Goal: Transaction & Acquisition: Download file/media

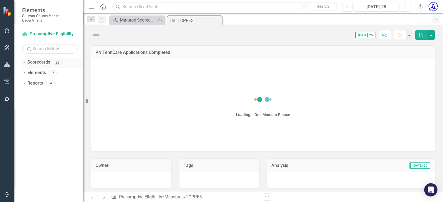
click at [35, 61] on link "Scorecards" at bounding box center [38, 62] width 23 height 6
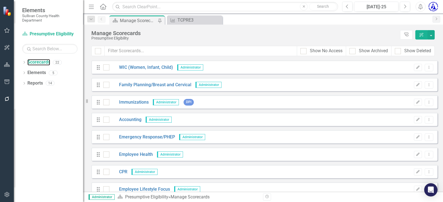
scroll to position [86, 0]
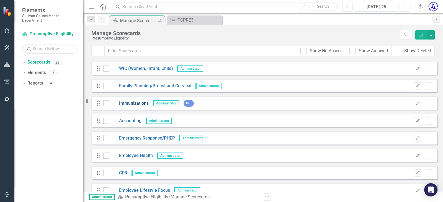
click at [128, 102] on link "Immunizations" at bounding box center [128, 104] width 39 height 6
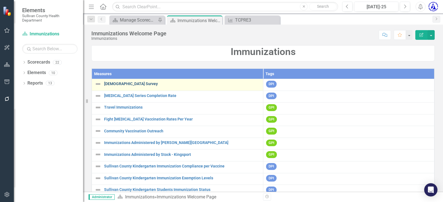
click at [120, 82] on link "24 Month Old Survey" at bounding box center [182, 84] width 156 height 4
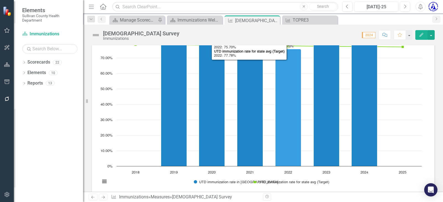
scroll to position [9, 0]
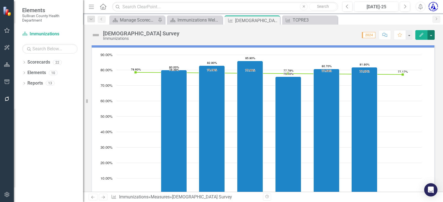
click at [431, 35] on button "button" at bounding box center [431, 35] width 7 height 10
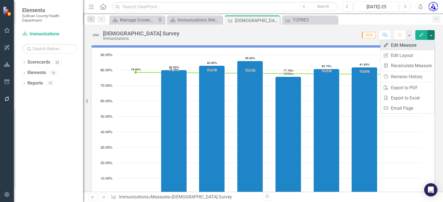
click at [409, 43] on link "Edit Edit Measure" at bounding box center [408, 45] width 54 height 10
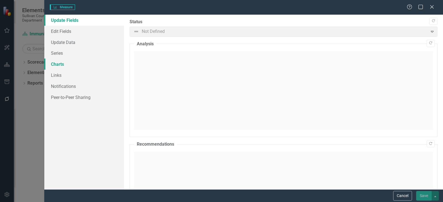
click at [53, 64] on link "Charts" at bounding box center [84, 64] width 80 height 11
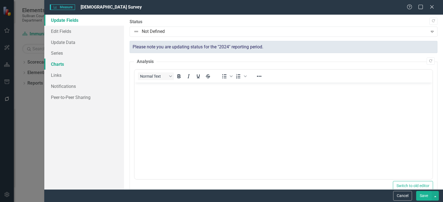
scroll to position [0, 0]
click at [63, 67] on link "Charts" at bounding box center [84, 64] width 80 height 11
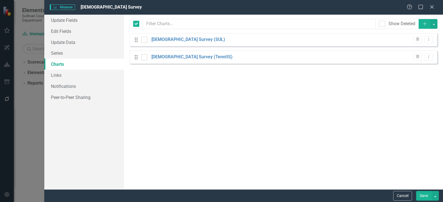
checkbox input "false"
click at [175, 38] on link "24 Month Old Survey (SUL)" at bounding box center [188, 40] width 74 height 6
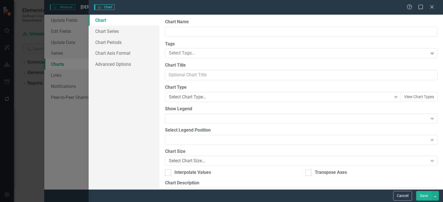
type input "24 Month Old Survey (SUL)"
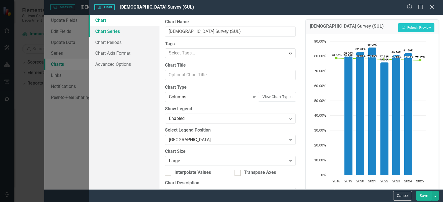
click at [114, 35] on link "Chart Series" at bounding box center [124, 31] width 71 height 11
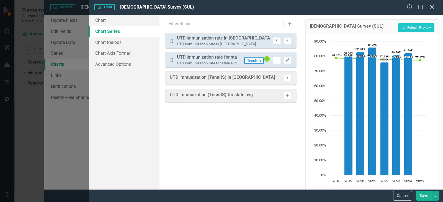
click at [225, 59] on div "UTD immunization rate for state avg (Target)" at bounding box center [207, 57] width 60 height 6
click at [289, 62] on button "Edit" at bounding box center [288, 60] width 8 height 7
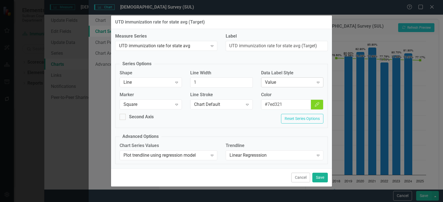
click at [275, 84] on div "Value" at bounding box center [289, 82] width 49 height 6
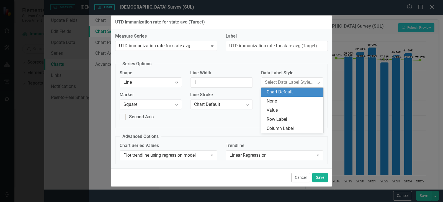
click at [276, 91] on div "Chart Default" at bounding box center [293, 92] width 53 height 6
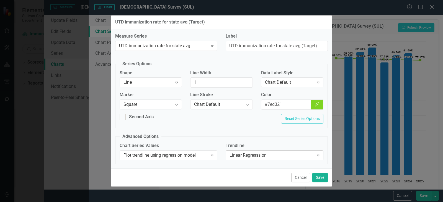
click at [233, 155] on div "Linear Regresssion" at bounding box center [272, 155] width 84 height 6
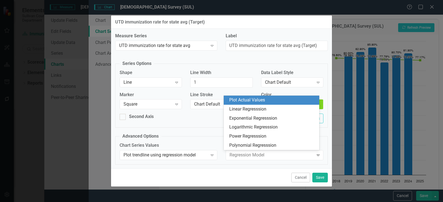
click at [232, 100] on div "Plot Actual Values" at bounding box center [272, 100] width 87 height 6
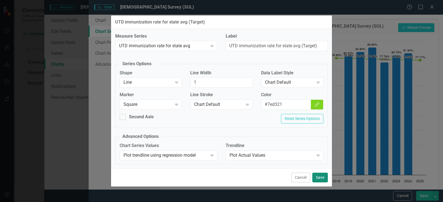
click at [316, 178] on button "Save" at bounding box center [320, 178] width 16 height 10
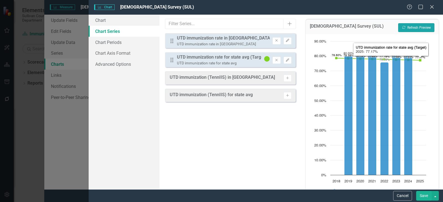
click at [419, 27] on button "Recalculate Refresh Preview" at bounding box center [416, 27] width 36 height 9
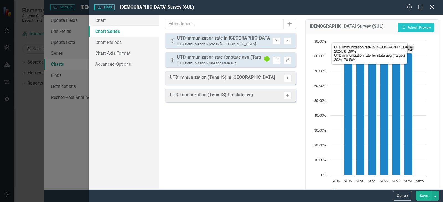
click at [425, 194] on button "Save" at bounding box center [424, 196] width 16 height 10
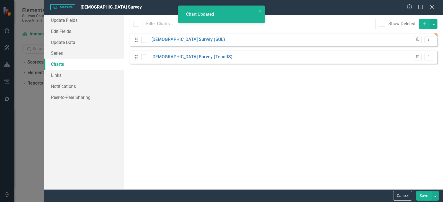
click at [426, 196] on button "Save" at bounding box center [424, 196] width 16 height 10
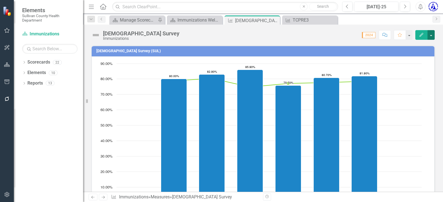
click at [430, 35] on button "button" at bounding box center [431, 35] width 7 height 10
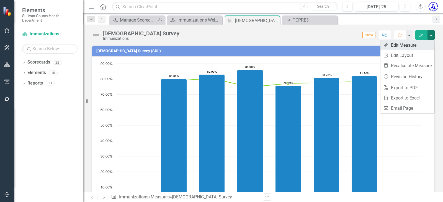
click at [406, 48] on link "Edit Edit Measure" at bounding box center [408, 45] width 54 height 10
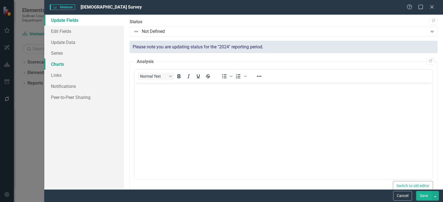
click at [62, 61] on link "Charts" at bounding box center [84, 64] width 80 height 11
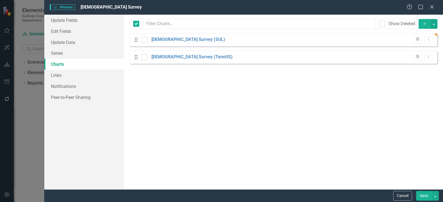
checkbox input "false"
click at [170, 38] on link "24 Month Old Survey (SUL)" at bounding box center [188, 40] width 74 height 6
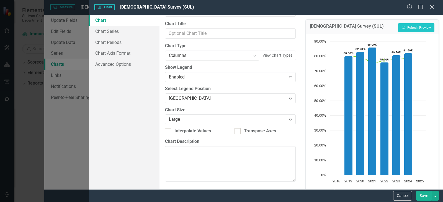
scroll to position [42, 0]
click at [112, 34] on link "Chart Series" at bounding box center [124, 31] width 71 height 11
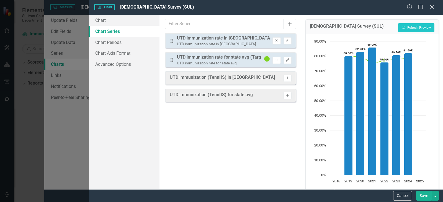
click at [218, 39] on div "UTD immunization rate in SUL" at bounding box center [223, 38] width 93 height 6
click at [287, 61] on icon "button" at bounding box center [287, 59] width 3 height 3
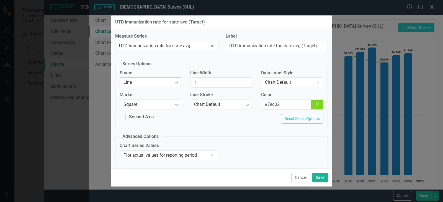
click at [178, 82] on icon "Expand" at bounding box center [177, 82] width 6 height 4
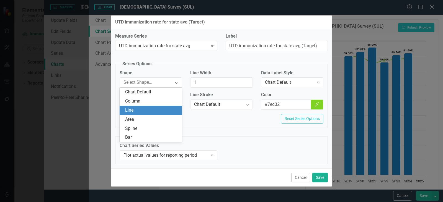
click at [179, 64] on fieldset "Series Options Shape 6 results available. Use Up and Down to choose options, pr…" at bounding box center [221, 94] width 213 height 67
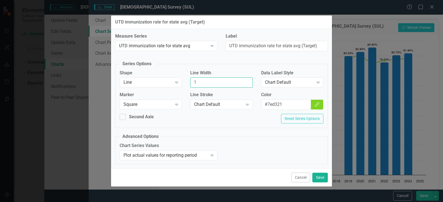
click at [201, 83] on input "1" at bounding box center [221, 83] width 62 height 10
drag, startPoint x: 225, startPoint y: 83, endPoint x: 191, endPoint y: 78, distance: 35.2
click at [191, 81] on input "1" at bounding box center [221, 83] width 62 height 10
type input "2"
click at [320, 180] on button "Save" at bounding box center [320, 178] width 16 height 10
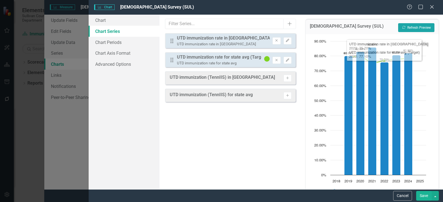
click at [407, 27] on button "Recalculate Refresh Preview" at bounding box center [416, 27] width 36 height 9
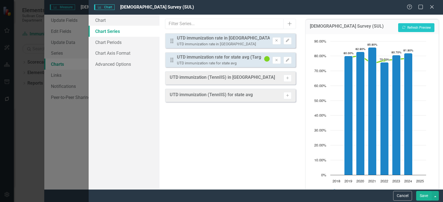
click at [426, 197] on button "Save" at bounding box center [424, 196] width 16 height 10
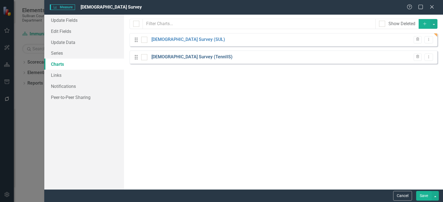
click at [167, 58] on link "24 Month Old Survey (TennIIS)" at bounding box center [191, 57] width 81 height 6
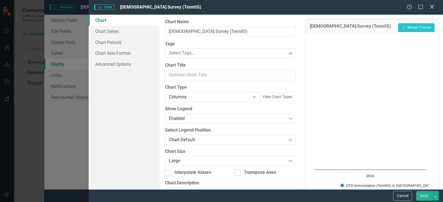
click at [431, 7] on icon "Close" at bounding box center [431, 6] width 7 height 5
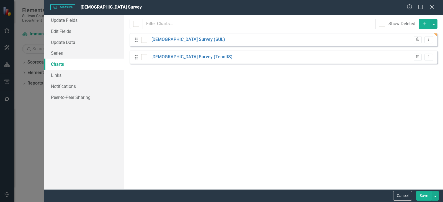
drag, startPoint x: 430, startPoint y: 4, endPoint x: 415, endPoint y: 165, distance: 161.4
click at [413, 163] on form "Measure Measure 24 Month Old Survey Help Maximize Close Update Fields Edit Fiel…" at bounding box center [243, 101] width 399 height 202
click at [422, 197] on button "Save" at bounding box center [424, 196] width 16 height 10
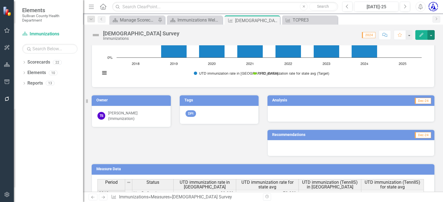
scroll to position [166, 0]
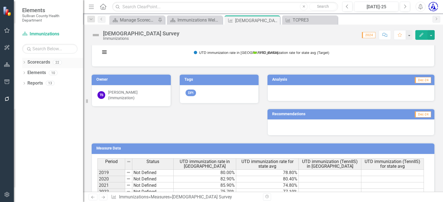
click at [25, 64] on icon "Dropdown" at bounding box center [24, 62] width 4 height 3
click at [0, 0] on icon "Close" at bounding box center [0, 0] width 0 height 0
drag, startPoint x: 275, startPoint y: 21, endPoint x: 224, endPoint y: 19, distance: 51.3
click at [0, 0] on icon "Close" at bounding box center [0, 0] width 0 height 0
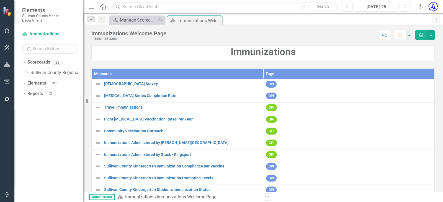
click at [0, 0] on icon "Close" at bounding box center [0, 0] width 0 height 0
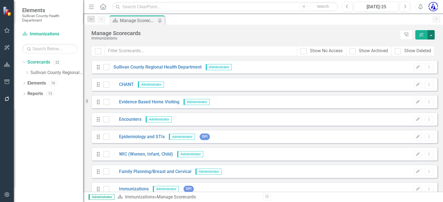
click at [432, 34] on button "button" at bounding box center [431, 34] width 7 height 9
click at [404, 79] on link "Excel File Last Updated Report" at bounding box center [405, 77] width 57 height 10
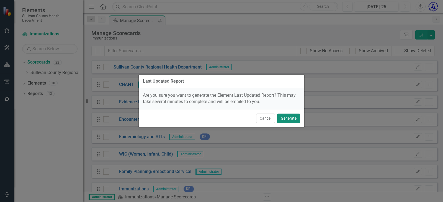
click at [282, 116] on button "Generate" at bounding box center [288, 119] width 23 height 10
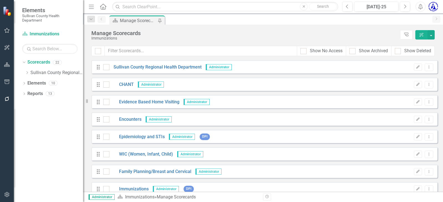
click at [420, 7] on icon "Alerts" at bounding box center [421, 7] width 6 height 6
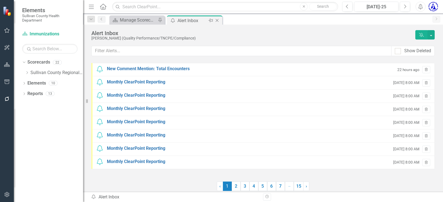
click at [217, 21] on icon "Close" at bounding box center [217, 20] width 6 height 4
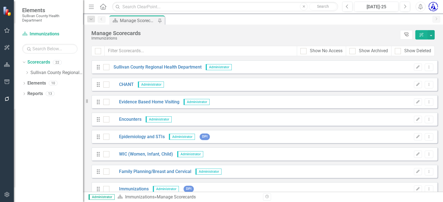
click at [404, 35] on icon "Tree Explorer" at bounding box center [406, 35] width 5 height 4
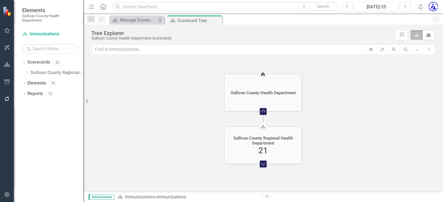
click at [264, 165] on foreignobject "Expand Chart" at bounding box center [263, 164] width 11 height 11
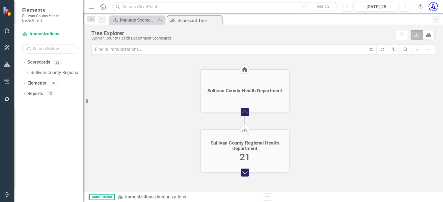
click at [245, 171] on foreignobject "Expand Chart" at bounding box center [244, 172] width 13 height 13
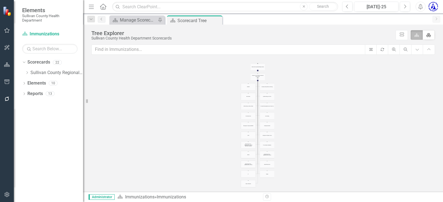
drag, startPoint x: 367, startPoint y: 145, endPoint x: 301, endPoint y: 109, distance: 75.0
click at [301, 112] on icon "Home Sullivan County Health Department Collapse Chart Scorecard Sullivan County…" at bounding box center [262, 146] width 343 height 175
click at [368, 53] on button "Fit" at bounding box center [371, 50] width 12 height 10
click at [401, 32] on link "icon.diagramCells" at bounding box center [402, 35] width 12 height 10
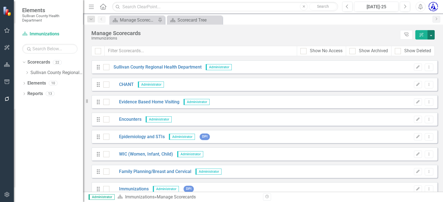
click at [432, 35] on button "button" at bounding box center [431, 34] width 7 height 9
click at [423, 45] on link "ClearPoint AI Scorecard AI Assistant" at bounding box center [405, 45] width 57 height 10
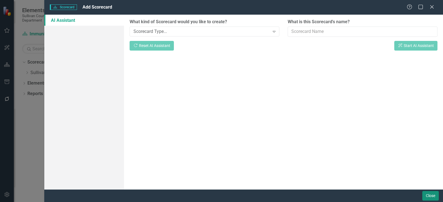
click at [430, 192] on button "Close" at bounding box center [430, 196] width 17 height 10
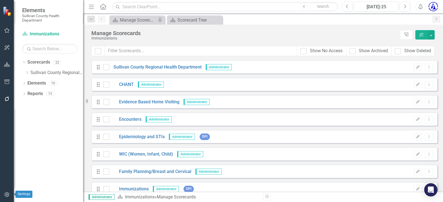
click at [8, 195] on icon "button" at bounding box center [7, 195] width 6 height 4
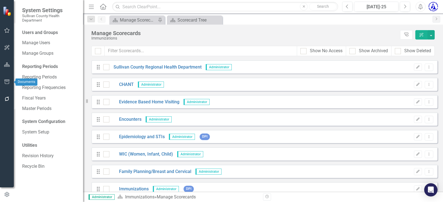
click at [6, 81] on icon "button" at bounding box center [6, 82] width 5 height 4
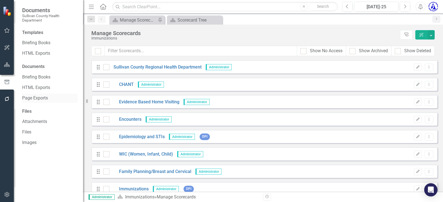
click at [26, 98] on link "Page Exports" at bounding box center [49, 98] width 55 height 6
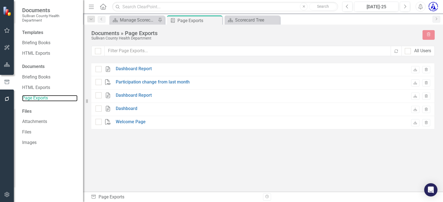
checkbox input "false"
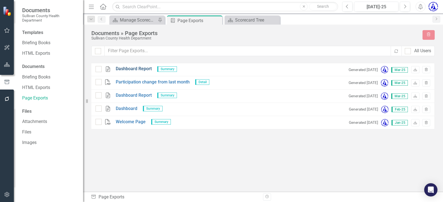
click at [131, 68] on link "Dashboard Report" at bounding box center [134, 69] width 36 height 6
click at [415, 85] on link "Download" at bounding box center [415, 82] width 8 height 7
click at [6, 66] on icon "button" at bounding box center [7, 65] width 6 height 4
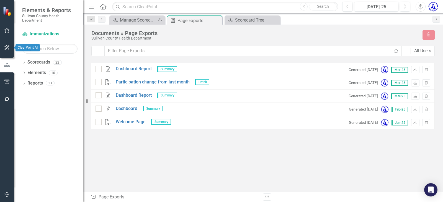
click at [4, 46] on icon "button" at bounding box center [7, 47] width 6 height 4
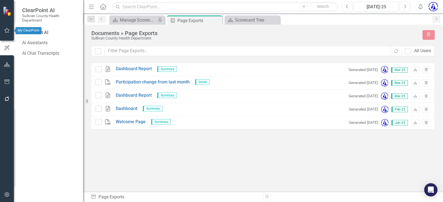
click at [7, 32] on icon "button" at bounding box center [7, 30] width 6 height 4
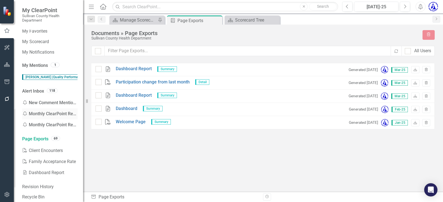
scroll to position [20, 0]
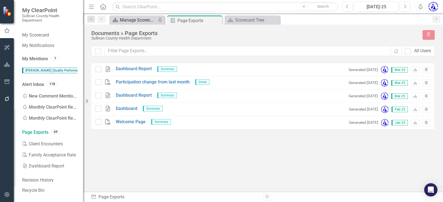
click at [143, 19] on div "Manage Scorecards" at bounding box center [138, 20] width 37 height 7
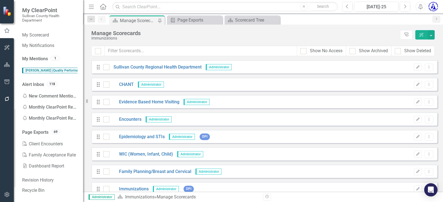
click at [9, 99] on icon "button" at bounding box center [7, 99] width 4 height 4
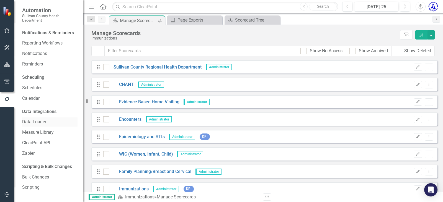
scroll to position [7, 0]
click at [5, 82] on icon "button" at bounding box center [7, 82] width 6 height 4
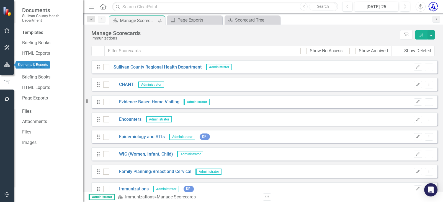
click at [7, 68] on button "button" at bounding box center [7, 65] width 12 height 12
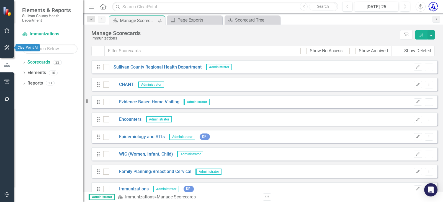
click at [6, 44] on button "button" at bounding box center [7, 48] width 12 height 12
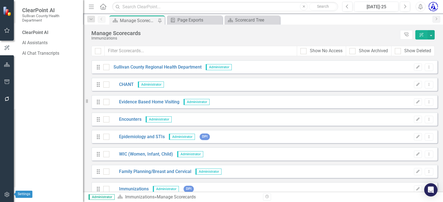
click at [7, 195] on icon "button" at bounding box center [7, 195] width 6 height 4
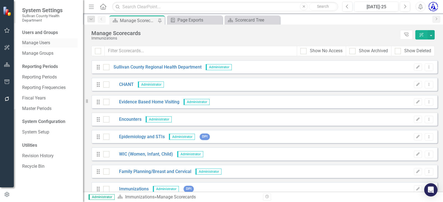
click at [40, 43] on link "Manage Users" at bounding box center [49, 43] width 55 height 6
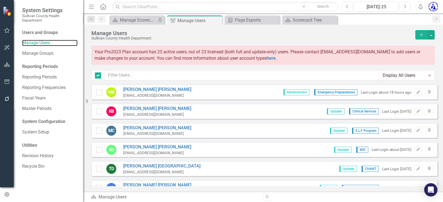
checkbox input "false"
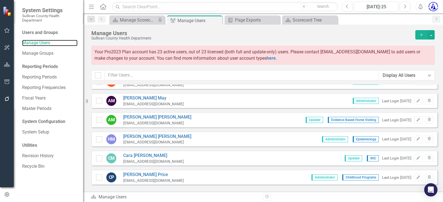
scroll to position [277, 0]
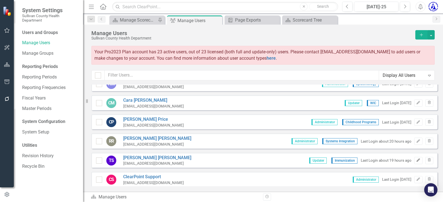
click at [416, 162] on icon "Edit" at bounding box center [418, 160] width 4 height 3
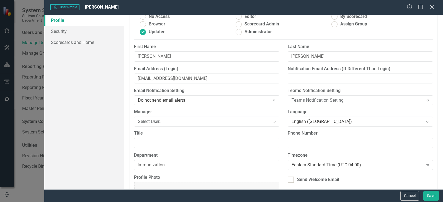
scroll to position [0, 0]
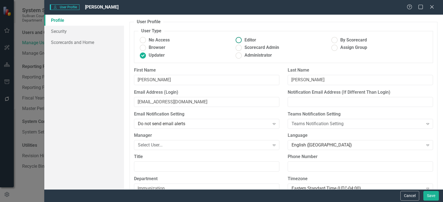
click at [239, 37] on ins at bounding box center [238, 40] width 9 height 9
click at [239, 37] on input "Editor" at bounding box center [238, 40] width 9 height 9
radio input "true"
click at [237, 46] on ins at bounding box center [238, 47] width 9 height 9
click at [237, 46] on input "Scorecard Admin" at bounding box center [238, 47] width 9 height 9
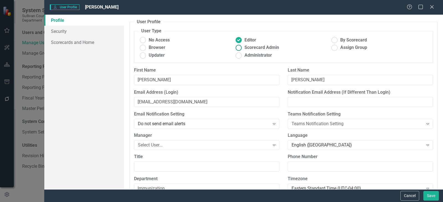
radio input "true"
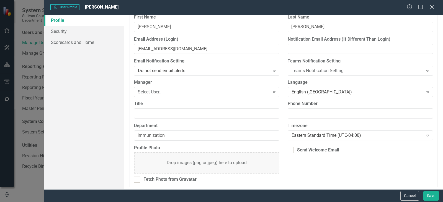
scroll to position [55, 0]
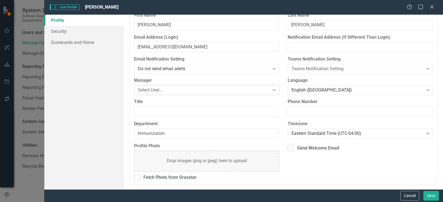
click at [271, 89] on icon "Expand" at bounding box center [274, 90] width 6 height 4
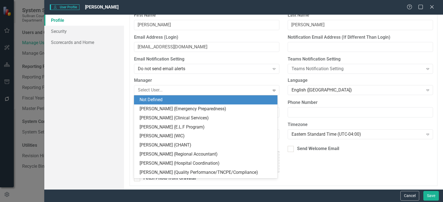
click at [243, 76] on div "Email Notification Setting Do not send email alerts Expand" at bounding box center [207, 66] width 154 height 21
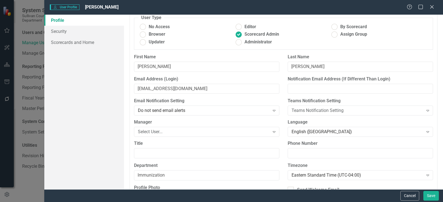
scroll to position [0, 0]
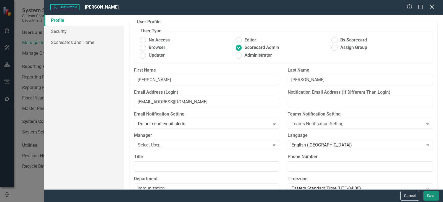
click at [427, 196] on button "Save" at bounding box center [431, 196] width 16 height 10
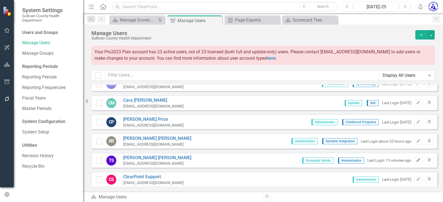
click at [416, 162] on icon "Edit" at bounding box center [418, 160] width 4 height 3
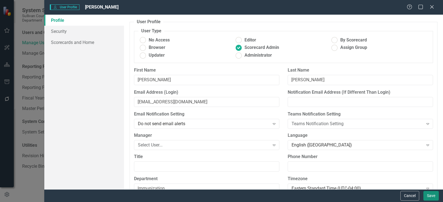
click at [430, 198] on button "Save" at bounding box center [431, 196] width 16 height 10
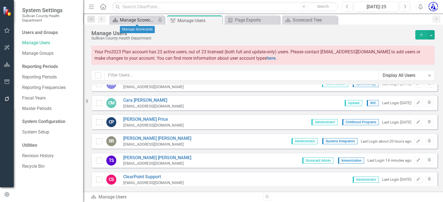
click at [134, 18] on div "Manage Scorecards" at bounding box center [138, 20] width 37 height 7
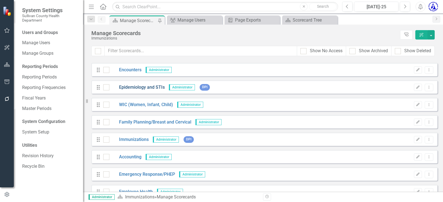
scroll to position [55, 0]
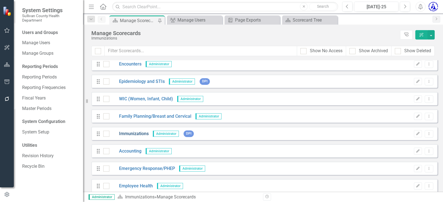
click at [129, 134] on link "Immunizations" at bounding box center [128, 134] width 39 height 6
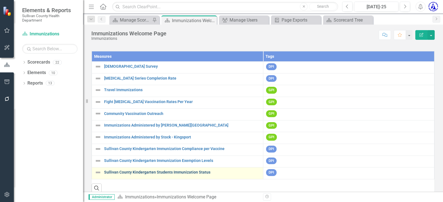
scroll to position [27, 0]
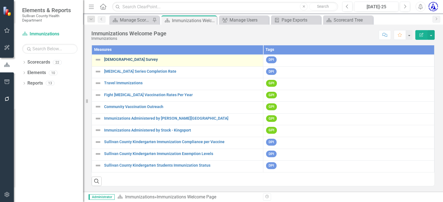
click at [125, 58] on link "24 Month Old Survey" at bounding box center [182, 60] width 156 height 4
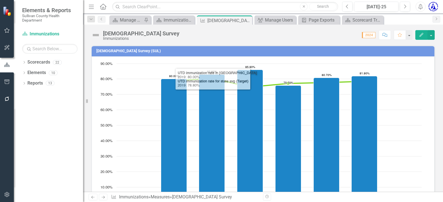
click at [114, 47] on div "24 Month Old Survey (SUL)" at bounding box center [263, 51] width 343 height 11
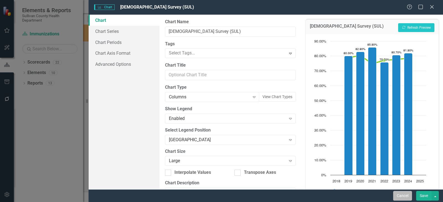
click at [401, 193] on button "Cancel" at bounding box center [402, 196] width 19 height 10
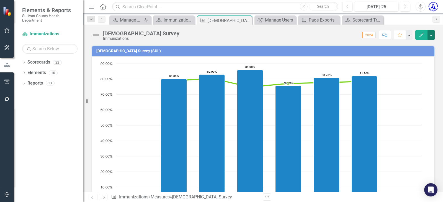
click at [431, 35] on button "button" at bounding box center [431, 35] width 7 height 10
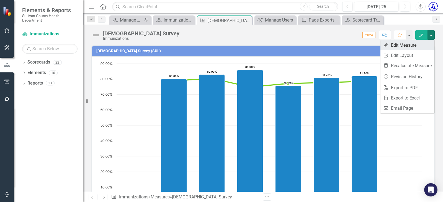
click at [410, 47] on link "Edit Edit Measure" at bounding box center [408, 45] width 54 height 10
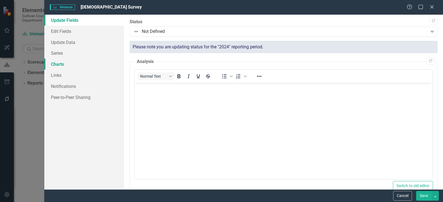
click at [59, 64] on link "Charts" at bounding box center [84, 64] width 80 height 11
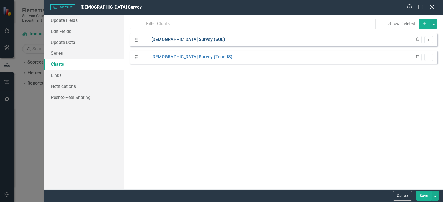
click at [187, 40] on link "24 Month Old Survey (SUL)" at bounding box center [188, 40] width 74 height 6
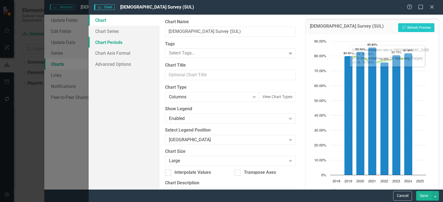
click at [115, 43] on link "Chart Periods" at bounding box center [124, 42] width 71 height 11
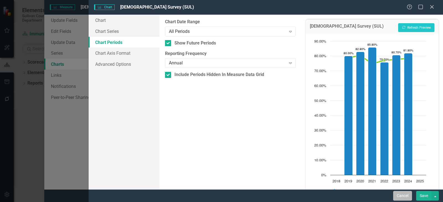
click at [404, 197] on button "Cancel" at bounding box center [402, 196] width 19 height 10
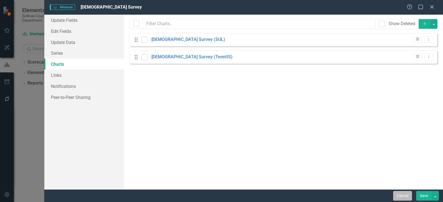
click at [405, 196] on button "Cancel" at bounding box center [402, 196] width 19 height 10
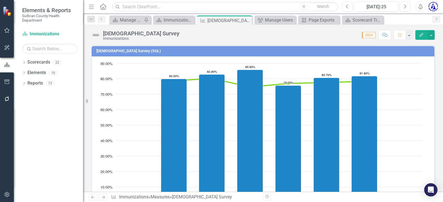
click at [5, 194] on icon "button" at bounding box center [7, 195] width 6 height 4
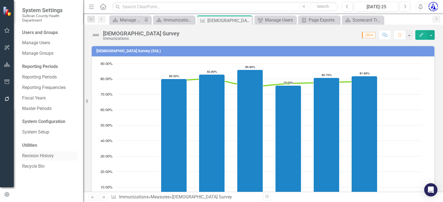
click at [32, 155] on link "Revision History" at bounding box center [49, 156] width 55 height 6
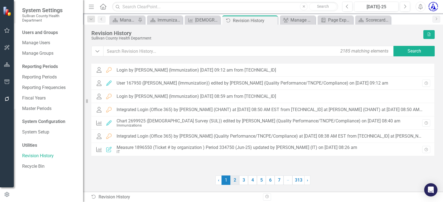
click at [232, 182] on link "2" at bounding box center [234, 180] width 9 height 9
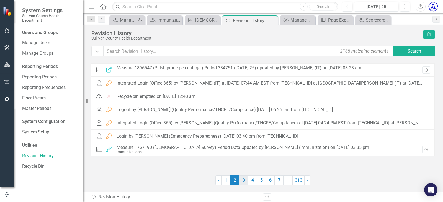
click at [242, 182] on link "3" at bounding box center [243, 180] width 9 height 9
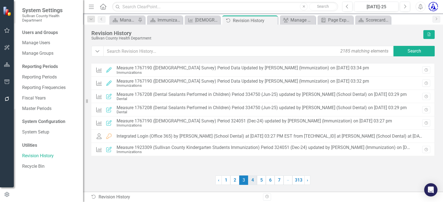
click at [251, 181] on link "4" at bounding box center [252, 180] width 9 height 9
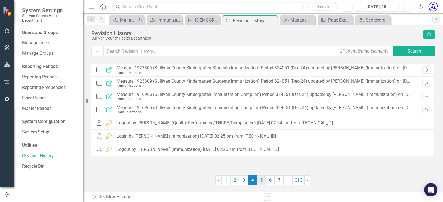
click at [263, 179] on link "5" at bounding box center [261, 180] width 9 height 9
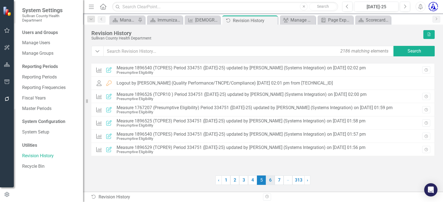
click at [272, 180] on link "6" at bounding box center [270, 180] width 9 height 9
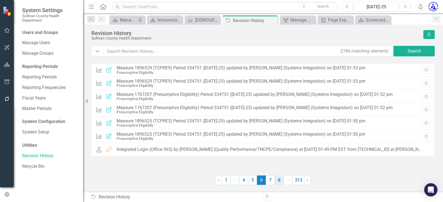
click at [278, 181] on link "8" at bounding box center [279, 180] width 9 height 9
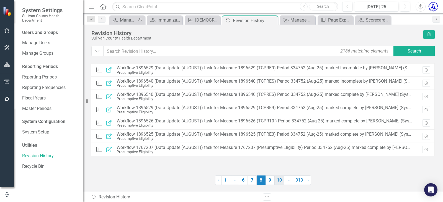
click at [279, 184] on link "10" at bounding box center [279, 180] width 10 height 9
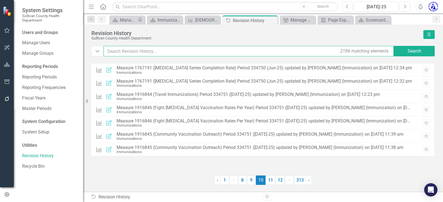
click at [138, 54] on input "text" at bounding box center [249, 51] width 291 height 11
type input "lisa"
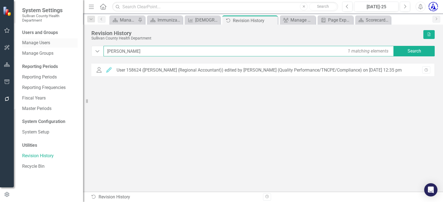
drag, startPoint x: 114, startPoint y: 49, endPoint x: 77, endPoint y: 39, distance: 38.8
click at [77, 39] on div "System Settings Sullivan County Health Department Users and Groups Manage Users…" at bounding box center [221, 101] width 443 height 202
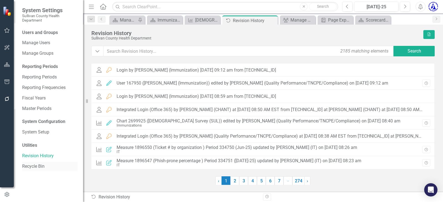
click at [32, 162] on div "Recycle Bin" at bounding box center [49, 166] width 55 height 9
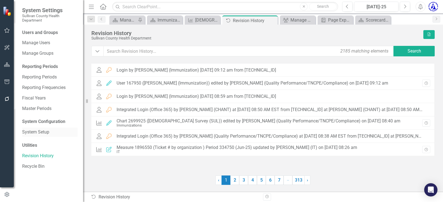
click at [25, 131] on link "System Setup" at bounding box center [49, 132] width 55 height 6
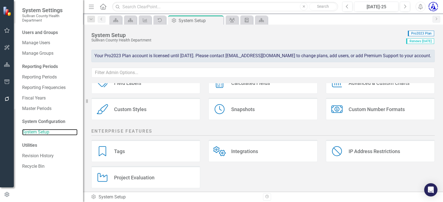
scroll to position [125, 0]
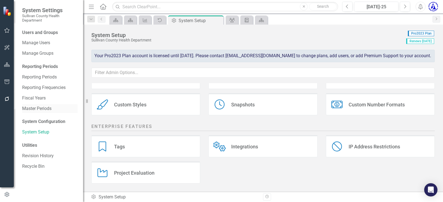
click at [36, 110] on link "Master Periods" at bounding box center [49, 109] width 55 height 6
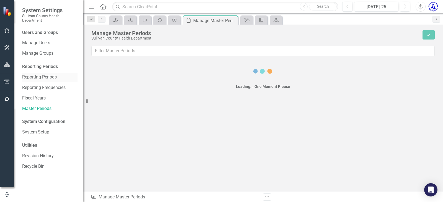
click at [35, 75] on link "Reporting Periods" at bounding box center [49, 77] width 55 height 6
click at [50, 76] on link "Reporting Periods" at bounding box center [49, 77] width 55 height 6
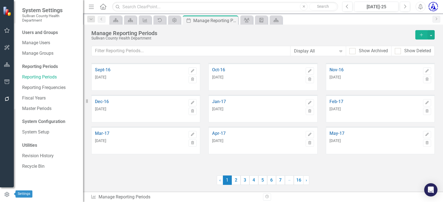
click at [10, 196] on button "button" at bounding box center [7, 195] width 14 height 9
click at [6, 193] on icon "button" at bounding box center [7, 194] width 6 height 5
click at [4, 33] on button "button" at bounding box center [7, 31] width 12 height 12
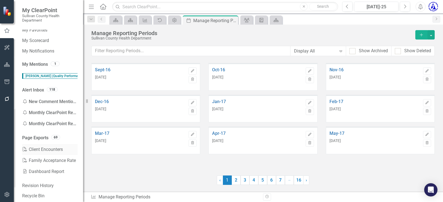
scroll to position [20, 0]
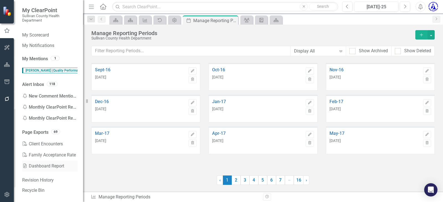
click at [41, 167] on link "PowerPoint Dashboard Report" at bounding box center [49, 166] width 55 height 11
click at [233, 19] on icon "Close" at bounding box center [233, 20] width 6 height 4
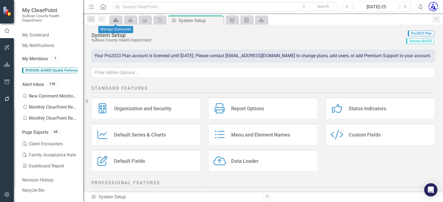
click at [114, 18] on icon "Scorecard" at bounding box center [116, 20] width 6 height 4
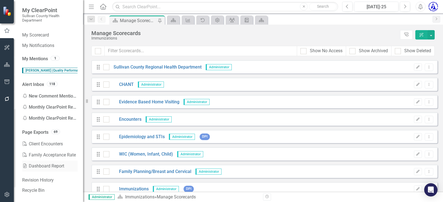
click at [38, 165] on link "PowerPoint Dashboard Report" at bounding box center [49, 166] width 55 height 11
click at [43, 133] on link "Page Exports" at bounding box center [35, 133] width 26 height 6
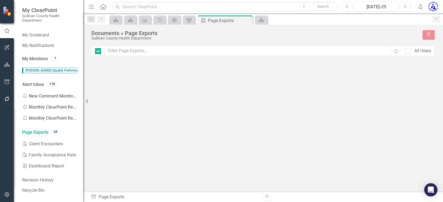
checkbox input "false"
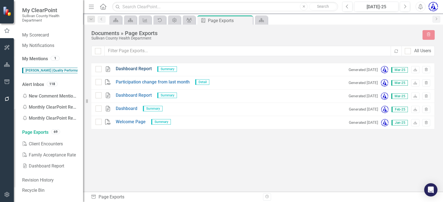
click at [123, 68] on link "Dashboard Report" at bounding box center [134, 69] width 36 height 6
click at [364, 34] on div "Documents » Page Exports" at bounding box center [254, 33] width 326 height 6
click at [116, 20] on icon "Scorecard" at bounding box center [116, 20] width 6 height 4
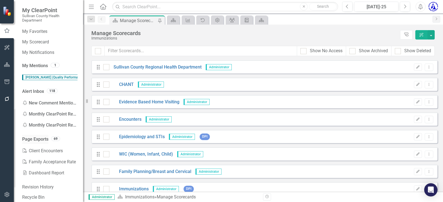
scroll to position [20, 0]
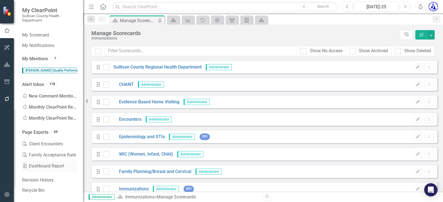
click at [41, 165] on link "PowerPoint Dashboard Report" at bounding box center [49, 166] width 55 height 11
click at [432, 33] on button "button" at bounding box center [431, 34] width 7 height 9
click at [32, 166] on link "PowerPoint Dashboard Report" at bounding box center [49, 166] width 55 height 11
click at [431, 191] on icon "Open Intercom Messenger" at bounding box center [431, 190] width 6 height 7
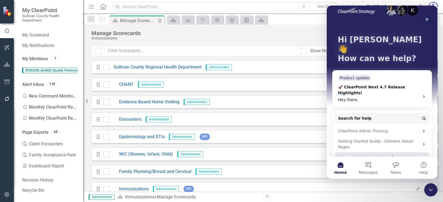
scroll to position [10, 0]
click at [425, 166] on button "Help" at bounding box center [424, 168] width 28 height 22
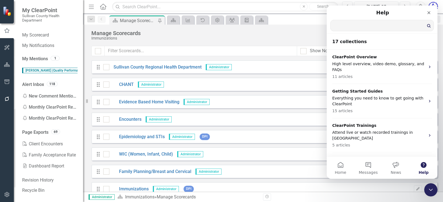
click at [356, 28] on input "Search for help" at bounding box center [382, 25] width 103 height 11
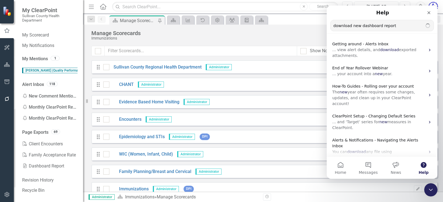
type input "download new dashboard report"
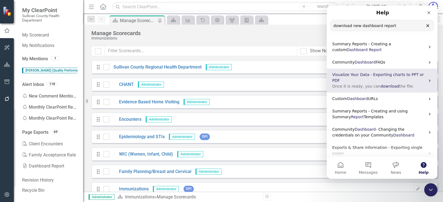
click at [349, 77] on span "Visualize Your Data - Exporting charts to PPT or PDF" at bounding box center [378, 78] width 92 height 10
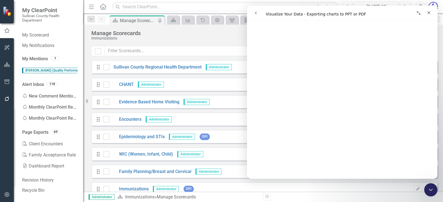
scroll to position [55, 0]
click at [6, 67] on icon "button" at bounding box center [7, 65] width 6 height 4
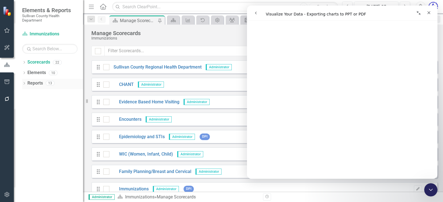
click at [37, 82] on link "Reports" at bounding box center [35, 83] width 16 height 6
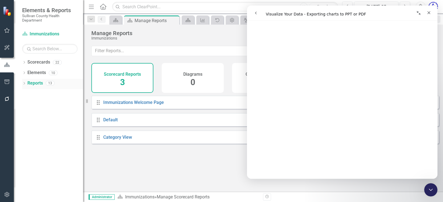
click at [24, 83] on icon "Dropdown" at bounding box center [24, 84] width 4 height 3
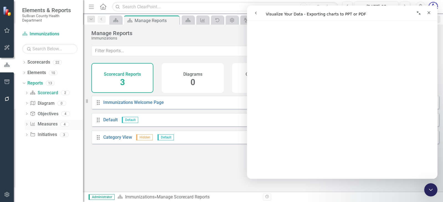
click at [44, 122] on link "Measure Measures" at bounding box center [43, 124] width 27 height 6
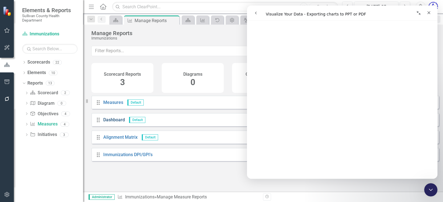
click at [115, 123] on link "Dashboard" at bounding box center [114, 119] width 22 height 5
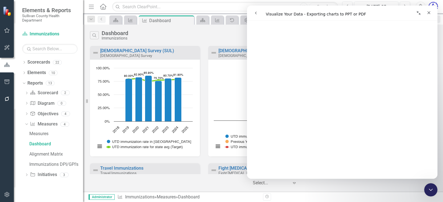
scroll to position [360, 0]
click at [428, 14] on icon "Close" at bounding box center [429, 12] width 3 height 3
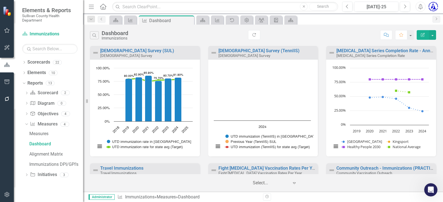
scroll to position [0, 0]
click at [58, 33] on link "Scorecard Immunizations" at bounding box center [49, 34] width 55 height 6
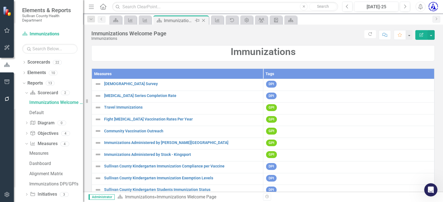
click at [205, 21] on icon "Close" at bounding box center [204, 20] width 6 height 4
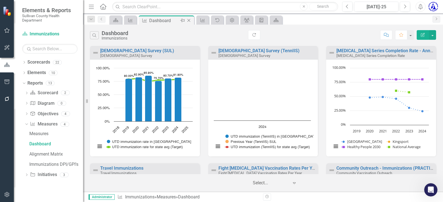
click at [187, 21] on icon "Close" at bounding box center [189, 20] width 6 height 4
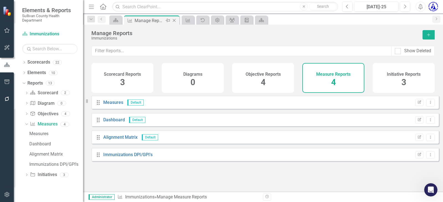
click at [175, 20] on icon "Close" at bounding box center [174, 20] width 6 height 4
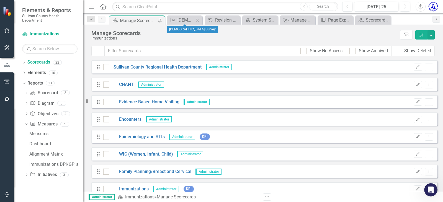
click at [195, 19] on icon "Close" at bounding box center [198, 20] width 6 height 4
click at [202, 20] on icon "Close" at bounding box center [204, 20] width 6 height 4
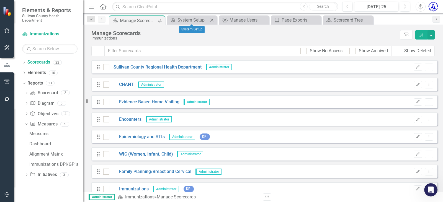
click at [210, 20] on icon "Close" at bounding box center [212, 20] width 6 height 4
click at [216, 20] on icon "Close" at bounding box center [218, 20] width 6 height 4
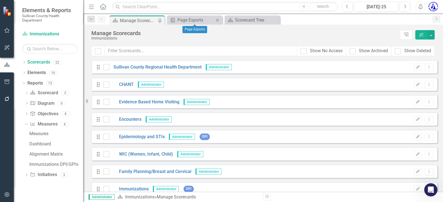
click at [216, 20] on icon "Close" at bounding box center [218, 20] width 6 height 4
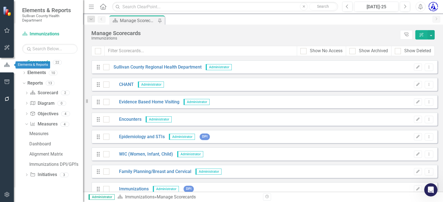
click at [7, 61] on button "button" at bounding box center [7, 65] width 14 height 9
click at [24, 61] on div "Dropdown" at bounding box center [24, 63] width 4 height 5
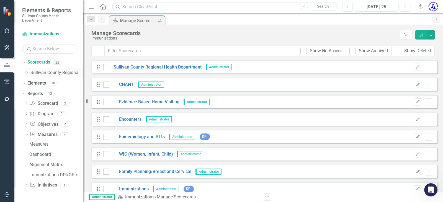
click at [41, 72] on link "Sullivan County Regional Health Department" at bounding box center [56, 73] width 53 height 6
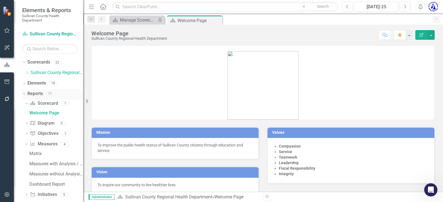
click at [27, 94] on div "Dropdown Reports 11" at bounding box center [52, 94] width 61 height 11
click at [25, 93] on icon "Dropdown" at bounding box center [23, 94] width 3 height 4
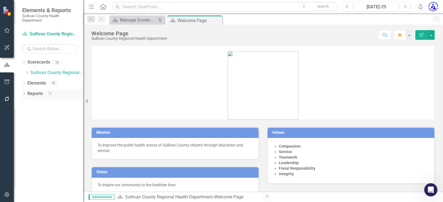
click at [25, 93] on icon "Dropdown" at bounding box center [24, 94] width 4 height 3
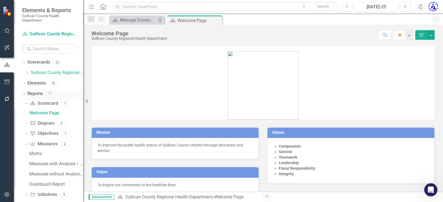
click at [24, 91] on div "Dropdown Reports 11" at bounding box center [52, 94] width 61 height 11
click at [49, 142] on link "Measure Measures" at bounding box center [43, 144] width 27 height 6
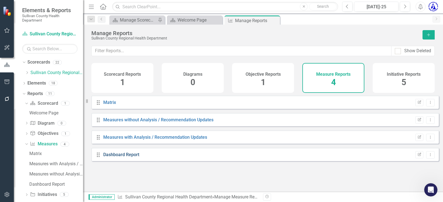
click at [114, 158] on link "Dashboard Report" at bounding box center [121, 154] width 36 height 5
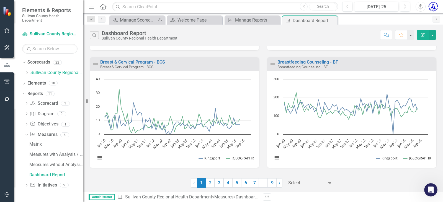
scroll to position [577, 0]
click at [245, 183] on link "6" at bounding box center [245, 183] width 9 height 9
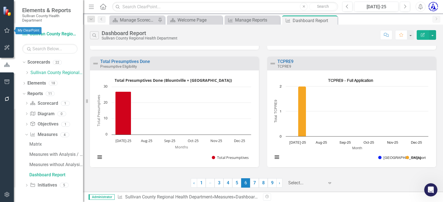
click at [4, 32] on icon "button" at bounding box center [7, 30] width 6 height 4
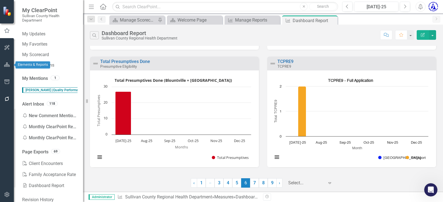
click at [7, 64] on icon "button" at bounding box center [7, 65] width 6 height 4
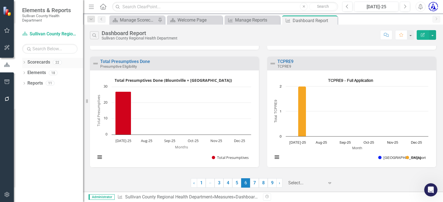
click at [44, 62] on link "Scorecards" at bounding box center [38, 62] width 23 height 6
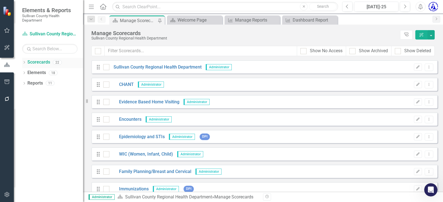
click at [23, 61] on div "Dropdown" at bounding box center [24, 63] width 4 height 5
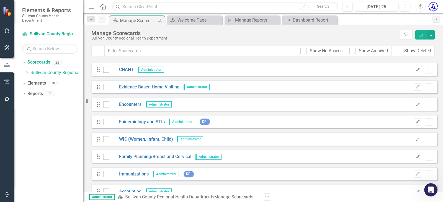
scroll to position [28, 0]
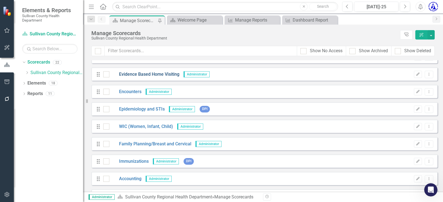
click at [135, 76] on link "Evidence Based Home Visiting" at bounding box center [144, 74] width 70 height 6
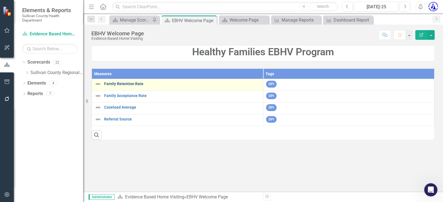
click at [134, 84] on link "Family Retention Rate" at bounding box center [182, 84] width 156 height 4
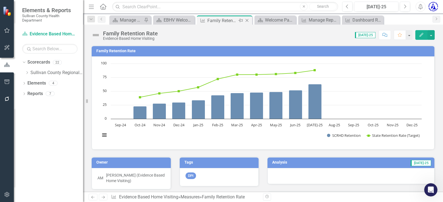
click at [247, 20] on icon at bounding box center [247, 20] width 3 height 3
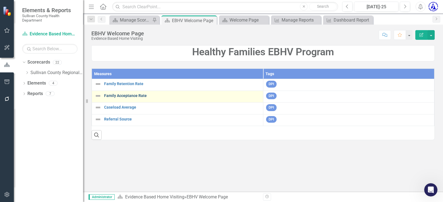
click at [133, 96] on link "Family Acceptance Rate" at bounding box center [182, 96] width 156 height 4
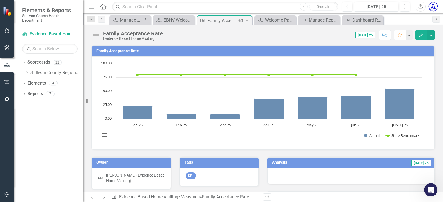
click at [246, 20] on icon "Close" at bounding box center [247, 20] width 6 height 4
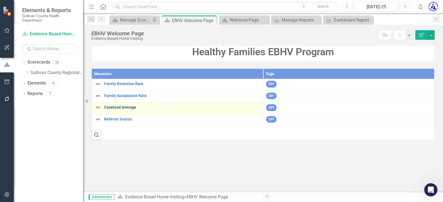
click at [124, 108] on link "Caseload Average" at bounding box center [182, 108] width 156 height 4
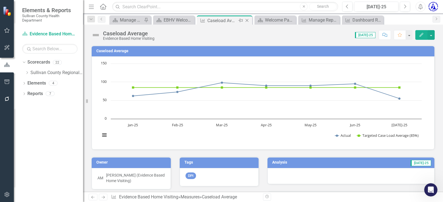
click at [246, 21] on icon "Close" at bounding box center [247, 20] width 6 height 4
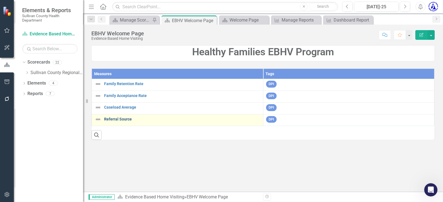
click at [123, 120] on link "Referral Source" at bounding box center [182, 119] width 156 height 4
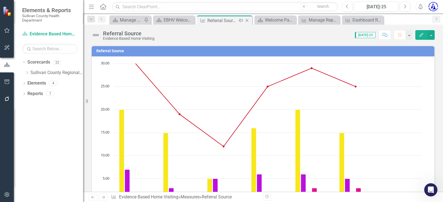
click at [248, 21] on icon "Close" at bounding box center [247, 20] width 6 height 4
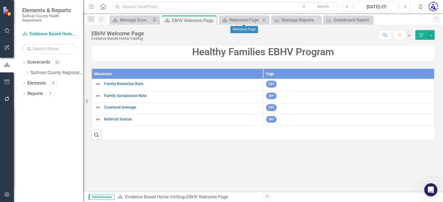
click at [264, 22] on icon "Close" at bounding box center [264, 20] width 6 height 4
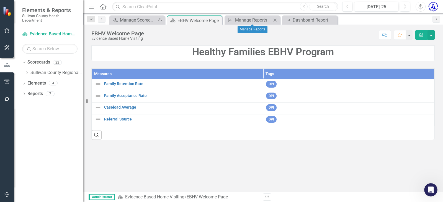
click at [278, 20] on icon "Close" at bounding box center [275, 20] width 6 height 4
click at [218, 20] on icon "Close" at bounding box center [217, 20] width 6 height 4
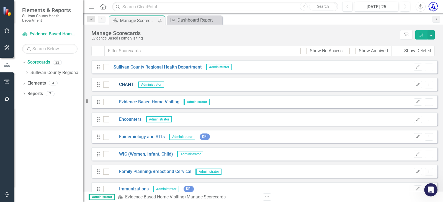
click at [125, 82] on link "CHANT" at bounding box center [121, 85] width 24 height 6
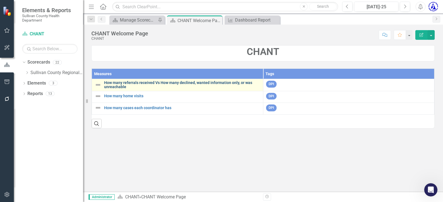
click at [122, 86] on link "How many referrals received Vs How many declined, wanted information only, or w…" at bounding box center [182, 85] width 156 height 9
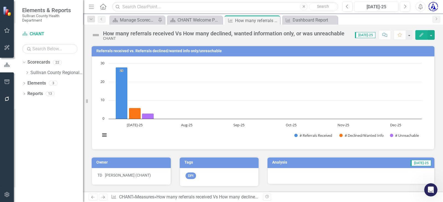
click at [143, 50] on h3 "Referrals received vs. Referrals declined/wanted info only/unreachable" at bounding box center [263, 51] width 335 height 4
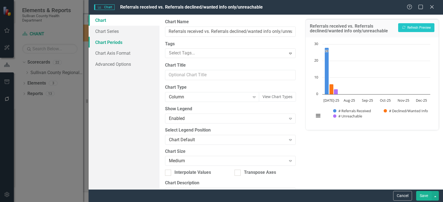
click at [111, 39] on link "Chart Periods" at bounding box center [124, 42] width 71 height 11
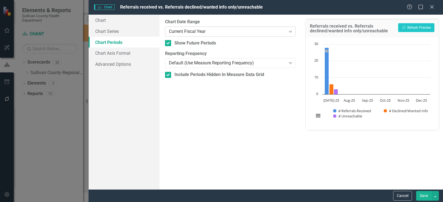
click at [194, 33] on div "Current Fiscal Year" at bounding box center [227, 31] width 117 height 6
click at [409, 28] on button "Recalculate Refresh Preview" at bounding box center [416, 27] width 36 height 9
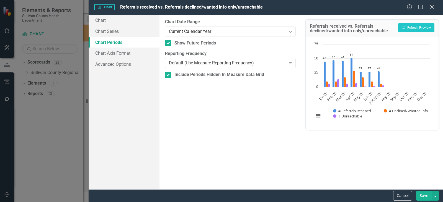
click at [423, 197] on button "Save" at bounding box center [424, 196] width 16 height 10
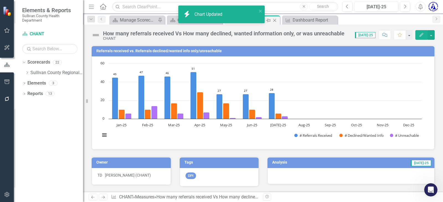
click at [275, 21] on icon "Close" at bounding box center [275, 20] width 6 height 4
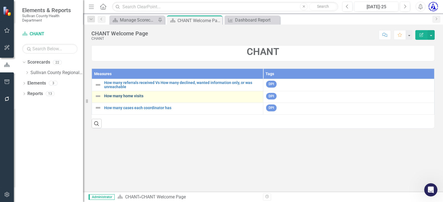
click at [128, 98] on link "How many home visits" at bounding box center [182, 96] width 156 height 4
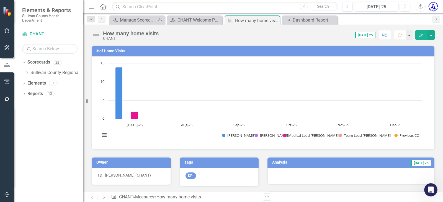
click at [116, 51] on h3 "# of Home Visits" at bounding box center [263, 51] width 335 height 4
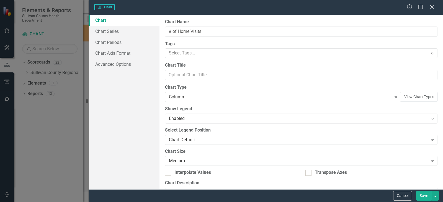
type input "# of Home Visits"
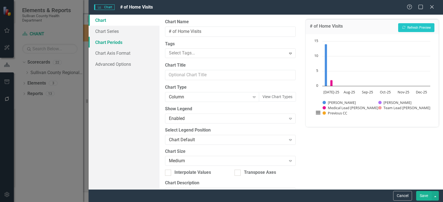
click at [119, 43] on link "Chart Periods" at bounding box center [124, 42] width 71 height 11
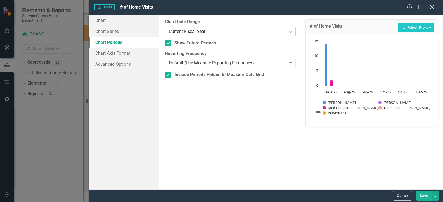
click at [192, 34] on div "Current Fiscal Year" at bounding box center [227, 31] width 117 height 6
click at [418, 26] on button "Recalculate Refresh Preview" at bounding box center [416, 27] width 36 height 9
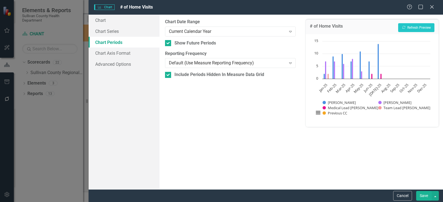
click at [426, 197] on button "Save" at bounding box center [424, 196] width 16 height 10
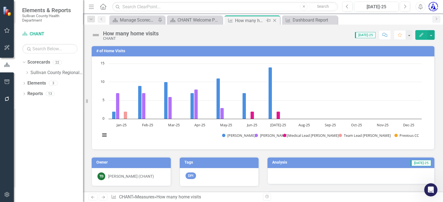
click at [274, 20] on icon "Close" at bounding box center [275, 20] width 6 height 4
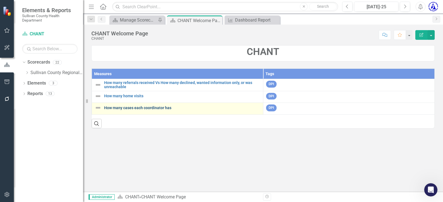
click at [144, 109] on link "How many cases each coordinator has" at bounding box center [182, 108] width 156 height 4
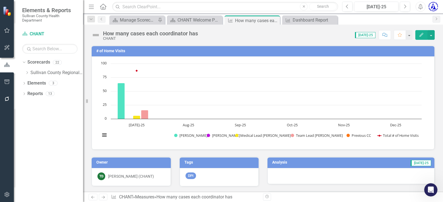
click at [117, 51] on h3 "# of Home Visits" at bounding box center [263, 51] width 335 height 4
click at [117, 50] on h3 "# of Home Visits" at bounding box center [263, 51] width 335 height 4
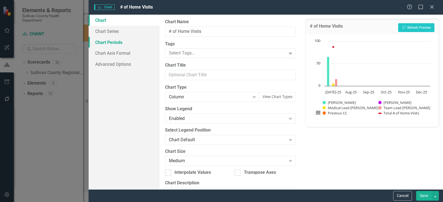
click at [123, 44] on link "Chart Periods" at bounding box center [124, 42] width 71 height 11
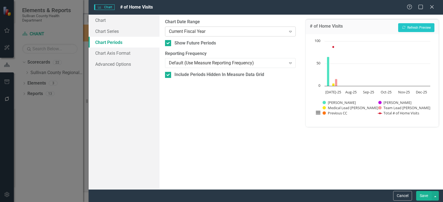
click at [198, 32] on div "Current Fiscal Year" at bounding box center [227, 31] width 117 height 6
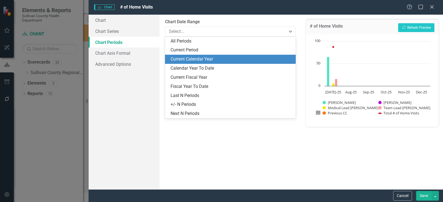
click at [187, 59] on div "Current Calendar Year" at bounding box center [232, 59] width 122 height 6
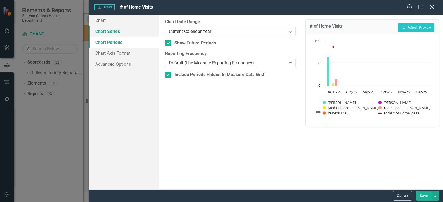
click at [109, 33] on link "Chart Series" at bounding box center [124, 31] width 71 height 11
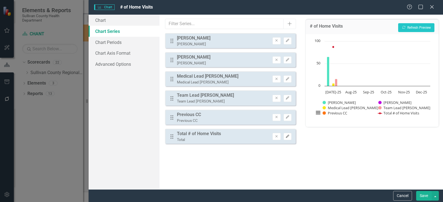
click at [287, 138] on icon "Edit" at bounding box center [288, 136] width 4 height 3
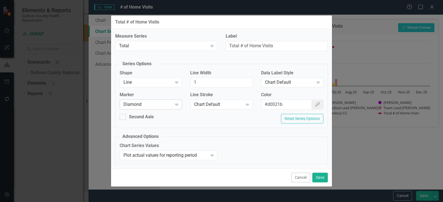
click at [150, 106] on div "Diamond" at bounding box center [148, 105] width 49 height 6
drag, startPoint x: 215, startPoint y: 88, endPoint x: 183, endPoint y: 89, distance: 31.9
click at [185, 90] on div "Shape Line Expand Line Width 1 Data Label Style Chart Default Expand" at bounding box center [221, 81] width 212 height 22
type input "4"
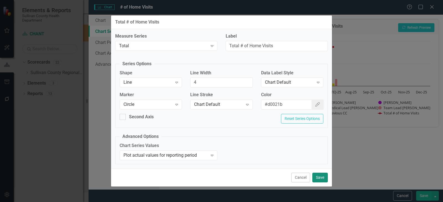
click at [318, 176] on button "Save" at bounding box center [320, 178] width 16 height 10
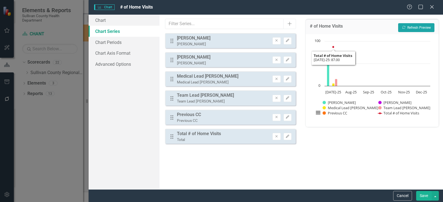
click at [405, 26] on icon "Recalculate" at bounding box center [404, 27] width 4 height 3
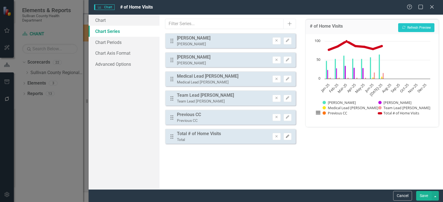
click at [284, 137] on button "Edit" at bounding box center [288, 136] width 8 height 7
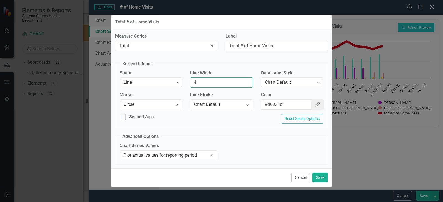
drag, startPoint x: 214, startPoint y: 84, endPoint x: 190, endPoint y: 84, distance: 24.1
click at [190, 84] on input "4" at bounding box center [221, 83] width 62 height 10
type input "2"
click at [320, 177] on button "Save" at bounding box center [320, 178] width 16 height 10
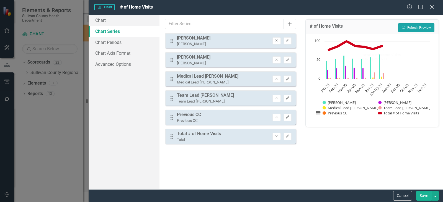
click at [415, 28] on button "Recalculate Refresh Preview" at bounding box center [416, 27] width 36 height 9
click at [287, 136] on icon "Edit" at bounding box center [288, 136] width 4 height 3
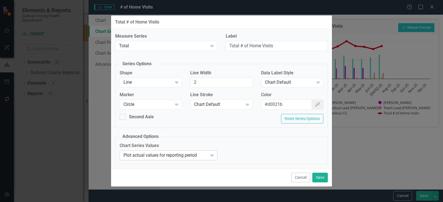
click at [209, 156] on icon "Expand" at bounding box center [212, 155] width 6 height 4
click at [255, 155] on div "Plot Actual Values" at bounding box center [272, 155] width 84 height 6
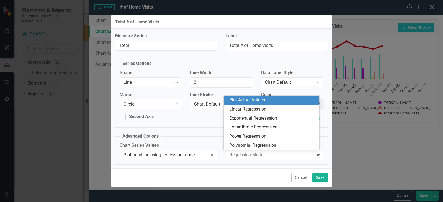
click at [249, 100] on div "Plot Actual Values" at bounding box center [272, 100] width 87 height 6
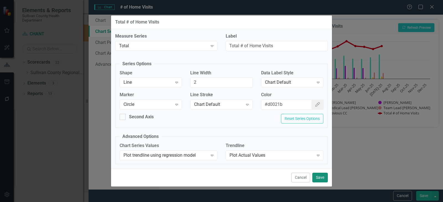
click at [317, 176] on button "Save" at bounding box center [320, 178] width 16 height 10
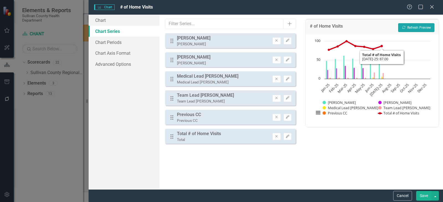
click at [406, 27] on button "Recalculate Refresh Preview" at bounding box center [416, 27] width 36 height 9
click at [409, 27] on button "Recalculate Refresh Preview" at bounding box center [416, 27] width 36 height 9
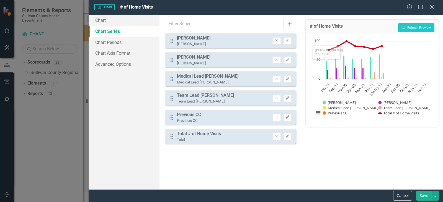
click at [287, 136] on icon "Edit" at bounding box center [288, 136] width 4 height 3
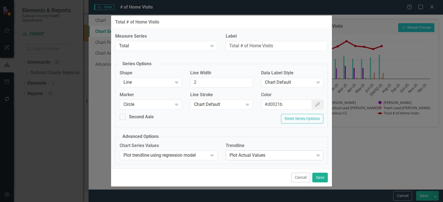
click at [291, 156] on div "Plot Actual Values" at bounding box center [272, 155] width 84 height 6
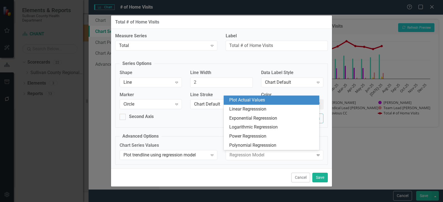
click at [274, 101] on div "Plot Actual Values" at bounding box center [272, 100] width 87 height 6
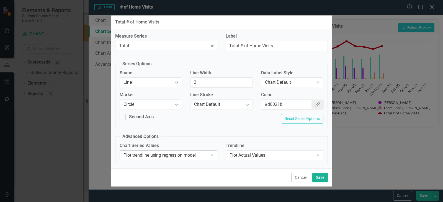
click at [209, 155] on div "Expand" at bounding box center [212, 155] width 10 height 9
click at [285, 82] on div "Chart Default" at bounding box center [289, 82] width 49 height 6
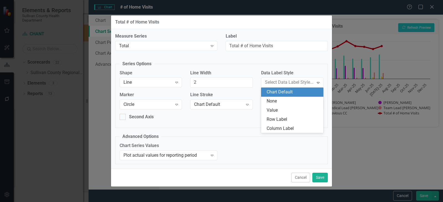
click at [281, 94] on div "Chart Default" at bounding box center [293, 92] width 53 height 6
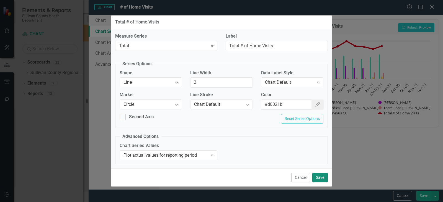
click at [321, 176] on button "Save" at bounding box center [320, 178] width 16 height 10
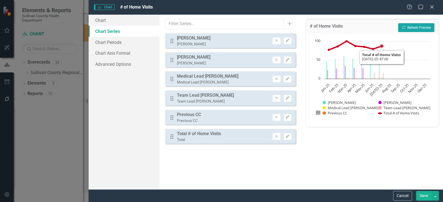
click at [402, 30] on button "Recalculate Refresh Preview" at bounding box center [416, 27] width 36 height 9
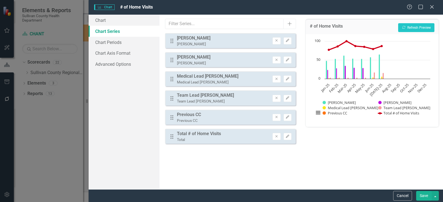
click at [420, 195] on button "Save" at bounding box center [424, 196] width 16 height 10
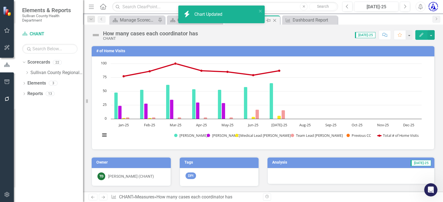
click at [275, 21] on icon at bounding box center [274, 20] width 3 height 3
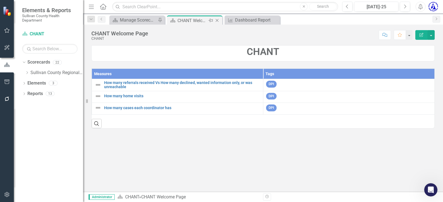
click at [217, 21] on icon "Close" at bounding box center [217, 20] width 6 height 4
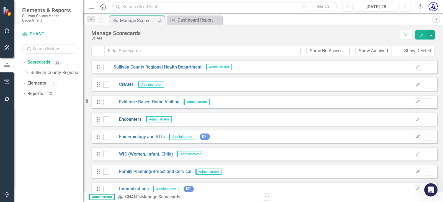
click at [126, 121] on link "Encounters" at bounding box center [125, 120] width 32 height 6
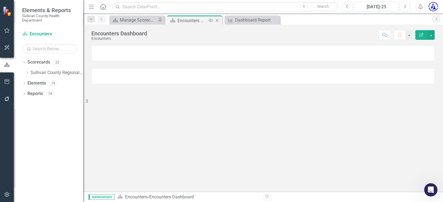
click at [218, 21] on icon "Close" at bounding box center [217, 20] width 6 height 4
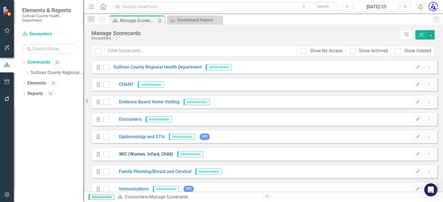
click at [136, 155] on link "WIC (Women, Infant, Child)" at bounding box center [141, 154] width 64 height 6
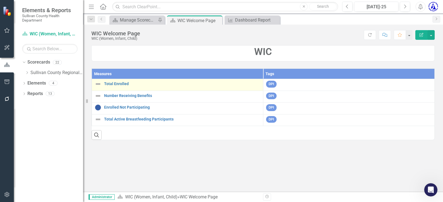
click at [120, 81] on div "Total Enrolled" at bounding box center [178, 84] width 166 height 7
click at [120, 83] on link "Total Enrolled" at bounding box center [182, 84] width 156 height 4
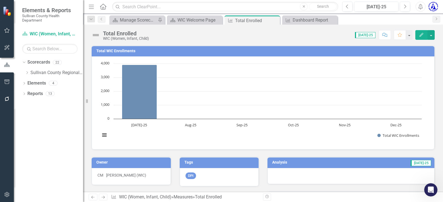
click at [127, 51] on h3 "Total WIC Enrollments" at bounding box center [263, 51] width 335 height 4
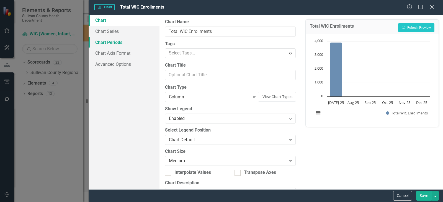
click at [111, 42] on link "Chart Periods" at bounding box center [124, 42] width 71 height 11
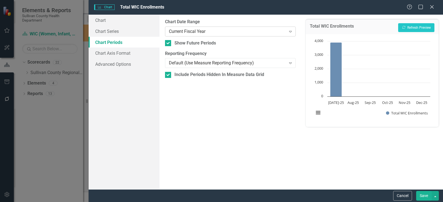
click at [186, 33] on div "Current Fiscal Year" at bounding box center [227, 31] width 117 height 6
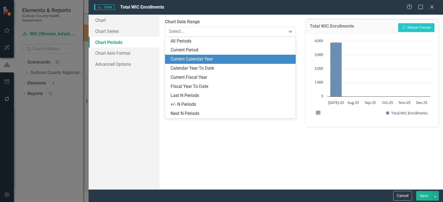
click at [197, 61] on div "Current Calendar Year" at bounding box center [232, 59] width 122 height 6
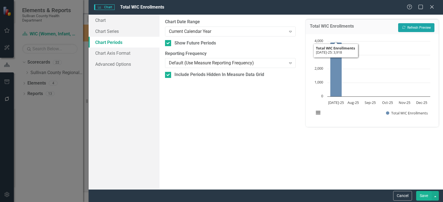
drag, startPoint x: 408, startPoint y: 29, endPoint x: 419, endPoint y: 68, distance: 41.3
click at [408, 29] on button "Recalculate Refresh Preview" at bounding box center [416, 27] width 36 height 9
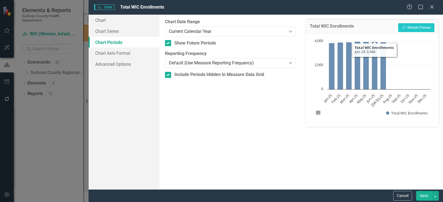
click at [423, 195] on button "Save" at bounding box center [424, 196] width 16 height 10
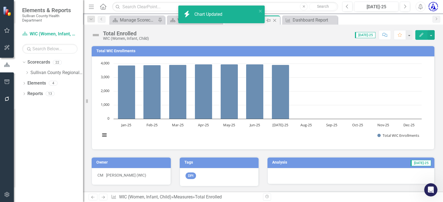
click at [277, 21] on icon "Close" at bounding box center [275, 20] width 6 height 4
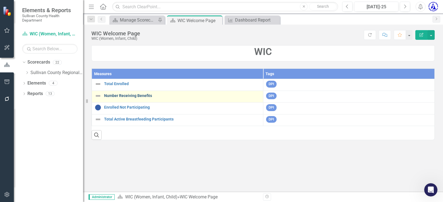
click at [134, 97] on link "Number Receiving Benefits" at bounding box center [182, 96] width 156 height 4
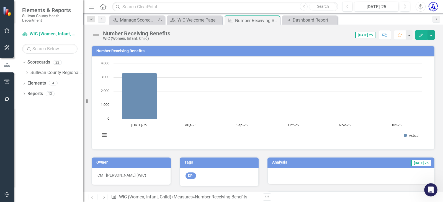
click at [114, 51] on h3 "Number Receiving Benefits" at bounding box center [263, 51] width 335 height 4
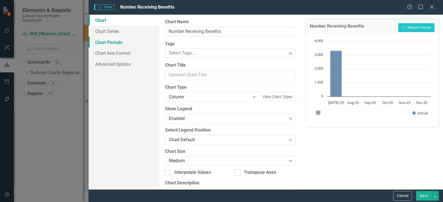
click at [117, 40] on link "Chart Periods" at bounding box center [124, 42] width 71 height 11
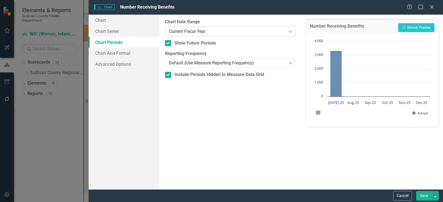
click at [182, 31] on div "Current Fiscal Year" at bounding box center [227, 31] width 117 height 6
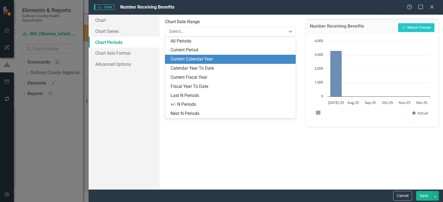
drag, startPoint x: 190, startPoint y: 67, endPoint x: 194, endPoint y: 58, distance: 9.3
click at [194, 58] on div "All Periods Current Period Current Calendar Year Calendar Year To Date Current …" at bounding box center [230, 78] width 131 height 82
click at [194, 58] on div "Current Calendar Year" at bounding box center [232, 59] width 122 height 6
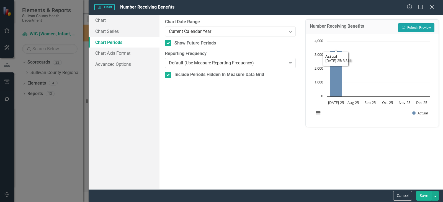
click at [414, 29] on button "Recalculate Refresh Preview" at bounding box center [416, 27] width 36 height 9
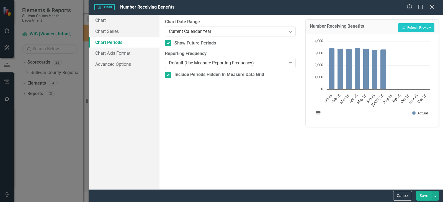
click at [423, 197] on button "Save" at bounding box center [424, 196] width 16 height 10
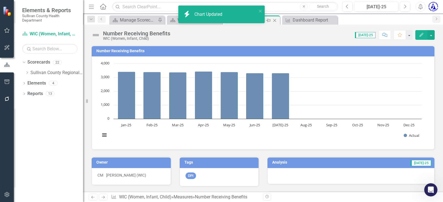
click at [275, 21] on icon at bounding box center [274, 20] width 3 height 3
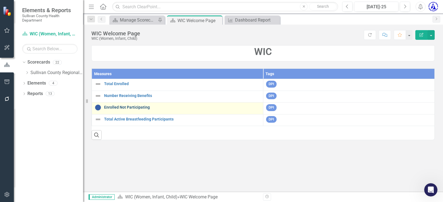
click at [124, 108] on link "Enrolled Not Participating" at bounding box center [182, 108] width 156 height 4
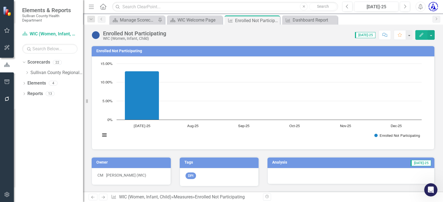
click at [147, 48] on td "Enrolled Not Participating" at bounding box center [263, 52] width 335 height 8
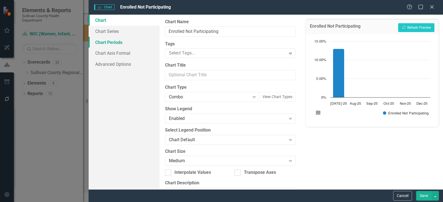
click at [125, 46] on link "Chart Periods" at bounding box center [124, 42] width 71 height 11
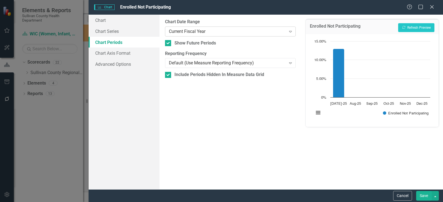
click at [199, 30] on div "Current Fiscal Year" at bounding box center [227, 31] width 117 height 6
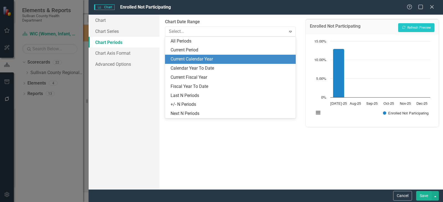
click at [192, 59] on div "Current Calendar Year" at bounding box center [232, 59] width 122 height 6
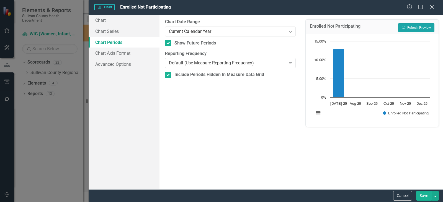
click at [417, 31] on button "Recalculate Refresh Preview" at bounding box center [416, 27] width 36 height 9
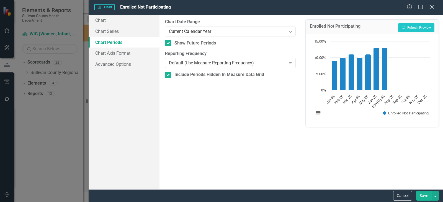
click at [426, 199] on button "Save" at bounding box center [424, 196] width 16 height 10
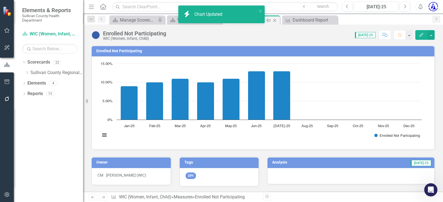
click at [275, 19] on icon "Close" at bounding box center [275, 20] width 6 height 4
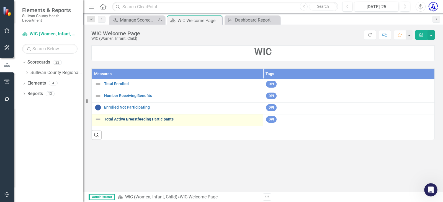
click at [141, 119] on link "Total Active Breastfeeding Participants" at bounding box center [182, 119] width 156 height 4
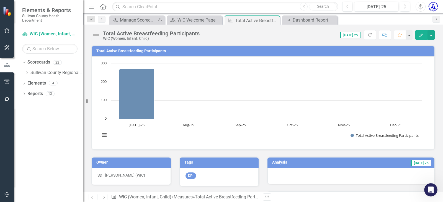
click at [140, 50] on h3 "Total Active Breastfeeding Participants" at bounding box center [263, 51] width 335 height 4
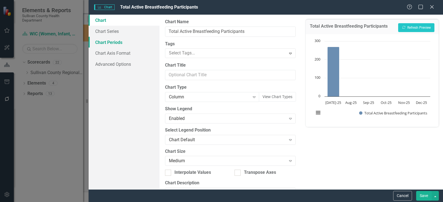
click at [115, 38] on link "Chart Periods" at bounding box center [124, 42] width 71 height 11
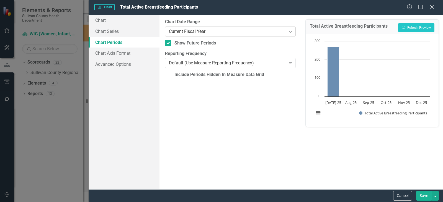
click at [183, 33] on div "Current Fiscal Year" at bounding box center [227, 31] width 117 height 6
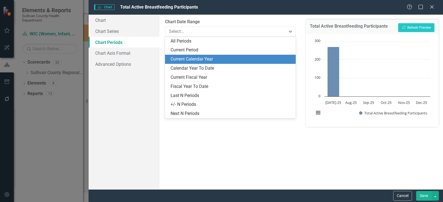
click at [190, 55] on div "Current Calendar Year" at bounding box center [230, 59] width 131 height 9
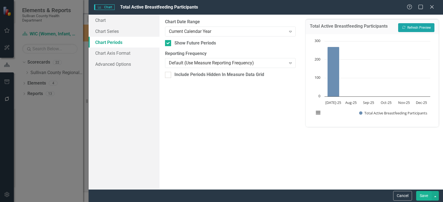
click at [417, 31] on button "Recalculate Refresh Preview" at bounding box center [416, 27] width 36 height 9
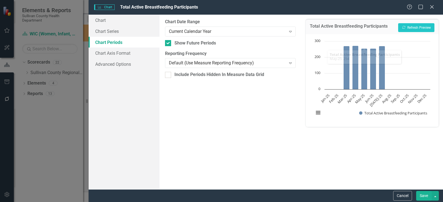
click at [427, 196] on button "Save" at bounding box center [424, 196] width 16 height 10
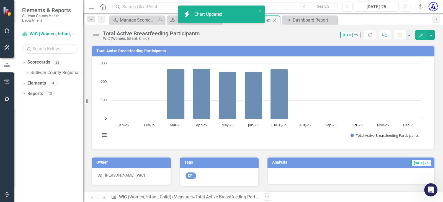
click at [277, 22] on icon "Close" at bounding box center [275, 20] width 6 height 4
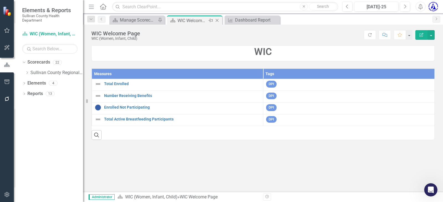
click at [218, 20] on icon "Close" at bounding box center [217, 20] width 6 height 4
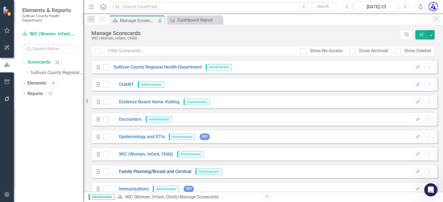
click at [141, 170] on link "Family Planning/Breast and Cervical" at bounding box center [150, 172] width 82 height 6
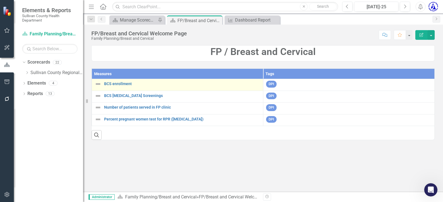
click at [115, 80] on td "BCS enrollment Link Map View Link Map Edit Edit Measure Link Open Element" at bounding box center [177, 85] width 171 height 12
click at [115, 84] on link "BCS enrollment" at bounding box center [182, 84] width 156 height 4
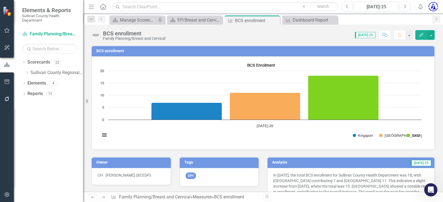
click at [107, 52] on h3 "BCS enrollment" at bounding box center [263, 51] width 335 height 4
click at [107, 51] on h3 "BCS enrollment" at bounding box center [263, 51] width 335 height 4
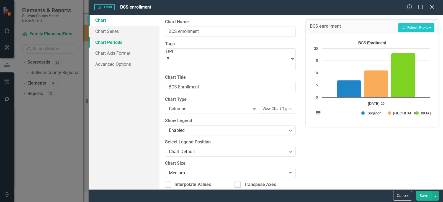
click at [117, 40] on link "Chart Periods" at bounding box center [124, 42] width 71 height 11
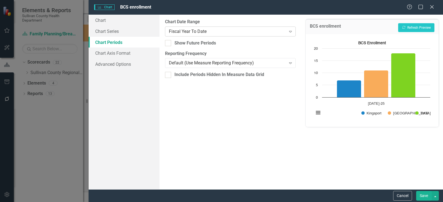
click at [192, 29] on div "Fiscal Year To Date" at bounding box center [227, 31] width 117 height 6
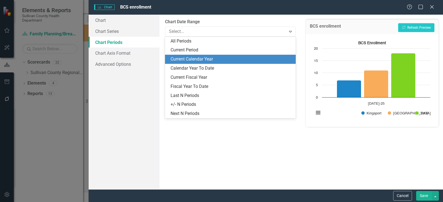
click at [189, 59] on div "Current Calendar Year" at bounding box center [232, 59] width 122 height 6
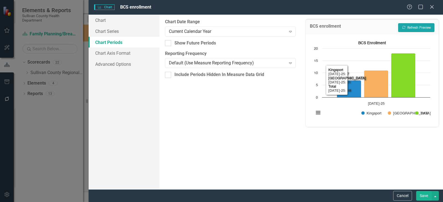
click at [408, 28] on button "Recalculate Refresh Preview" at bounding box center [416, 27] width 36 height 9
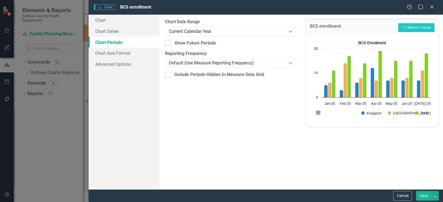
click at [423, 194] on button "Save" at bounding box center [424, 196] width 16 height 10
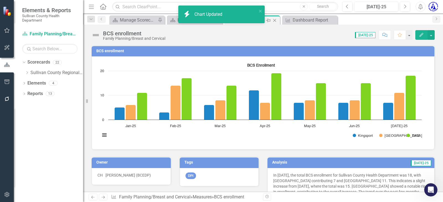
click at [275, 20] on icon "Close" at bounding box center [275, 20] width 6 height 4
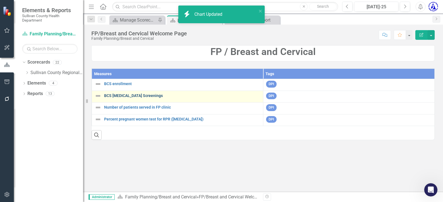
click at [121, 96] on link "BCS [MEDICAL_DATA] Screenings" at bounding box center [182, 96] width 156 height 4
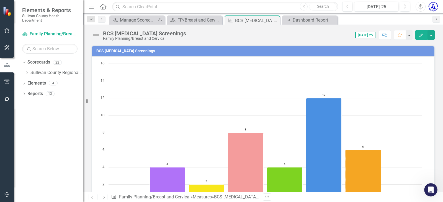
click at [119, 51] on h3 "BCS [MEDICAL_DATA] Screenings" at bounding box center [263, 51] width 335 height 4
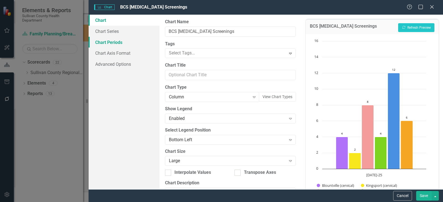
click at [112, 37] on link "Chart Periods" at bounding box center [124, 42] width 71 height 11
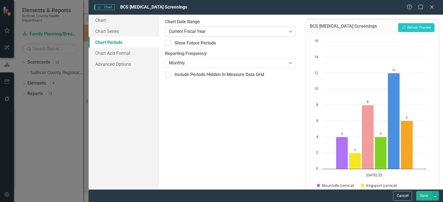
click at [186, 30] on div "Current Fiscal Year" at bounding box center [227, 31] width 117 height 6
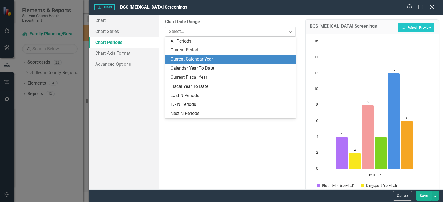
click at [190, 56] on div "Current Calendar Year" at bounding box center [230, 59] width 131 height 9
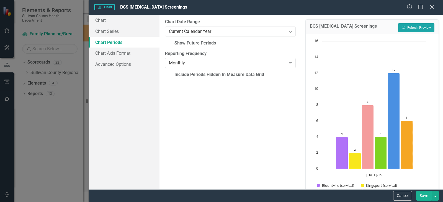
click at [413, 28] on button "Recalculate Refresh Preview" at bounding box center [416, 27] width 36 height 9
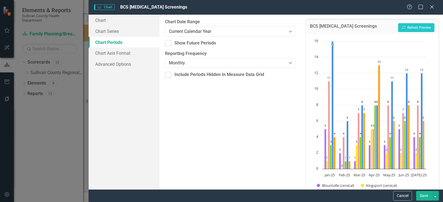
click at [422, 196] on button "Save" at bounding box center [424, 196] width 16 height 10
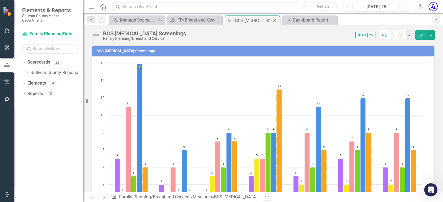
click at [275, 21] on icon "Close" at bounding box center [275, 20] width 6 height 4
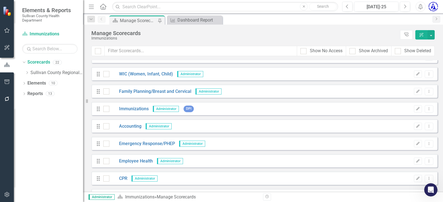
scroll to position [83, 0]
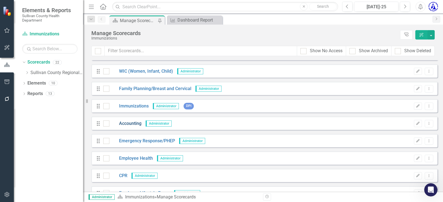
click at [124, 123] on link "Accounting" at bounding box center [125, 124] width 32 height 6
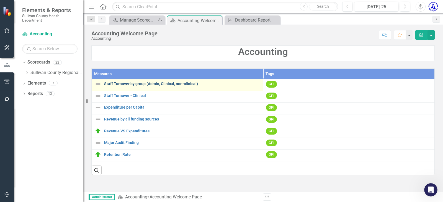
click at [121, 84] on link "Staff Turnover by group (Admin, Clinical, non-clinical)" at bounding box center [182, 84] width 156 height 4
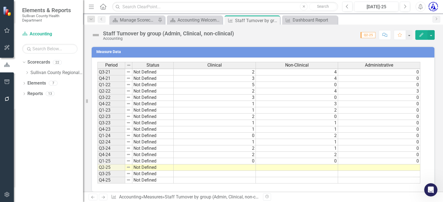
scroll to position [186, 0]
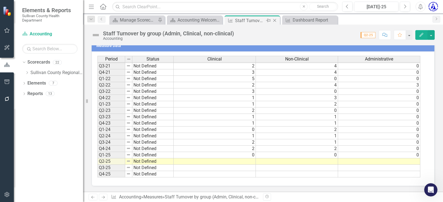
click at [276, 22] on icon "Close" at bounding box center [275, 20] width 6 height 4
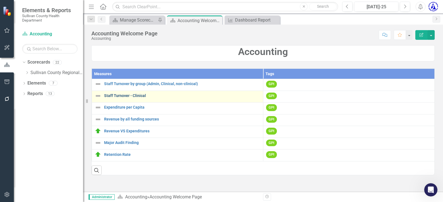
click at [120, 98] on link "Staff Turnover - Clinical" at bounding box center [182, 96] width 156 height 4
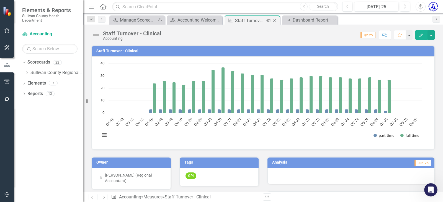
click at [276, 19] on icon "Close" at bounding box center [275, 20] width 6 height 4
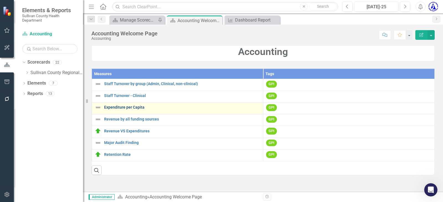
click at [129, 109] on link "Expenditure per Capita" at bounding box center [182, 108] width 156 height 4
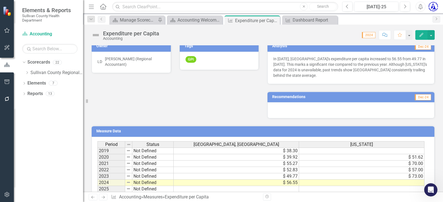
scroll to position [108, 0]
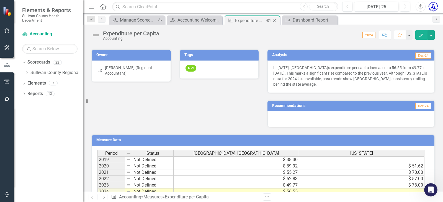
click at [274, 21] on icon "Close" at bounding box center [275, 20] width 6 height 4
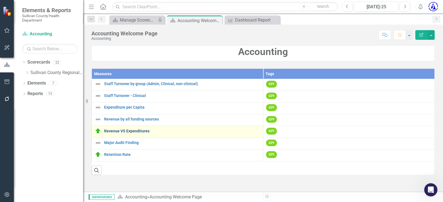
click at [135, 132] on link "Revenue VS Expenditures" at bounding box center [182, 131] width 156 height 4
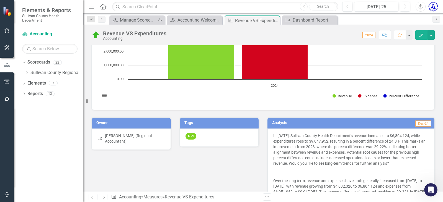
scroll to position [138, 0]
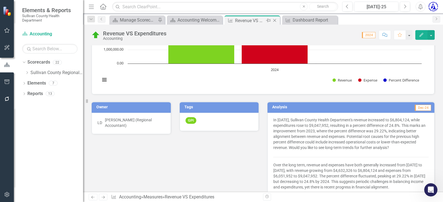
click at [276, 21] on icon "Close" at bounding box center [275, 20] width 6 height 4
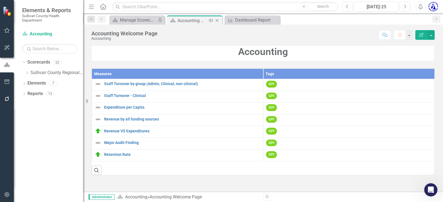
click at [217, 20] on icon "Close" at bounding box center [217, 20] width 6 height 4
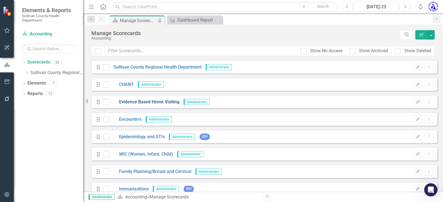
click at [140, 102] on link "Evidence Based Home Visiting" at bounding box center [144, 102] width 70 height 6
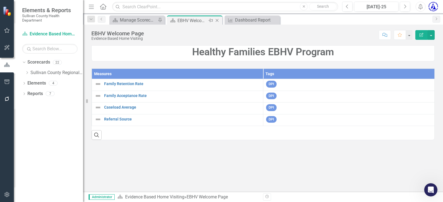
click at [219, 20] on icon "Close" at bounding box center [217, 20] width 6 height 4
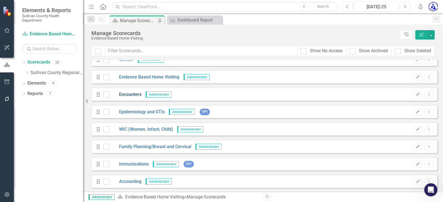
scroll to position [28, 0]
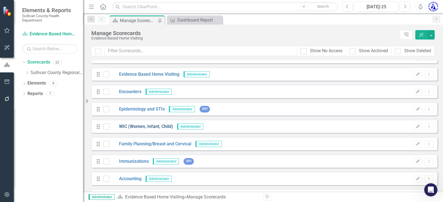
click at [135, 128] on link "WIC (Women, Infant, Child)" at bounding box center [141, 127] width 64 height 6
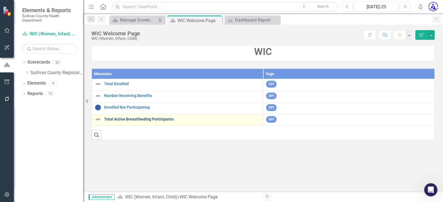
click at [124, 118] on link "Total Active Breastfeeding Participants" at bounding box center [182, 119] width 156 height 4
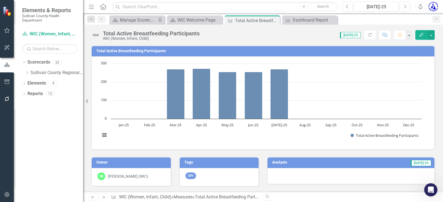
click at [278, 120] on rect "Interactive chart" at bounding box center [260, 102] width 327 height 83
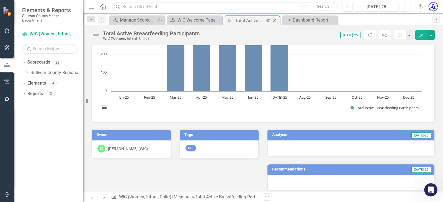
click at [274, 20] on icon "Close" at bounding box center [275, 20] width 6 height 4
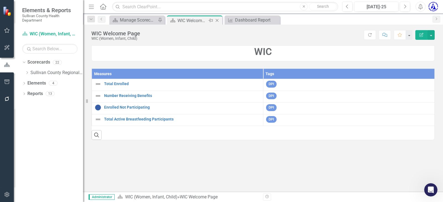
click at [218, 20] on icon "Close" at bounding box center [217, 20] width 6 height 4
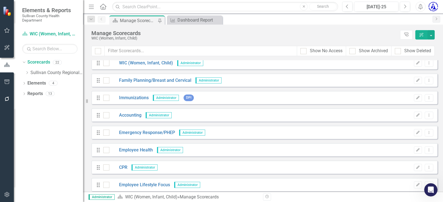
scroll to position [111, 0]
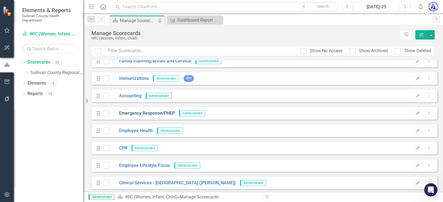
click at [136, 114] on link "Emergency Response/PHEP" at bounding box center [142, 113] width 66 height 6
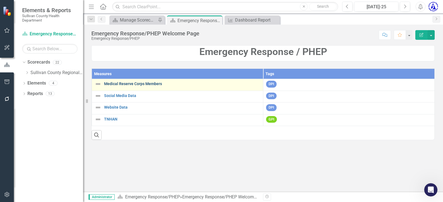
click at [120, 84] on link "Medical Reserve Corps Members" at bounding box center [182, 84] width 156 height 4
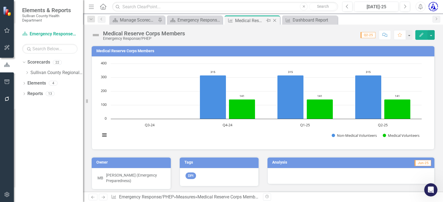
click at [274, 20] on icon "Close" at bounding box center [275, 20] width 6 height 4
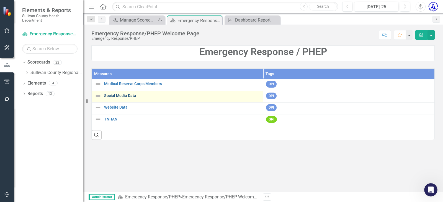
click at [116, 96] on link "Social Media Data" at bounding box center [182, 96] width 156 height 4
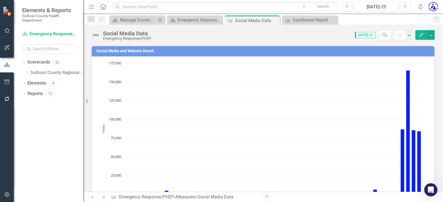
click at [127, 51] on h3 "Social Media and Website Reach" at bounding box center [263, 51] width 335 height 4
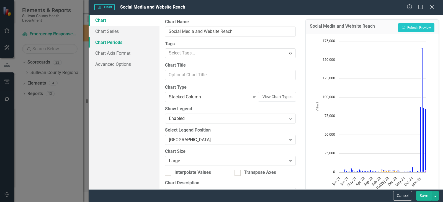
click at [114, 43] on link "Chart Periods" at bounding box center [124, 42] width 71 height 11
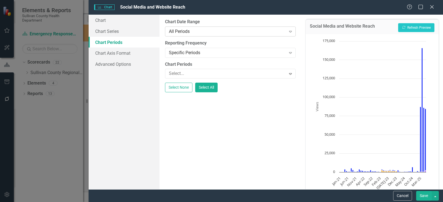
click at [179, 31] on div "All Periods" at bounding box center [227, 31] width 117 height 6
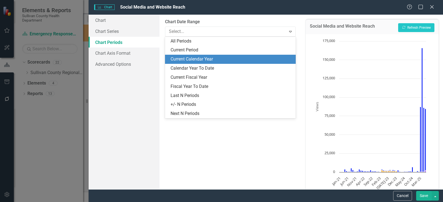
click at [185, 56] on div "Current Calendar Year" at bounding box center [232, 59] width 122 height 6
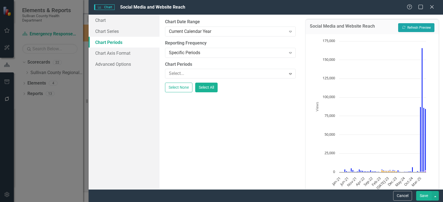
click at [402, 27] on button "Recalculate Refresh Preview" at bounding box center [416, 27] width 36 height 9
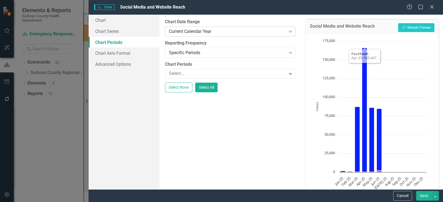
click at [195, 30] on div "Current Calendar Year" at bounding box center [227, 31] width 117 height 6
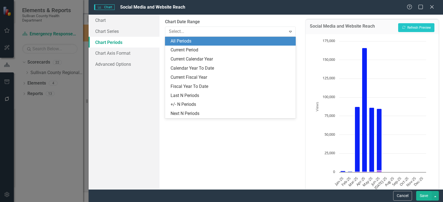
click at [190, 40] on div "All Periods" at bounding box center [232, 41] width 122 height 6
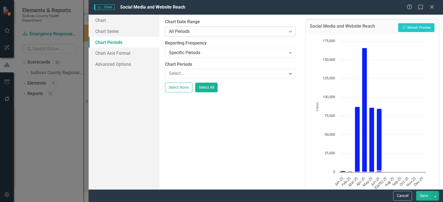
click at [190, 33] on div "All Periods" at bounding box center [227, 31] width 117 height 6
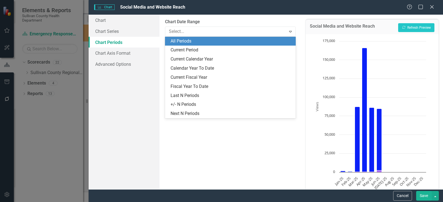
click at [182, 40] on div "All Periods" at bounding box center [232, 41] width 122 height 6
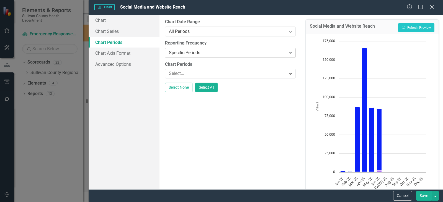
click at [178, 50] on div "Specific Periods" at bounding box center [227, 53] width 117 height 6
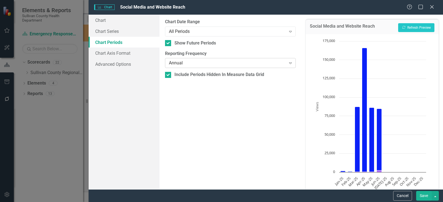
click at [178, 67] on div "Annual Expand" at bounding box center [230, 63] width 131 height 10
click at [407, 31] on button "Recalculate Refresh Preview" at bounding box center [416, 27] width 36 height 9
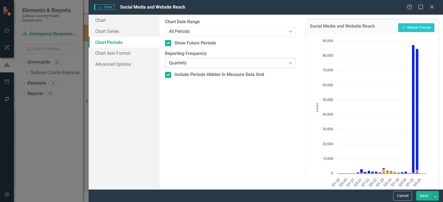
click at [192, 61] on div "Quarterly" at bounding box center [227, 63] width 117 height 6
click at [168, 73] on input "Include Periods Hidden In Measure Data Grid" at bounding box center [167, 74] width 4 height 4
click at [418, 27] on button "Recalculate Refresh Preview" at bounding box center [416, 27] width 36 height 9
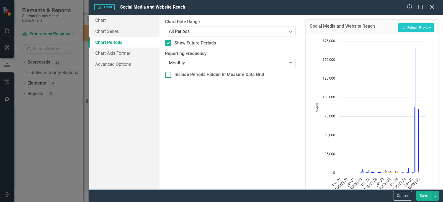
click at [168, 75] on input "Include Periods Hidden In Measure Data Grid" at bounding box center [167, 74] width 4 height 4
checkbox input "true"
click at [413, 26] on button "Recalculate Refresh Preview" at bounding box center [416, 27] width 36 height 9
click at [184, 63] on div "Monthly" at bounding box center [227, 63] width 117 height 6
click at [184, 32] on div "All Periods" at bounding box center [227, 31] width 117 height 6
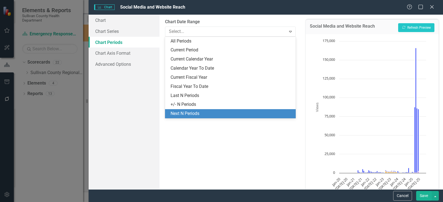
click at [175, 115] on div "Next N Periods" at bounding box center [232, 114] width 122 height 6
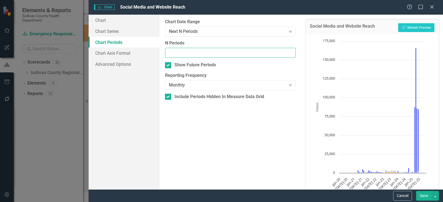
click at [172, 55] on input "N Periods" at bounding box center [230, 53] width 131 height 10
click at [291, 54] on input "-1" at bounding box center [230, 53] width 131 height 10
click at [289, 54] on input "-2" at bounding box center [230, 53] width 131 height 10
click at [289, 54] on input "-3" at bounding box center [230, 53] width 131 height 10
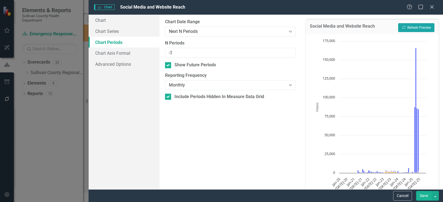
click at [405, 26] on button "Recalculate Refresh Preview" at bounding box center [416, 27] width 36 height 9
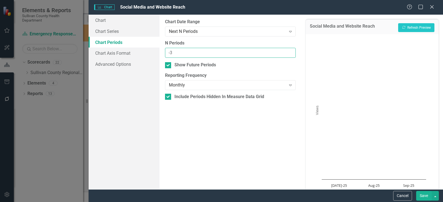
click at [289, 49] on input "-3" at bounding box center [230, 53] width 131 height 10
click at [290, 50] on input "-2" at bounding box center [230, 53] width 131 height 10
click at [290, 51] on input "-1" at bounding box center [230, 53] width 131 height 10
click at [290, 51] on input "0" at bounding box center [230, 53] width 131 height 10
click at [290, 51] on input "1" at bounding box center [230, 53] width 131 height 10
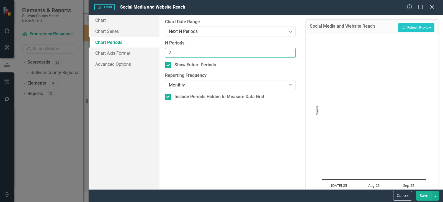
click at [290, 51] on input "2" at bounding box center [230, 53] width 131 height 10
click at [290, 51] on input "3" at bounding box center [230, 53] width 131 height 10
click at [290, 51] on input "4" at bounding box center [230, 53] width 131 height 10
click at [290, 51] on input "5" at bounding box center [230, 53] width 131 height 10
click at [290, 51] on input "6" at bounding box center [230, 53] width 131 height 10
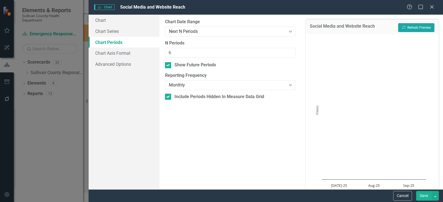
click at [407, 29] on button "Recalculate Refresh Preview" at bounding box center [416, 27] width 36 height 9
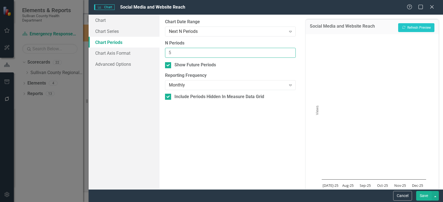
click at [289, 55] on input "5" at bounding box center [230, 53] width 131 height 10
click at [291, 55] on input "4" at bounding box center [230, 53] width 131 height 10
click at [291, 55] on input "3" at bounding box center [230, 53] width 131 height 10
click at [291, 55] on input "2" at bounding box center [230, 53] width 131 height 10
click at [291, 55] on input "1" at bounding box center [230, 53] width 131 height 10
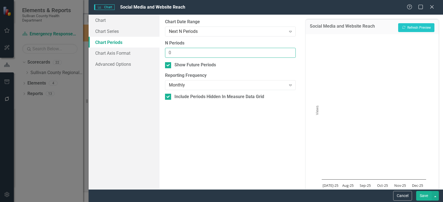
click at [291, 55] on input "0" at bounding box center [230, 53] width 131 height 10
click at [291, 55] on input "-1" at bounding box center [230, 53] width 131 height 10
click at [291, 55] on input "-2" at bounding box center [230, 53] width 131 height 10
click at [291, 55] on input "-3" at bounding box center [230, 53] width 131 height 10
click at [291, 55] on input "-4" at bounding box center [230, 53] width 131 height 10
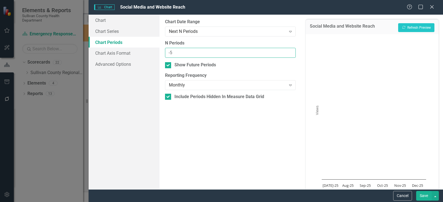
click at [291, 55] on input "-5" at bounding box center [230, 53] width 131 height 10
type input "-6"
click at [291, 55] on input "-6" at bounding box center [230, 53] width 131 height 10
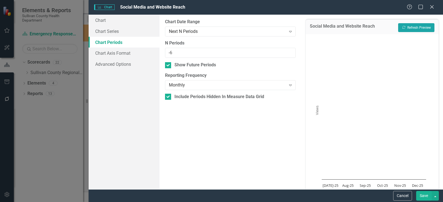
click at [407, 28] on button "Recalculate Refresh Preview" at bounding box center [416, 27] width 36 height 9
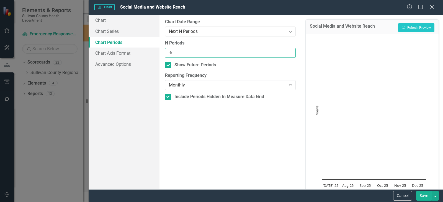
drag, startPoint x: 167, startPoint y: 49, endPoint x: 126, endPoint y: 42, distance: 41.6
click at [126, 42] on div "Chart Chart Series Chart Periods Chart Axis Format Advanced Options From this p…" at bounding box center [266, 102] width 354 height 175
click at [289, 32] on icon "Expand" at bounding box center [291, 31] width 6 height 4
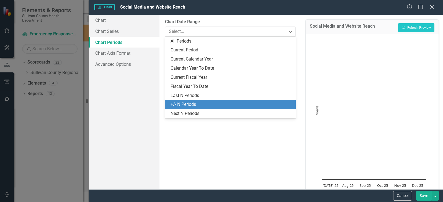
click at [198, 101] on div "+/- N Periods" at bounding box center [230, 104] width 131 height 9
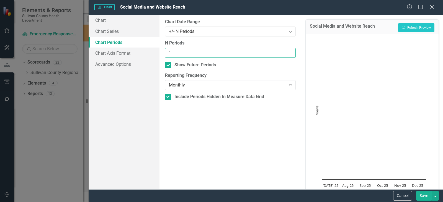
click at [290, 51] on input "1" at bounding box center [230, 53] width 131 height 10
click at [290, 51] on input "2" at bounding box center [230, 53] width 131 height 10
click at [290, 53] on input "1" at bounding box center [230, 53] width 131 height 10
click at [290, 53] on input "0" at bounding box center [230, 53] width 131 height 10
click at [291, 53] on input "-1" at bounding box center [230, 53] width 131 height 10
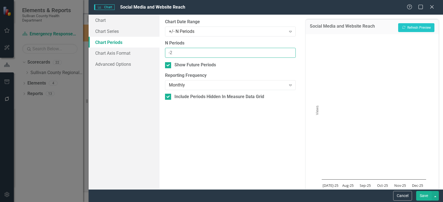
click at [291, 53] on input "-2" at bounding box center [230, 53] width 131 height 10
click at [291, 53] on input "-4" at bounding box center [230, 53] width 131 height 10
click at [291, 53] on input "-5" at bounding box center [230, 53] width 131 height 10
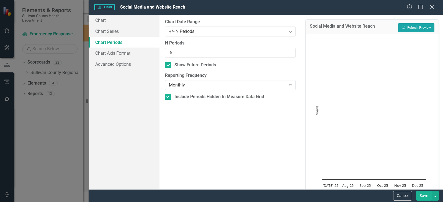
click at [414, 25] on button "Recalculate Refresh Preview" at bounding box center [416, 27] width 36 height 9
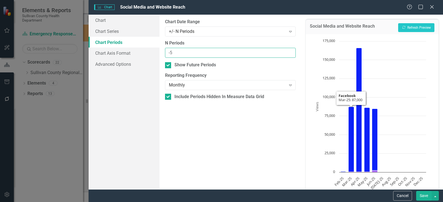
click at [280, 53] on input "-5" at bounding box center [230, 53] width 131 height 10
click at [292, 54] on input "-6" at bounding box center [230, 53] width 131 height 10
click at [291, 54] on input "-7" at bounding box center [230, 53] width 131 height 10
click at [291, 54] on input "-8" at bounding box center [230, 53] width 131 height 10
click at [291, 54] on input "-9" at bounding box center [230, 53] width 131 height 10
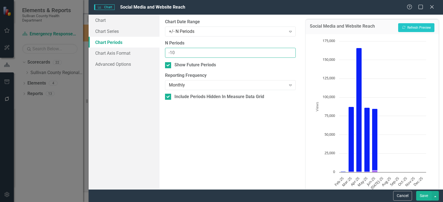
click at [291, 54] on input "-10" at bounding box center [230, 53] width 131 height 10
click at [291, 54] on input "-11" at bounding box center [230, 53] width 131 height 10
type input "-12"
click at [291, 54] on input "-12" at bounding box center [230, 53] width 131 height 10
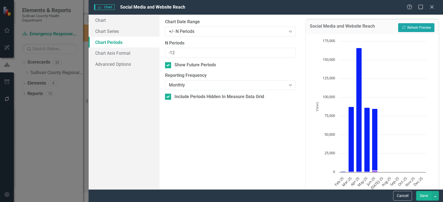
click at [429, 27] on button "Recalculate Refresh Preview" at bounding box center [416, 27] width 36 height 9
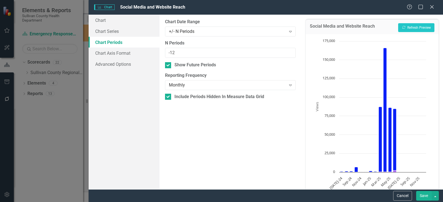
click at [425, 196] on button "Save" at bounding box center [424, 196] width 16 height 10
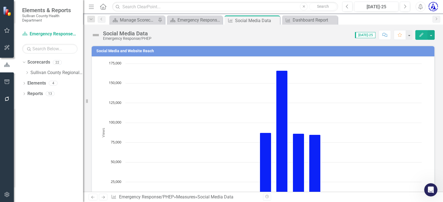
click at [131, 51] on h3 "Social Media and Website Reach" at bounding box center [263, 51] width 335 height 4
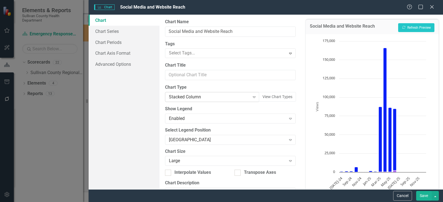
click at [191, 99] on div "Stacked Column" at bounding box center [209, 97] width 81 height 6
click at [402, 26] on button "Recalculate Refresh Preview" at bounding box center [416, 27] width 36 height 9
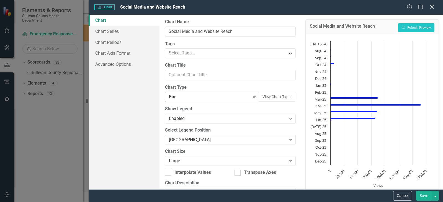
click at [217, 100] on div "Bar" at bounding box center [209, 97] width 81 height 6
click at [418, 29] on button "Recalculate Refresh Preview" at bounding box center [416, 27] width 36 height 9
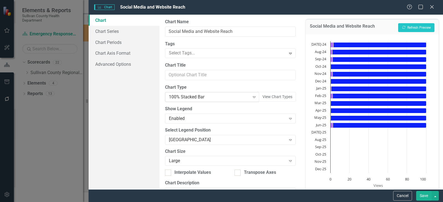
click at [198, 99] on div "100% Stacked Bar" at bounding box center [209, 97] width 81 height 6
click at [412, 23] on button "Recalculate Refresh Preview" at bounding box center [416, 27] width 36 height 9
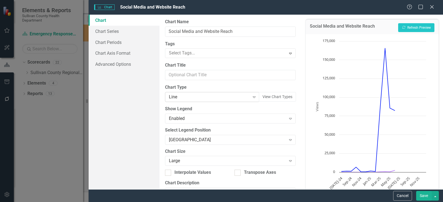
click at [183, 94] on div "Line" at bounding box center [209, 97] width 81 height 6
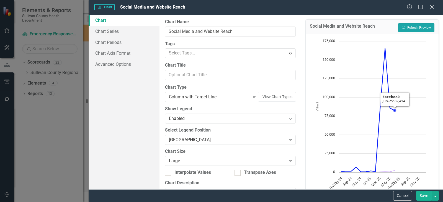
click at [404, 30] on button "Recalculate Refresh Preview" at bounding box center [416, 27] width 36 height 9
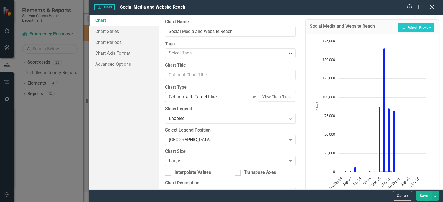
click at [197, 93] on div "Column with Target Line Expand" at bounding box center [212, 97] width 94 height 10
click at [410, 30] on button "Recalculate Refresh Preview" at bounding box center [416, 27] width 36 height 9
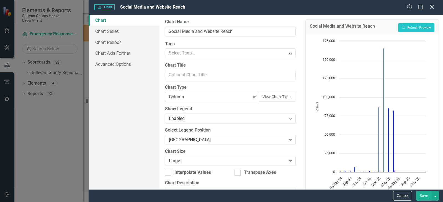
drag, startPoint x: 425, startPoint y: 196, endPoint x: 242, endPoint y: 95, distance: 209.1
click at [239, 96] on form "Charts Chart Social Media and Website Reach Help Maximize Close Chart Chart Ser…" at bounding box center [266, 101] width 354 height 202
click at [277, 98] on button "View Chart Types" at bounding box center [277, 97] width 37 height 10
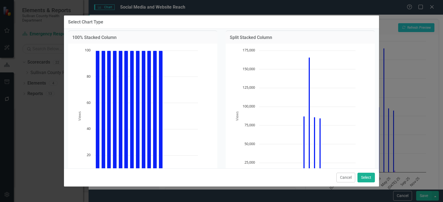
scroll to position [223, 0]
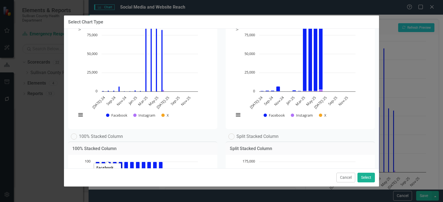
scroll to position [84, 0]
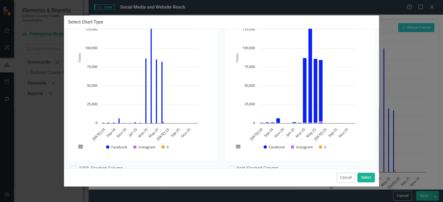
click at [342, 172] on div "Cancel Select" at bounding box center [221, 178] width 315 height 18
click at [343, 176] on button "Cancel" at bounding box center [345, 178] width 19 height 10
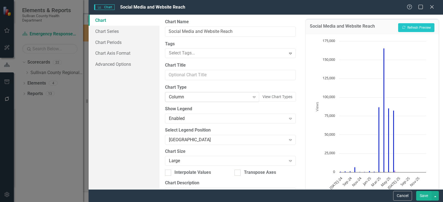
click at [183, 95] on div "Column" at bounding box center [209, 97] width 81 height 6
click at [402, 26] on icon "button" at bounding box center [403, 27] width 3 height 3
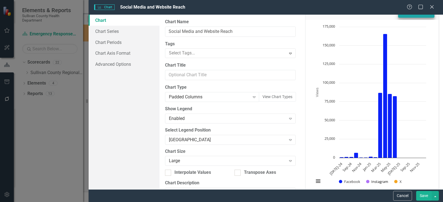
scroll to position [22, 0]
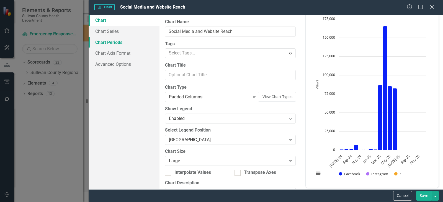
click at [109, 40] on link "Chart Periods" at bounding box center [124, 42] width 71 height 11
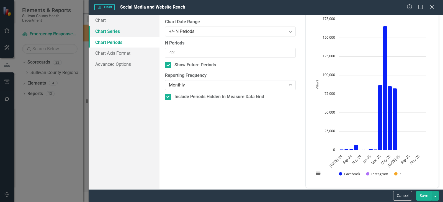
click at [109, 32] on link "Chart Series" at bounding box center [124, 31] width 71 height 11
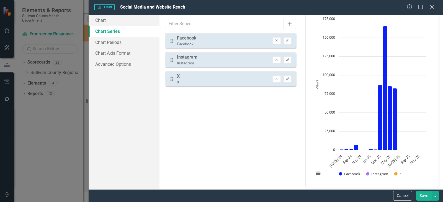
click at [289, 60] on icon "Edit" at bounding box center [288, 59] width 4 height 3
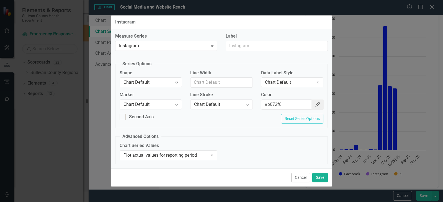
click at [318, 104] on icon "Color Picker" at bounding box center [318, 104] width 6 height 4
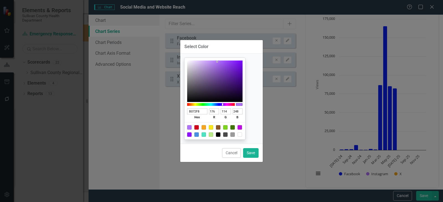
click at [228, 128] on div at bounding box center [225, 127] width 4 height 4
type input "7ED321"
type input "126"
type input "211"
type input "33"
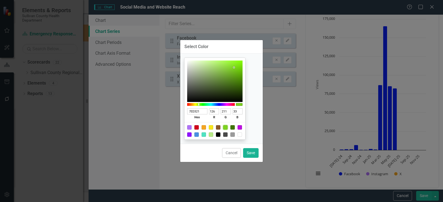
click at [199, 127] on div at bounding box center [196, 127] width 4 height 4
type input "D0021B"
type input "208"
type input "2"
type input "27"
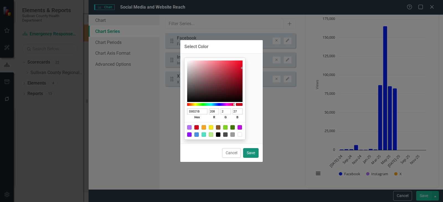
click at [251, 152] on button "Save" at bounding box center [251, 153] width 16 height 10
type input "#d0021b"
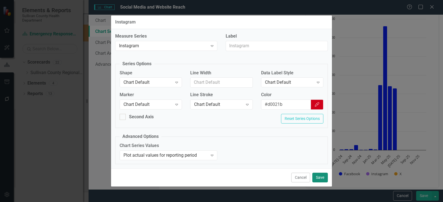
click at [320, 175] on button "Save" at bounding box center [320, 178] width 16 height 10
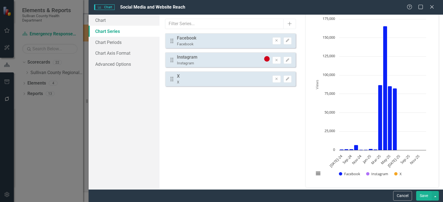
scroll to position [0, 0]
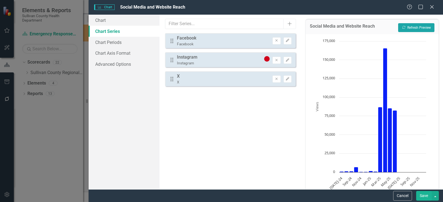
click at [412, 24] on button "Recalculate Refresh Preview" at bounding box center [416, 27] width 36 height 9
click at [114, 52] on link "Chart Axis Format" at bounding box center [124, 53] width 71 height 11
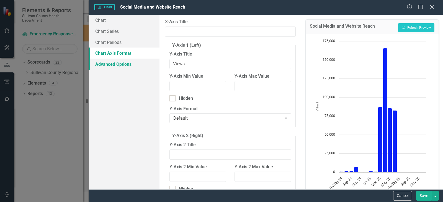
click at [119, 63] on link "Advanced Options" at bounding box center [124, 64] width 71 height 11
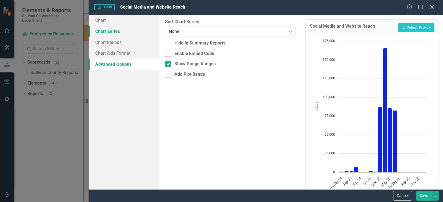
click at [108, 28] on link "Chart Series" at bounding box center [124, 31] width 71 height 11
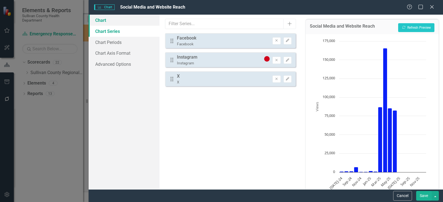
click at [110, 25] on link "Chart" at bounding box center [124, 20] width 71 height 11
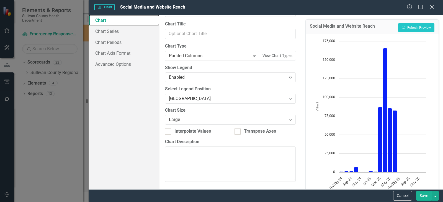
scroll to position [42, 0]
click at [422, 195] on button "Save" at bounding box center [424, 196] width 16 height 10
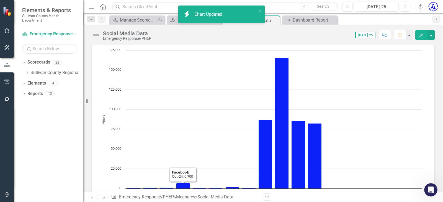
scroll to position [0, 0]
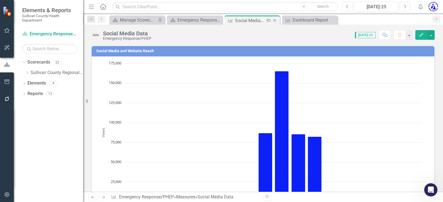
click at [274, 21] on icon "Close" at bounding box center [275, 20] width 6 height 4
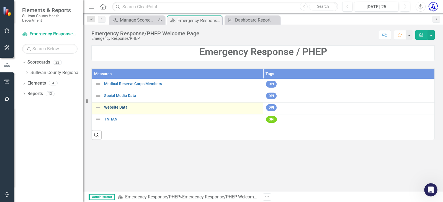
click at [115, 107] on link "Website Data" at bounding box center [182, 108] width 156 height 4
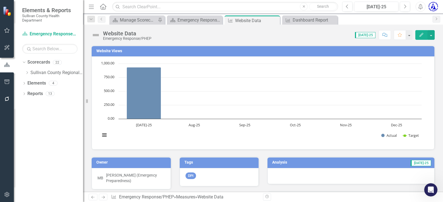
click at [121, 52] on h3 "Website Views" at bounding box center [263, 51] width 335 height 4
drag, startPoint x: 214, startPoint y: 114, endPoint x: 121, endPoint y: 52, distance: 111.8
click at [121, 52] on h3 "Website Views" at bounding box center [263, 51] width 335 height 4
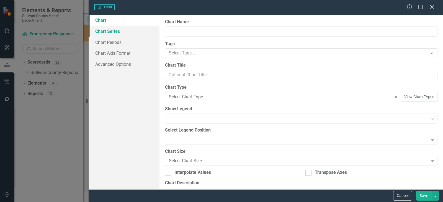
type input "Website Views"
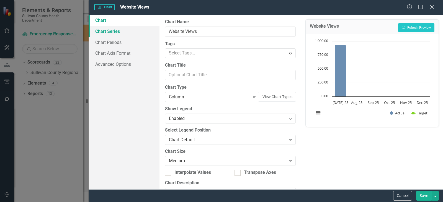
click at [114, 32] on link "Chart Series" at bounding box center [124, 31] width 71 height 11
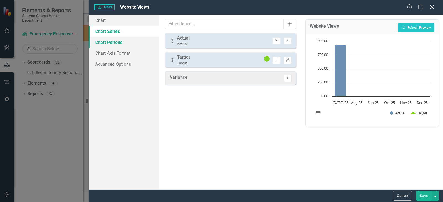
click at [115, 42] on link "Chart Periods" at bounding box center [124, 42] width 71 height 11
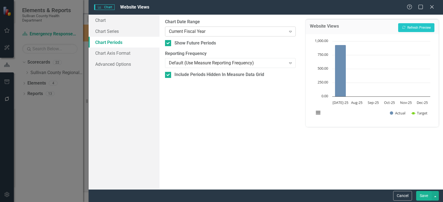
click at [172, 32] on div "Current Fiscal Year" at bounding box center [227, 31] width 117 height 6
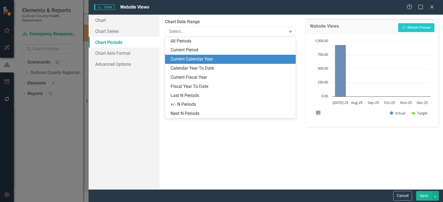
click at [182, 58] on div "Current Calendar Year" at bounding box center [232, 59] width 122 height 6
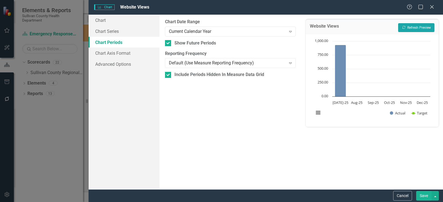
click at [412, 28] on button "Recalculate Refresh Preview" at bounding box center [416, 27] width 36 height 9
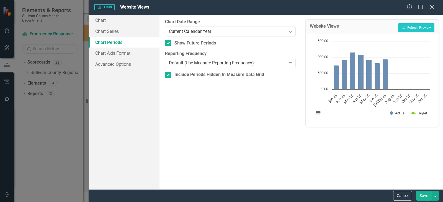
click at [421, 196] on button "Save" at bounding box center [424, 196] width 16 height 10
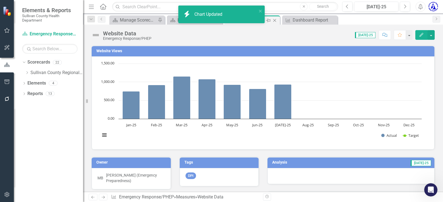
click at [275, 21] on icon "Close" at bounding box center [275, 20] width 6 height 4
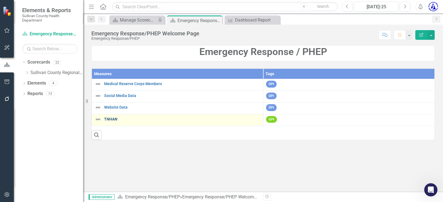
click at [116, 120] on link "TNHAN" at bounding box center [182, 119] width 156 height 4
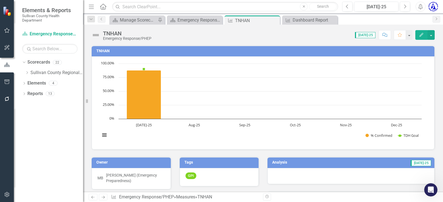
click at [103, 51] on h3 "TNHAN" at bounding box center [263, 51] width 335 height 4
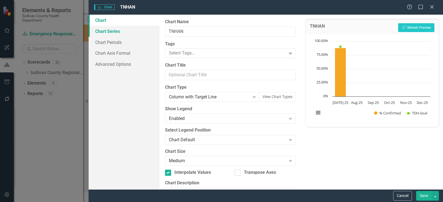
click at [113, 32] on link "Chart Series" at bounding box center [124, 31] width 71 height 11
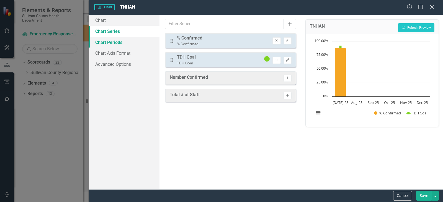
click at [119, 42] on link "Chart Periods" at bounding box center [124, 42] width 71 height 11
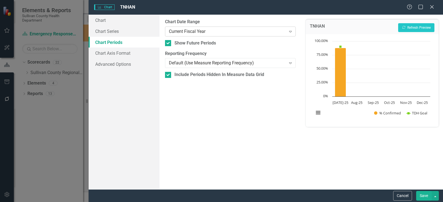
click at [187, 35] on div "Current Fiscal Year Expand" at bounding box center [230, 32] width 131 height 10
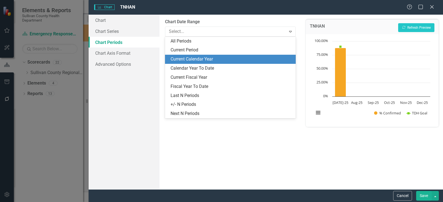
click at [194, 56] on div "Current Calendar Year" at bounding box center [230, 59] width 131 height 9
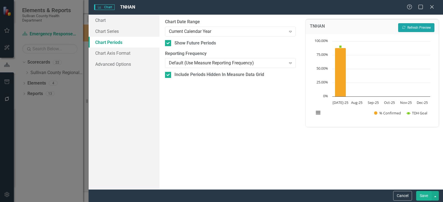
click at [430, 31] on button "Recalculate Refresh Preview" at bounding box center [416, 27] width 36 height 9
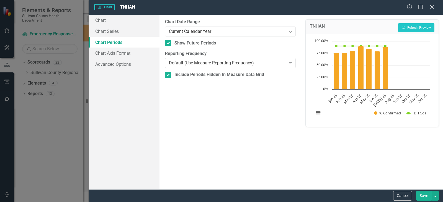
click at [426, 196] on button "Save" at bounding box center [424, 196] width 16 height 10
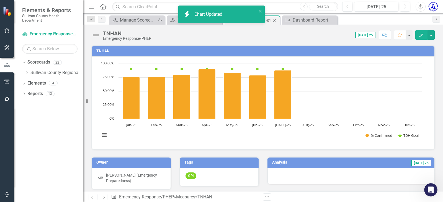
click at [276, 21] on icon "Close" at bounding box center [275, 20] width 6 height 4
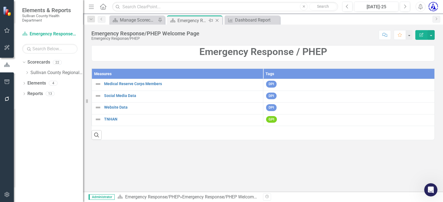
click at [218, 20] on icon at bounding box center [217, 20] width 3 height 3
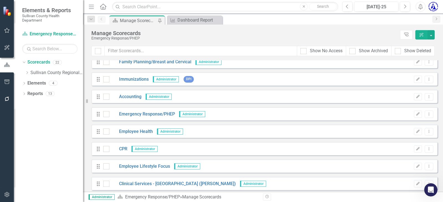
scroll to position [138, 0]
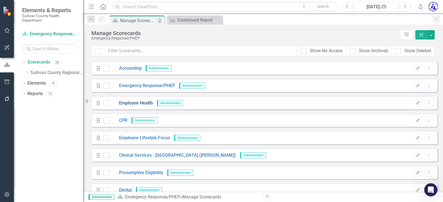
click at [132, 104] on link "Employee Health" at bounding box center [130, 103] width 43 height 6
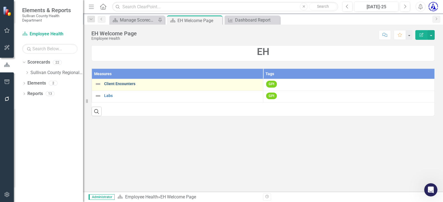
click at [114, 84] on link "Client Encounters" at bounding box center [182, 84] width 156 height 4
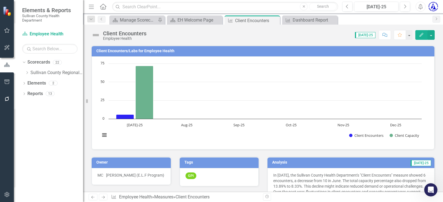
click at [119, 50] on h3 "Client Encounters/Labs for Employee Health" at bounding box center [263, 51] width 335 height 4
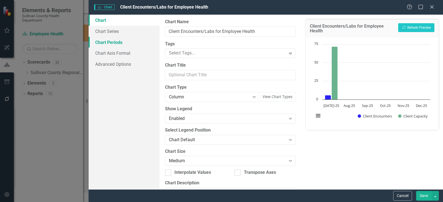
click at [124, 42] on link "Chart Periods" at bounding box center [124, 42] width 71 height 11
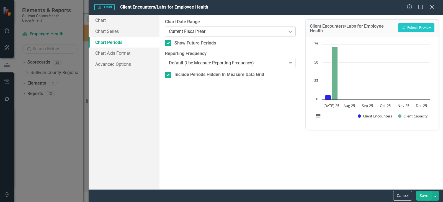
click at [182, 30] on div "Current Fiscal Year" at bounding box center [227, 31] width 117 height 6
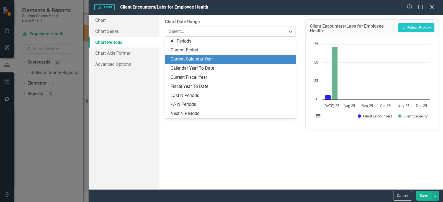
click at [188, 58] on div "Current Calendar Year" at bounding box center [232, 59] width 122 height 6
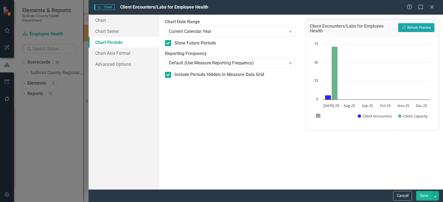
click at [415, 27] on button "Recalculate Refresh Preview" at bounding box center [416, 27] width 36 height 9
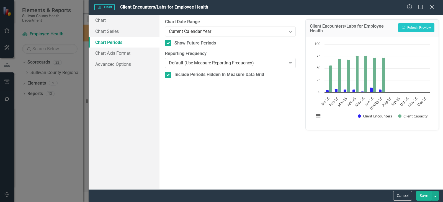
click at [423, 196] on button "Save" at bounding box center [424, 196] width 16 height 10
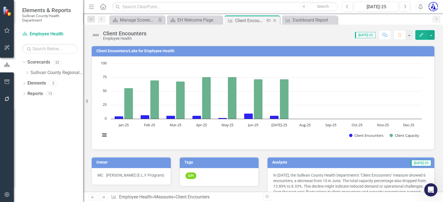
click at [276, 20] on icon "Close" at bounding box center [275, 20] width 6 height 4
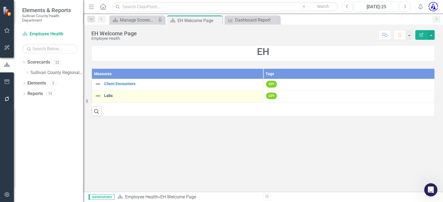
click at [106, 96] on link "Labs" at bounding box center [182, 96] width 156 height 4
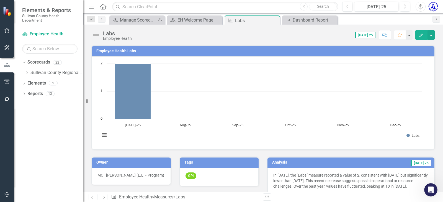
click at [102, 50] on h3 "Employee Health Labs" at bounding box center [263, 51] width 335 height 4
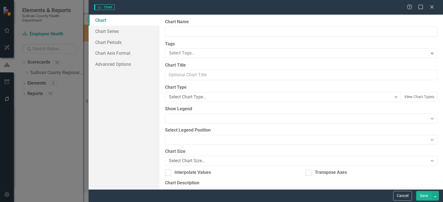
type input "Employee Health Labs"
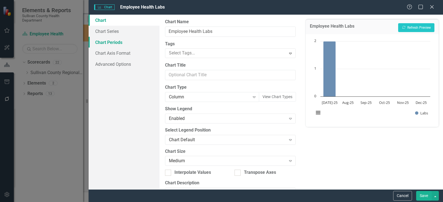
click at [117, 41] on link "Chart Periods" at bounding box center [124, 42] width 71 height 11
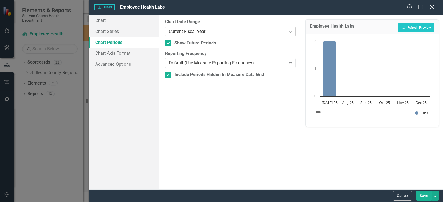
click at [176, 30] on div "Current Fiscal Year" at bounding box center [227, 31] width 117 height 6
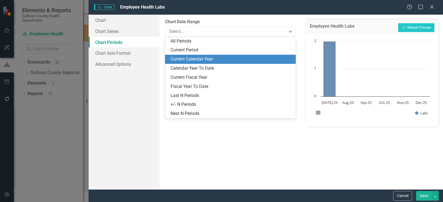
click at [181, 56] on div "Current Calendar Year" at bounding box center [232, 59] width 122 height 6
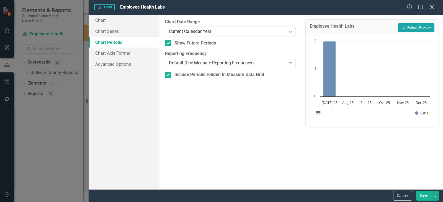
click at [415, 30] on button "Recalculate Refresh Preview" at bounding box center [416, 27] width 36 height 9
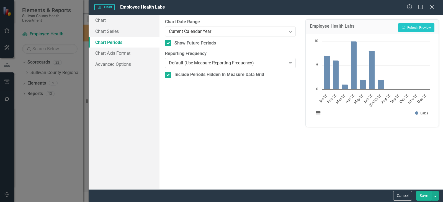
click at [423, 197] on button "Save" at bounding box center [424, 196] width 16 height 10
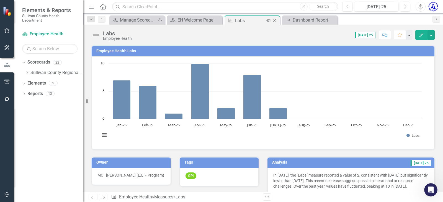
click at [275, 20] on icon "Close" at bounding box center [275, 20] width 6 height 4
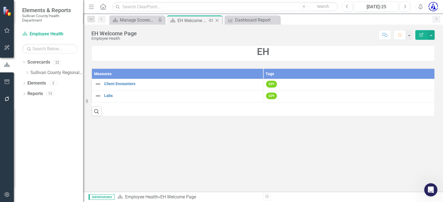
click at [217, 20] on icon "Close" at bounding box center [217, 20] width 6 height 4
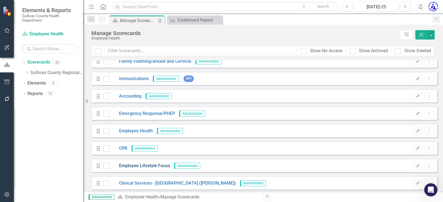
scroll to position [111, 0]
click at [123, 149] on link "CPR" at bounding box center [118, 148] width 18 height 6
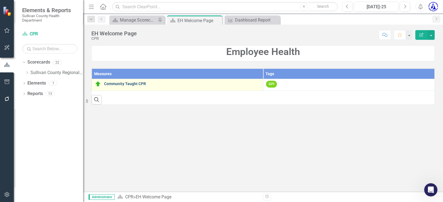
click at [124, 84] on link "Community Taught CPR" at bounding box center [182, 84] width 156 height 4
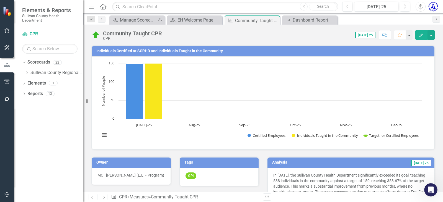
click at [125, 53] on td "Individuals Certified at SCRHD and Individuals Taught in the Community" at bounding box center [263, 52] width 335 height 8
click at [125, 51] on h3 "Individuals Certified at SCRHD and Individuals Taught in the Community" at bounding box center [263, 51] width 335 height 4
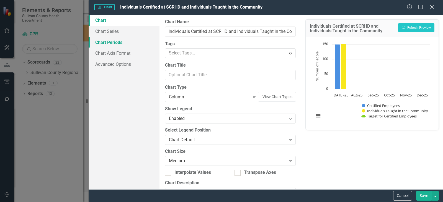
click at [115, 44] on link "Chart Periods" at bounding box center [124, 42] width 71 height 11
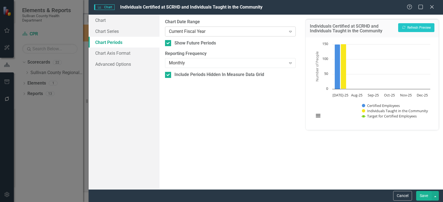
click at [199, 31] on div "Current Fiscal Year" at bounding box center [227, 31] width 117 height 6
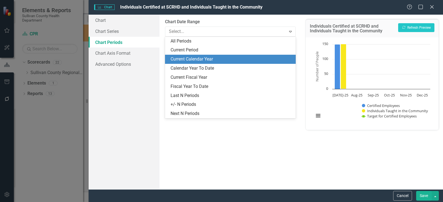
click at [212, 59] on div "Current Calendar Year" at bounding box center [232, 59] width 122 height 6
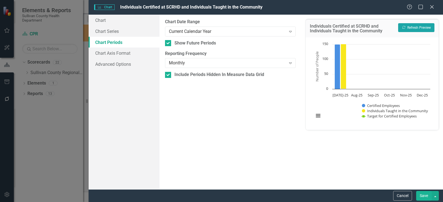
click at [413, 26] on button "Recalculate Refresh Preview" at bounding box center [416, 27] width 36 height 9
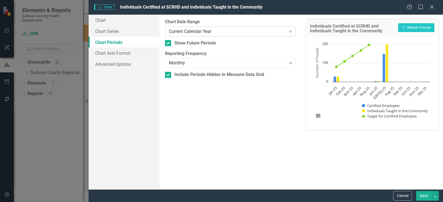
click at [205, 29] on div "Current Calendar Year" at bounding box center [227, 31] width 117 height 6
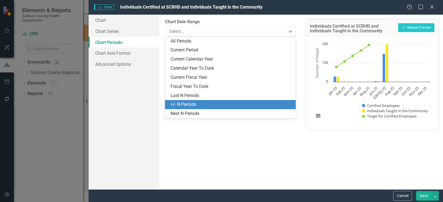
click at [210, 104] on div "+/- N Periods" at bounding box center [232, 105] width 122 height 6
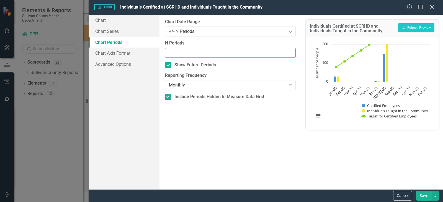
click at [286, 54] on input "N Periods" at bounding box center [230, 53] width 131 height 10
click at [290, 55] on input "-1" at bounding box center [230, 53] width 131 height 10
click at [290, 54] on input "-2" at bounding box center [230, 53] width 131 height 10
click at [290, 54] on input "-3" at bounding box center [230, 53] width 131 height 10
click at [290, 54] on input "-4" at bounding box center [230, 53] width 131 height 10
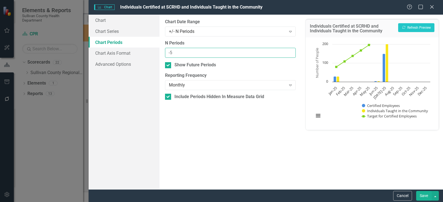
click at [290, 54] on input "-5" at bounding box center [230, 53] width 131 height 10
click at [290, 54] on input "-6" at bounding box center [230, 53] width 131 height 10
click at [290, 54] on input "-7" at bounding box center [230, 53] width 131 height 10
click at [290, 54] on input "-8" at bounding box center [230, 53] width 131 height 10
click at [290, 54] on input "-9" at bounding box center [230, 53] width 131 height 10
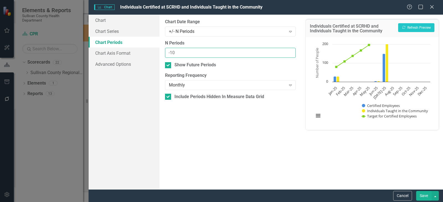
click at [290, 54] on input "-10" at bounding box center [230, 53] width 131 height 10
click at [290, 54] on input "-11" at bounding box center [230, 53] width 131 height 10
type input "-12"
click at [290, 54] on input "-12" at bounding box center [230, 53] width 131 height 10
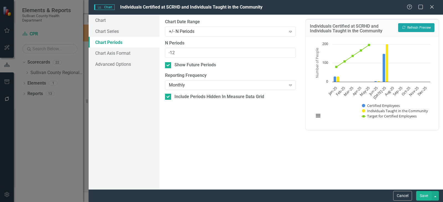
click at [407, 26] on button "Recalculate Refresh Preview" at bounding box center [416, 27] width 36 height 9
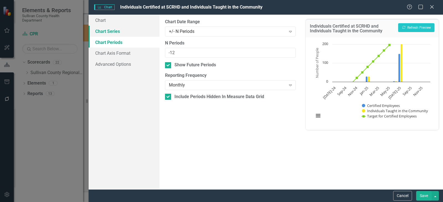
click at [117, 32] on link "Chart Series" at bounding box center [124, 31] width 71 height 11
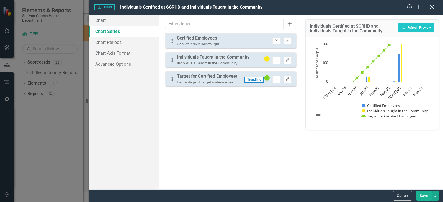
click at [286, 80] on icon "button" at bounding box center [287, 79] width 3 height 3
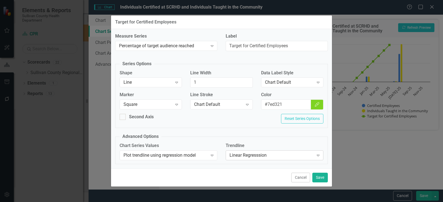
click at [243, 155] on div "Linear Regresssion" at bounding box center [272, 155] width 84 height 6
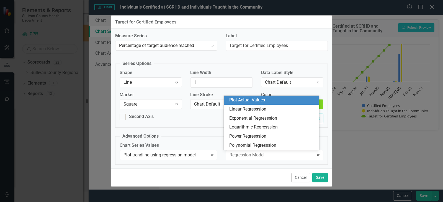
click at [241, 101] on div "Plot Actual Values" at bounding box center [272, 100] width 87 height 6
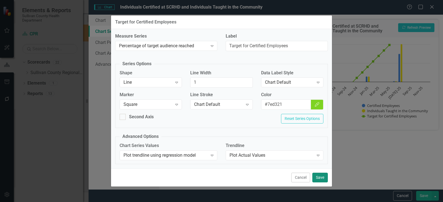
click at [321, 176] on button "Save" at bounding box center [320, 178] width 16 height 10
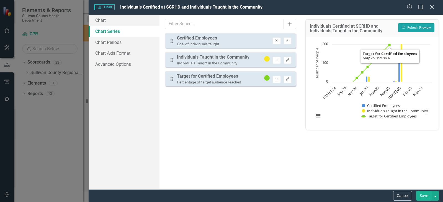
click at [405, 30] on button "Recalculate Refresh Preview" at bounding box center [416, 27] width 36 height 9
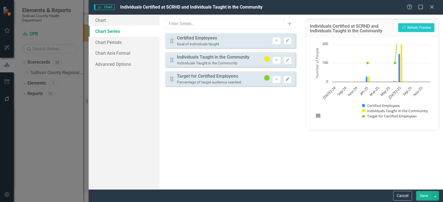
click at [287, 79] on icon "Edit" at bounding box center [288, 79] width 4 height 3
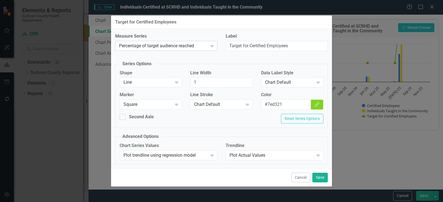
click at [198, 46] on div "Percentage of target audience reached" at bounding box center [163, 46] width 89 height 6
click at [211, 155] on icon "Expand" at bounding box center [212, 155] width 6 height 4
click at [255, 125] on div "Second Axis Reset Series Options" at bounding box center [221, 121] width 212 height 14
click at [261, 153] on div "Plot Actual Values" at bounding box center [272, 155] width 84 height 6
click at [243, 168] on div "Measure Series Percentage of target audience reached Expand Label Target for Ce…" at bounding box center [221, 99] width 221 height 140
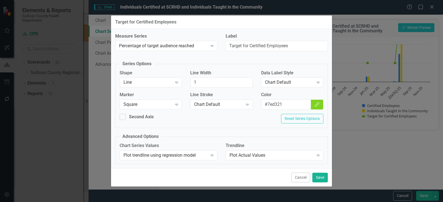
drag, startPoint x: 297, startPoint y: 177, endPoint x: 205, endPoint y: 164, distance: 92.5
click at [206, 166] on div "Target for Certified Employees Measure Series Percentage of target audience rea…" at bounding box center [222, 101] width 222 height 172
click at [172, 82] on div "Line" at bounding box center [148, 82] width 49 height 6
click at [220, 127] on div "Second Axis Reset Series Options" at bounding box center [221, 121] width 212 height 14
click at [148, 103] on div "Square" at bounding box center [148, 105] width 49 height 6
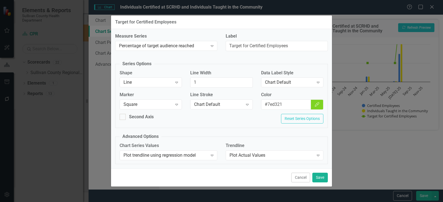
click at [245, 127] on div "Second Axis Reset Series Options" at bounding box center [221, 121] width 212 height 14
click at [286, 84] on div "Chart Default" at bounding box center [289, 82] width 49 height 6
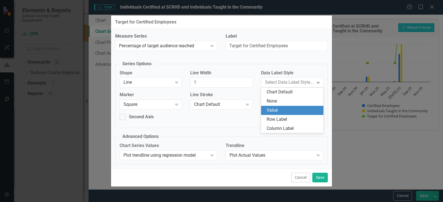
click at [276, 109] on div "Value" at bounding box center [293, 110] width 53 height 6
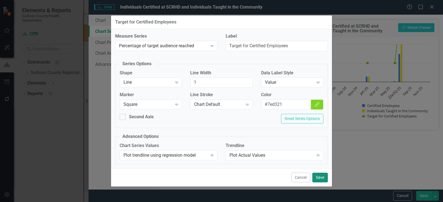
click at [320, 178] on button "Save" at bounding box center [320, 178] width 16 height 10
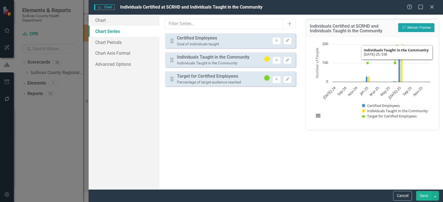
click at [404, 24] on button "Recalculate Refresh Preview" at bounding box center [416, 27] width 36 height 9
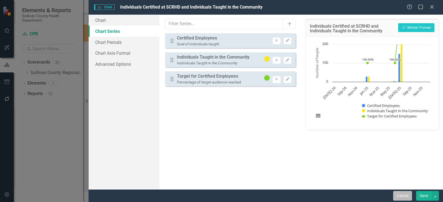
click at [402, 193] on button "Cancel" at bounding box center [402, 196] width 19 height 10
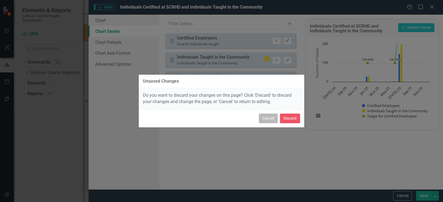
click at [272, 118] on button "Cancel" at bounding box center [268, 119] width 19 height 10
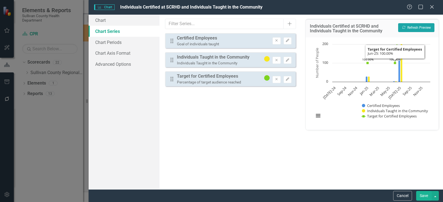
click at [415, 23] on button "Recalculate Refresh Preview" at bounding box center [416, 27] width 36 height 9
click at [424, 195] on button "Save" at bounding box center [424, 196] width 16 height 10
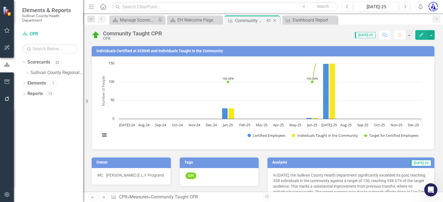
click at [274, 22] on icon "Close" at bounding box center [275, 20] width 6 height 4
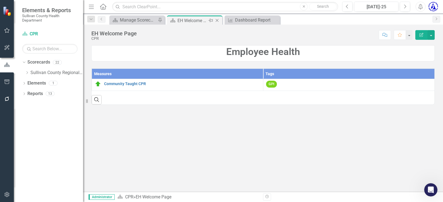
click at [217, 22] on icon "Close" at bounding box center [217, 20] width 6 height 4
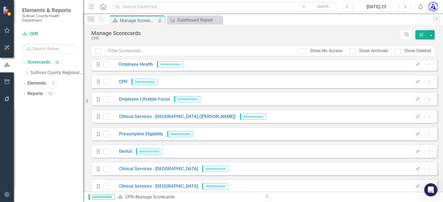
scroll to position [194, 0]
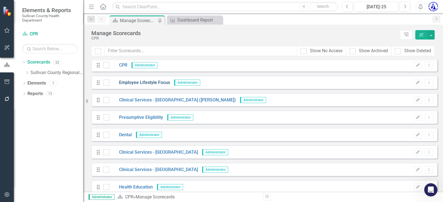
click at [136, 83] on link "Employee Lifestyle Focus" at bounding box center [139, 83] width 61 height 6
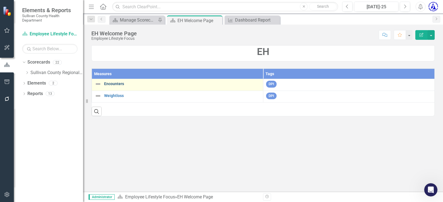
click at [113, 85] on link "Encounters" at bounding box center [182, 84] width 156 height 4
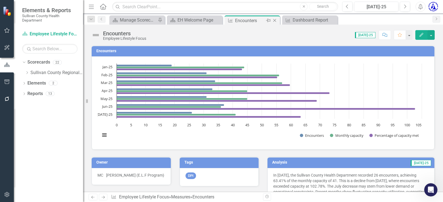
click at [275, 21] on icon "Close" at bounding box center [275, 20] width 6 height 4
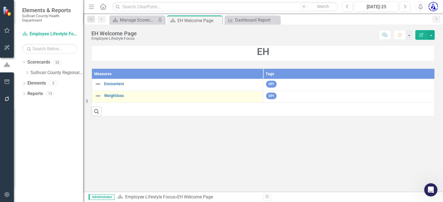
click at [119, 99] on div "Weightloss" at bounding box center [178, 96] width 166 height 7
click at [119, 97] on link "Weightloss" at bounding box center [182, 96] width 156 height 4
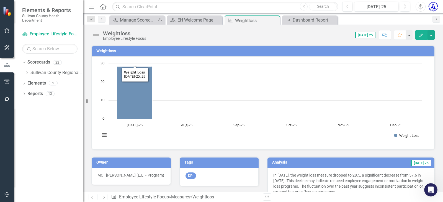
click at [105, 52] on h3 "Weightloss" at bounding box center [263, 51] width 335 height 4
click at [105, 51] on h3 "Weightloss" at bounding box center [263, 51] width 335 height 4
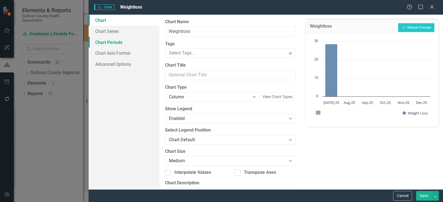
click at [117, 45] on link "Chart Periods" at bounding box center [124, 42] width 71 height 11
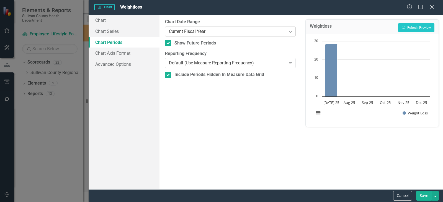
click at [188, 32] on div "Current Fiscal Year" at bounding box center [227, 31] width 117 height 6
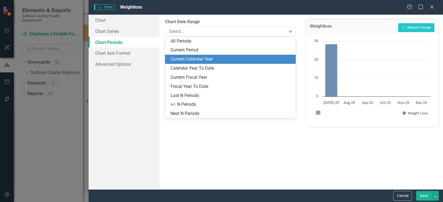
click at [189, 56] on div "Current Calendar Year" at bounding box center [232, 59] width 122 height 6
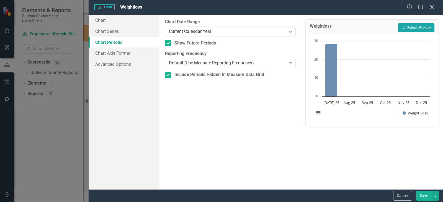
click at [413, 28] on button "Recalculate Refresh Preview" at bounding box center [416, 27] width 36 height 9
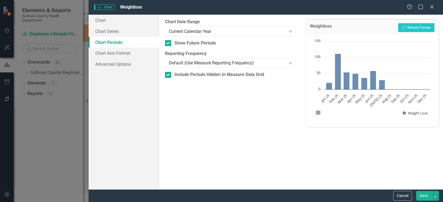
click at [424, 196] on button "Save" at bounding box center [424, 196] width 16 height 10
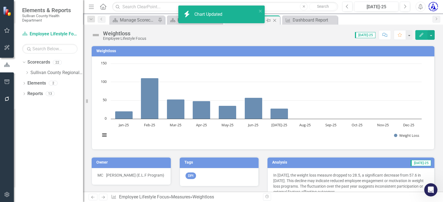
click at [276, 20] on icon "Close" at bounding box center [275, 20] width 6 height 4
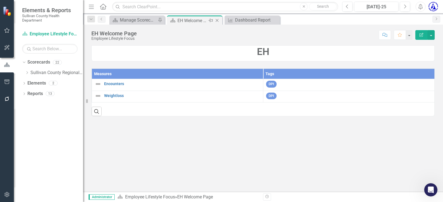
click at [218, 21] on icon "Close" at bounding box center [217, 20] width 6 height 4
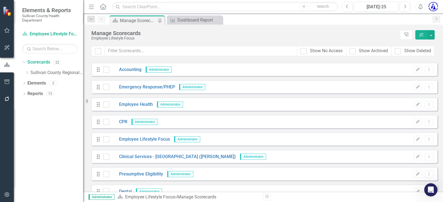
scroll to position [138, 0]
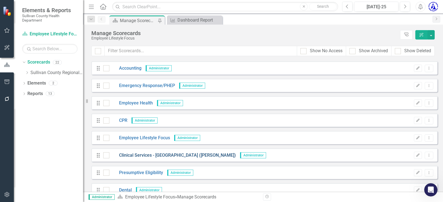
click at [148, 155] on link "Clinical Services - [GEOGRAPHIC_DATA] ([PERSON_NAME])" at bounding box center [172, 156] width 127 height 6
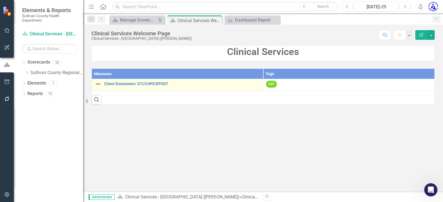
click at [134, 81] on td "Client Encounters: STI/CHPE/EPSDT Link Map View Link Map Edit Edit Measure Link…" at bounding box center [177, 85] width 171 height 12
click at [134, 83] on link "Client Encounters: STI/CHPE/EPSDT" at bounding box center [182, 84] width 156 height 4
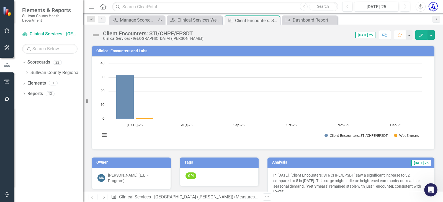
click at [138, 50] on h3 "Clinical Encounters and Labs" at bounding box center [263, 51] width 335 height 4
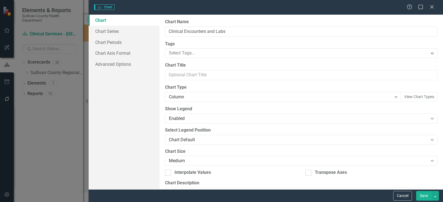
type input "Clinical Encounters and Labs"
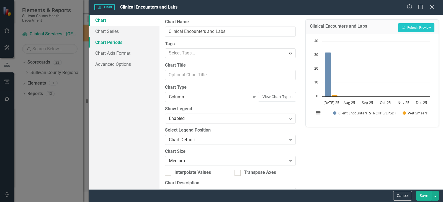
click at [112, 44] on link "Chart Periods" at bounding box center [124, 42] width 71 height 11
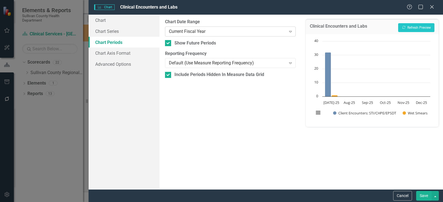
click at [186, 35] on div "Current Fiscal Year Expand" at bounding box center [230, 32] width 131 height 10
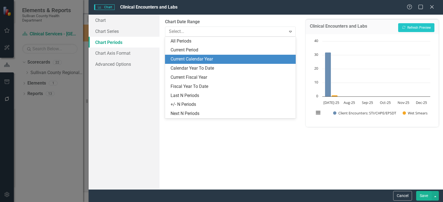
click at [191, 59] on div "Current Calendar Year" at bounding box center [232, 59] width 122 height 6
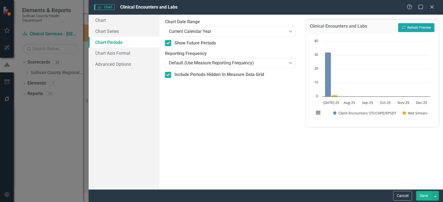
click at [434, 28] on button "Recalculate Refresh Preview" at bounding box center [416, 27] width 36 height 9
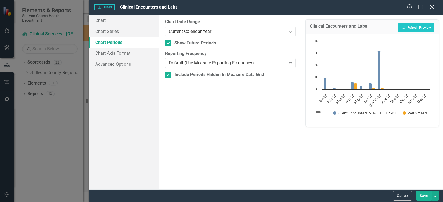
click at [422, 195] on button "Save" at bounding box center [424, 196] width 16 height 10
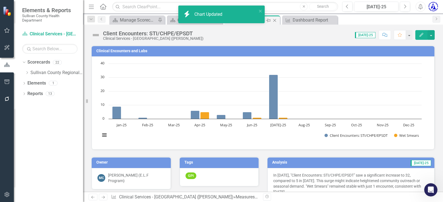
click at [275, 19] on icon "Close" at bounding box center [275, 20] width 6 height 4
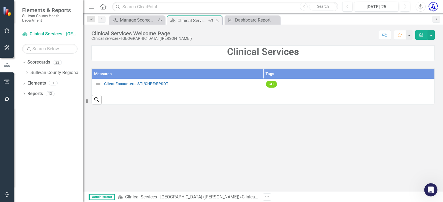
click at [218, 20] on icon at bounding box center [217, 20] width 3 height 3
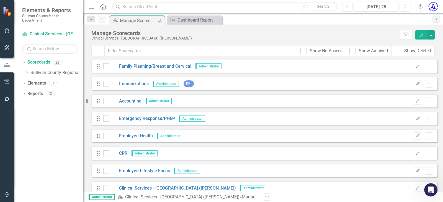
scroll to position [194, 0]
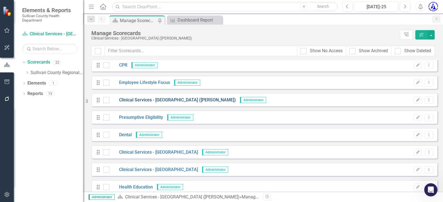
click at [129, 101] on link "Clinical Services - [GEOGRAPHIC_DATA] ([PERSON_NAME])" at bounding box center [172, 100] width 127 height 6
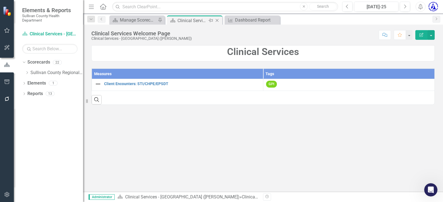
click at [220, 20] on icon "Close" at bounding box center [217, 20] width 6 height 4
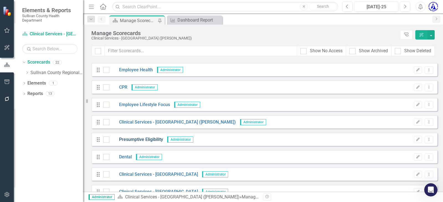
scroll to position [169, 0]
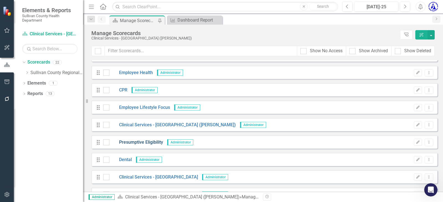
click at [133, 142] on link "Presumptive Eligibility" at bounding box center [136, 143] width 54 height 6
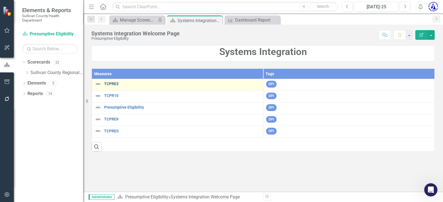
click at [113, 84] on link "TCPRE3" at bounding box center [182, 84] width 156 height 4
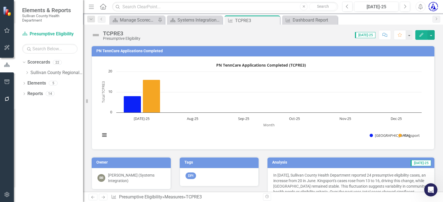
click at [116, 52] on h3 "PN TennCare Applications Completed" at bounding box center [263, 51] width 335 height 4
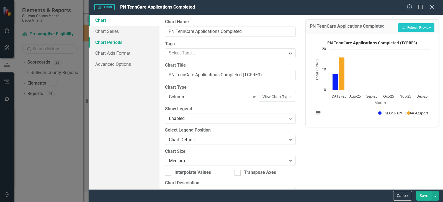
click at [119, 41] on link "Chart Periods" at bounding box center [124, 42] width 71 height 11
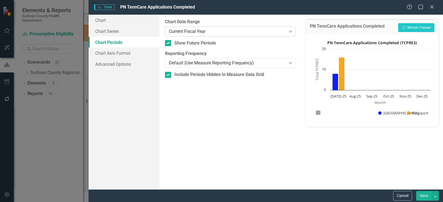
click at [183, 32] on div "Current Fiscal Year" at bounding box center [227, 31] width 117 height 6
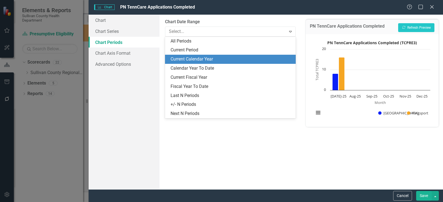
click at [192, 57] on div "Current Calendar Year" at bounding box center [232, 59] width 122 height 6
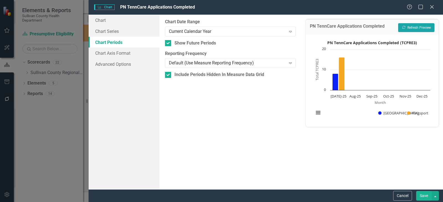
drag, startPoint x: 417, startPoint y: 30, endPoint x: 426, endPoint y: 64, distance: 35.4
click at [418, 30] on button "Recalculate Refresh Preview" at bounding box center [416, 27] width 36 height 9
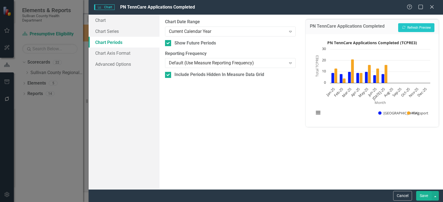
click at [429, 193] on button "Save" at bounding box center [424, 196] width 16 height 10
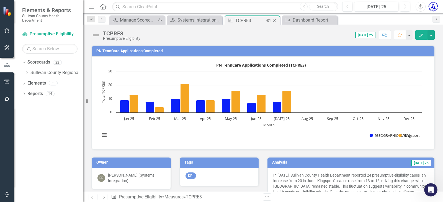
click at [277, 21] on icon "Close" at bounding box center [275, 20] width 6 height 4
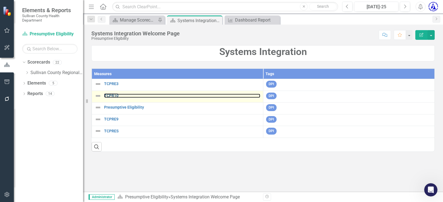
click at [113, 94] on div "TCPR10" at bounding box center [178, 96] width 166 height 7
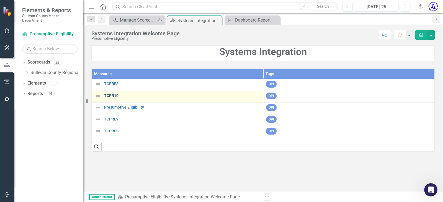
click at [110, 96] on link "TCPR10" at bounding box center [182, 96] width 156 height 4
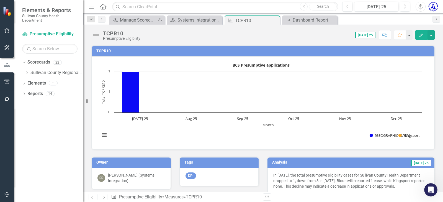
click at [102, 50] on h3 "TCPR10" at bounding box center [263, 51] width 335 height 4
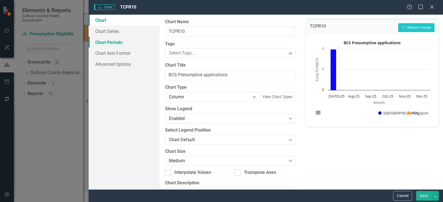
click at [120, 44] on link "Chart Periods" at bounding box center [124, 42] width 71 height 11
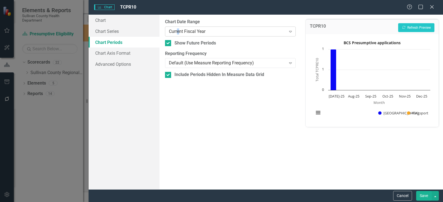
click at [179, 27] on div "Current Fiscal Year Expand" at bounding box center [230, 32] width 131 height 10
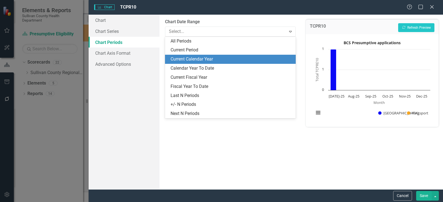
drag, startPoint x: 191, startPoint y: 59, endPoint x: 322, endPoint y: 51, distance: 131.3
click at [192, 59] on div "Current Calendar Year" at bounding box center [232, 59] width 122 height 6
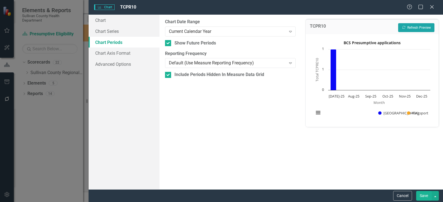
click at [405, 28] on icon "Recalculate" at bounding box center [404, 27] width 4 height 3
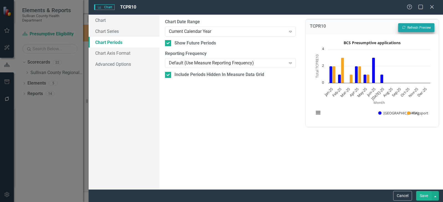
click at [430, 195] on button "Save" at bounding box center [424, 196] width 16 height 10
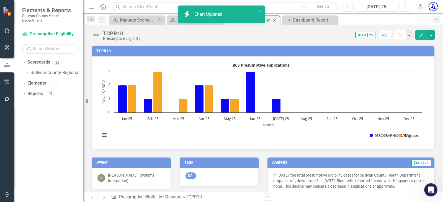
click at [276, 20] on icon at bounding box center [274, 20] width 3 height 3
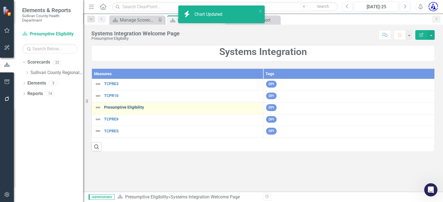
click at [117, 108] on link "Presumptive Eligibility" at bounding box center [182, 108] width 156 height 4
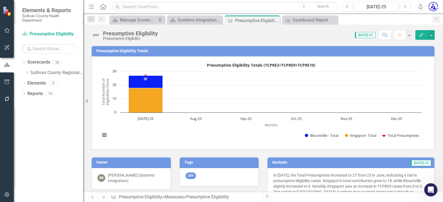
click at [138, 50] on h3 "Presumptive Eligibility Totals" at bounding box center [263, 51] width 335 height 4
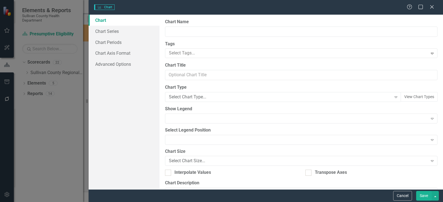
type input "Presumptive Eligibility Totals"
type input "Presumptive Eligibility Totals (TCPRE3+TCPRE9+TCPRE10)"
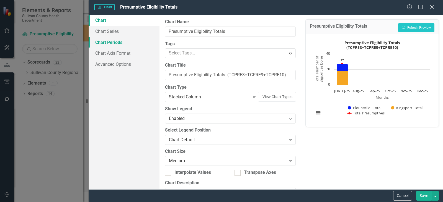
click at [111, 42] on link "Chart Periods" at bounding box center [124, 42] width 71 height 11
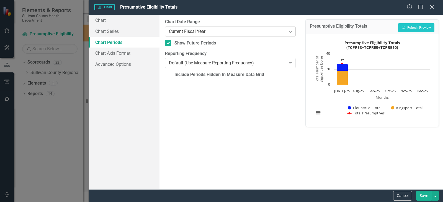
click at [191, 30] on div "Current Fiscal Year" at bounding box center [227, 31] width 117 height 6
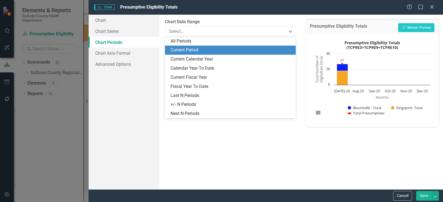
click at [193, 57] on div "Current Calendar Year" at bounding box center [230, 59] width 131 height 9
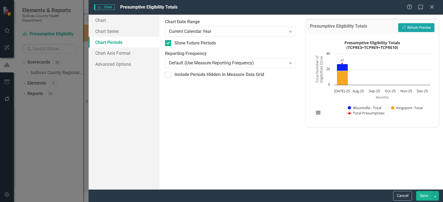
click at [428, 27] on button "Recalculate Refresh Preview" at bounding box center [416, 27] width 36 height 9
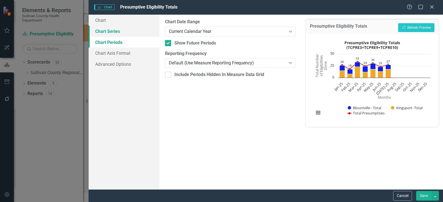
click at [112, 28] on link "Chart Series" at bounding box center [124, 31] width 71 height 11
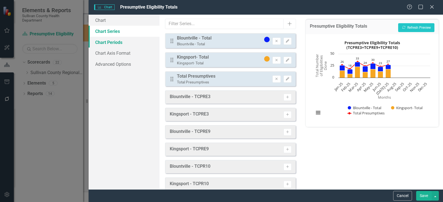
click at [109, 42] on link "Chart Periods" at bounding box center [124, 42] width 71 height 11
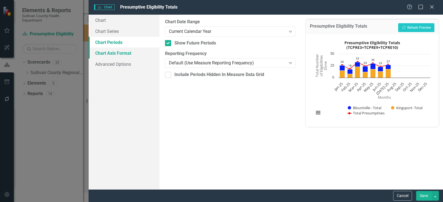
click at [113, 52] on link "Chart Axis Format" at bounding box center [124, 53] width 71 height 11
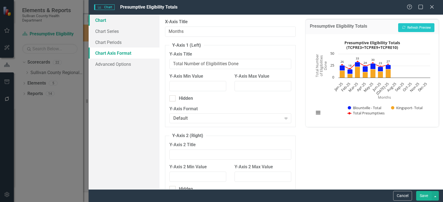
click at [118, 22] on link "Chart" at bounding box center [124, 20] width 71 height 11
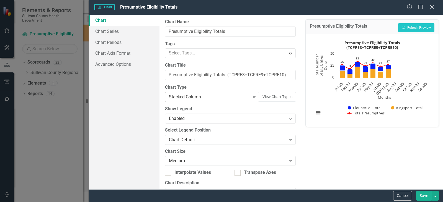
click at [204, 95] on div "Stacked Column" at bounding box center [209, 97] width 81 height 6
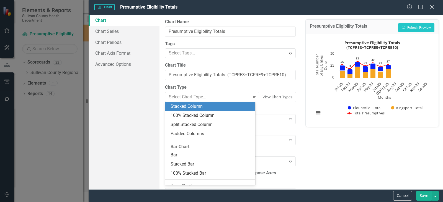
scroll to position [103, 0]
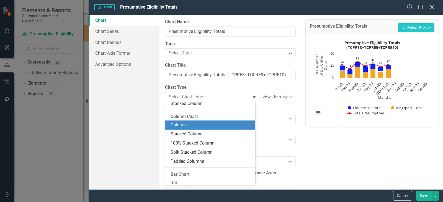
click at [203, 125] on div "Column" at bounding box center [211, 125] width 81 height 6
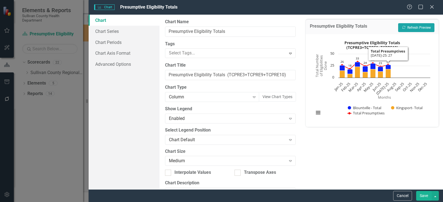
click at [410, 32] on button "Recalculate Refresh Preview" at bounding box center [416, 27] width 36 height 9
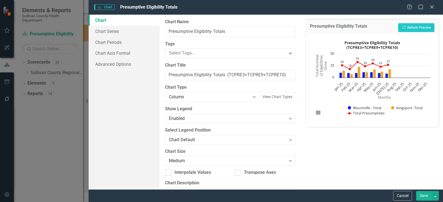
click at [424, 195] on button "Save" at bounding box center [424, 196] width 16 height 10
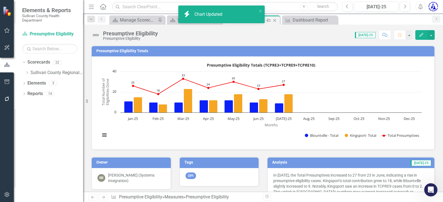
click at [275, 18] on icon "Close" at bounding box center [275, 20] width 6 height 4
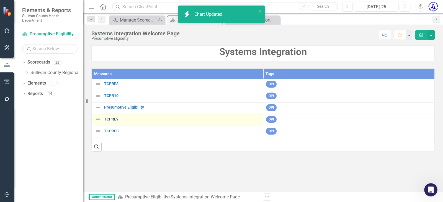
click at [110, 122] on link "TCPRE9" at bounding box center [182, 119] width 156 height 4
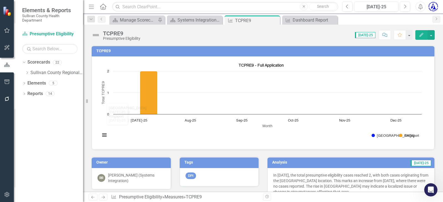
click at [98, 51] on h3 "TCPRE9" at bounding box center [263, 51] width 335 height 4
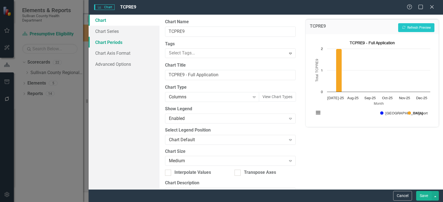
click at [118, 44] on link "Chart Periods" at bounding box center [124, 42] width 71 height 11
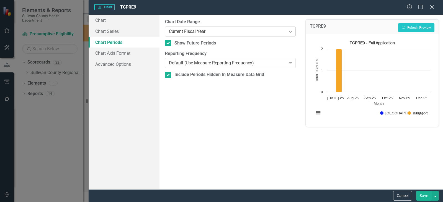
click at [185, 34] on div "Current Fiscal Year" at bounding box center [227, 31] width 117 height 6
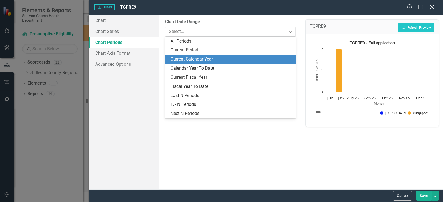
drag, startPoint x: 191, startPoint y: 56, endPoint x: 222, endPoint y: 53, distance: 31.4
click at [191, 56] on div "Current Calendar Year" at bounding box center [232, 59] width 122 height 6
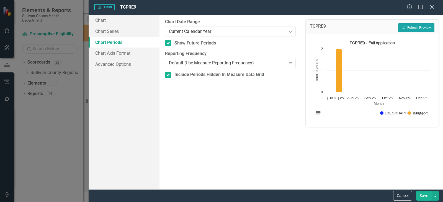
click at [412, 27] on button "Recalculate Refresh Preview" at bounding box center [416, 27] width 36 height 9
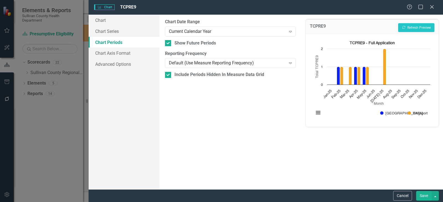
click at [423, 196] on button "Save" at bounding box center [424, 196] width 16 height 10
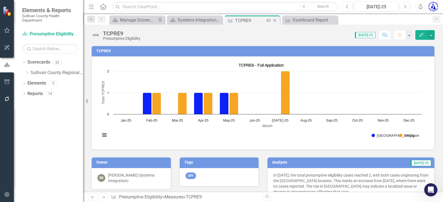
click at [275, 19] on icon "Close" at bounding box center [275, 20] width 6 height 4
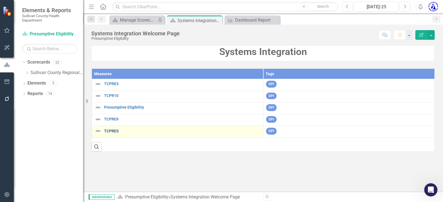
click at [113, 132] on link "TCPRES" at bounding box center [182, 131] width 156 height 4
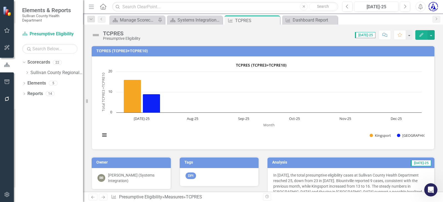
click at [120, 52] on h3 "TCPRES (TCPRE3+TCPRE10)" at bounding box center [263, 51] width 335 height 4
click at [121, 51] on h3 "TCPRES (TCPRE3+TCPRE10)" at bounding box center [263, 51] width 335 height 4
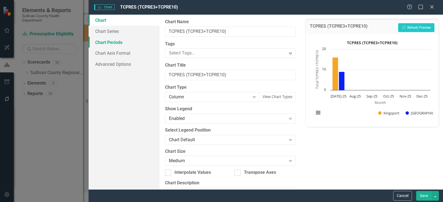
click at [111, 45] on link "Chart Periods" at bounding box center [124, 42] width 71 height 11
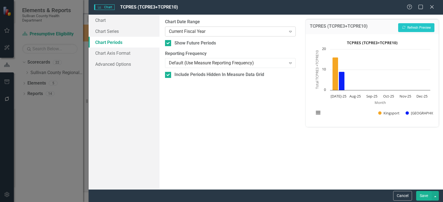
click at [187, 32] on div "Current Fiscal Year" at bounding box center [227, 31] width 117 height 6
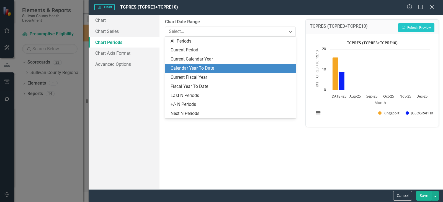
click at [196, 66] on div "Calendar Year To Date" at bounding box center [232, 68] width 122 height 6
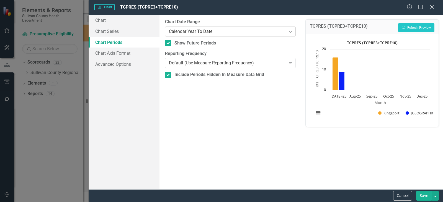
click at [191, 35] on div "Calendar Year To Date Expand" at bounding box center [230, 32] width 131 height 10
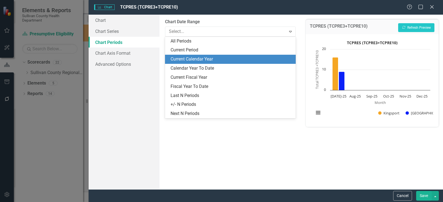
drag, startPoint x: 225, startPoint y: 52, endPoint x: 226, endPoint y: 56, distance: 4.3
click at [226, 56] on div "All Periods Current Period Current Calendar Year Calendar Year To Date Current …" at bounding box center [230, 78] width 131 height 82
click at [226, 56] on div "Current Calendar Year" at bounding box center [230, 59] width 131 height 9
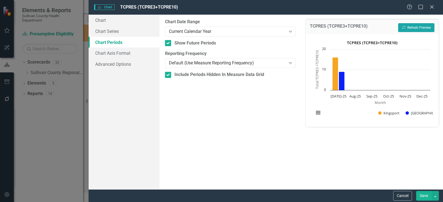
click at [409, 29] on button "Recalculate Refresh Preview" at bounding box center [416, 27] width 36 height 9
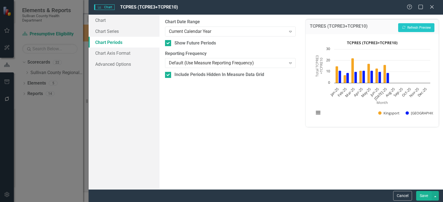
click at [424, 196] on button "Save" at bounding box center [424, 196] width 16 height 10
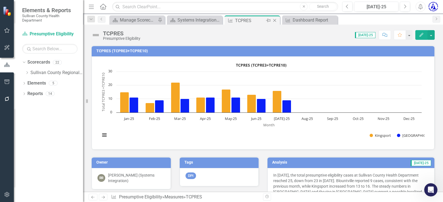
click at [274, 20] on icon "Close" at bounding box center [275, 20] width 6 height 4
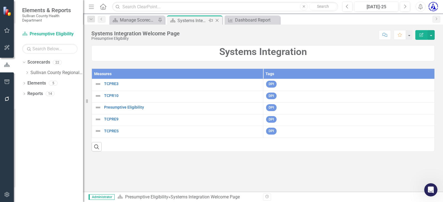
click at [218, 20] on icon "Close" at bounding box center [217, 20] width 6 height 4
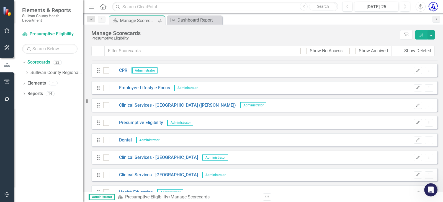
scroll to position [194, 0]
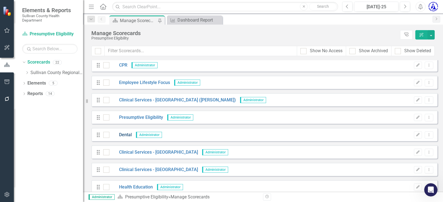
click at [126, 135] on link "Dental" at bounding box center [120, 135] width 22 height 6
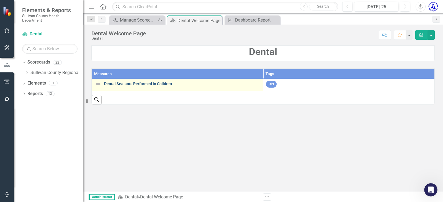
click at [120, 84] on link "Dental Sealants Performed in Children" at bounding box center [182, 84] width 156 height 4
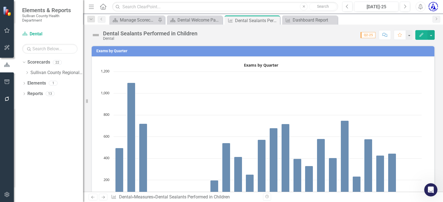
click at [119, 50] on h3 "Exams by Quarter" at bounding box center [263, 51] width 335 height 4
click at [115, 52] on h3 "Exams by Quarter" at bounding box center [263, 51] width 335 height 4
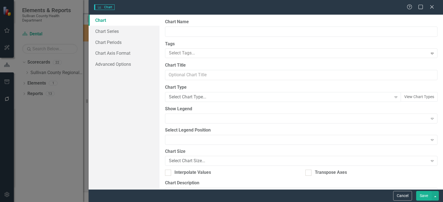
type input "Exams by Quarter"
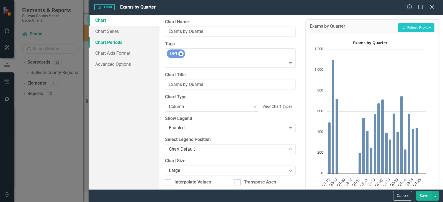
click at [115, 44] on link "Chart Periods" at bounding box center [124, 42] width 71 height 11
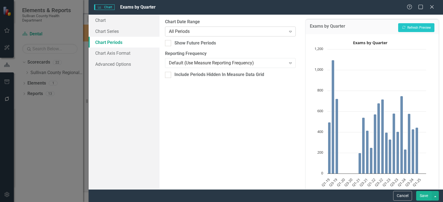
click at [178, 34] on div "All Periods" at bounding box center [227, 31] width 117 height 6
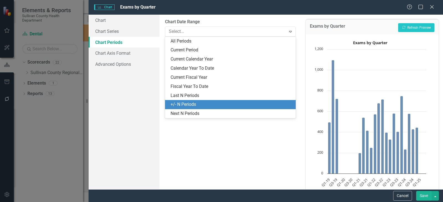
click at [200, 107] on div "+/- N Periods" at bounding box center [232, 105] width 122 height 6
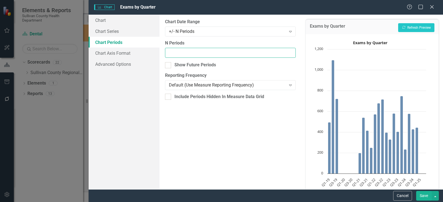
click at [286, 52] on input "N Periods" at bounding box center [230, 53] width 131 height 10
click at [291, 56] on input "-1" at bounding box center [230, 53] width 131 height 10
click at [290, 55] on input "-2" at bounding box center [230, 53] width 131 height 10
click at [290, 55] on input "-3" at bounding box center [230, 53] width 131 height 10
click at [290, 55] on input "-4" at bounding box center [230, 53] width 131 height 10
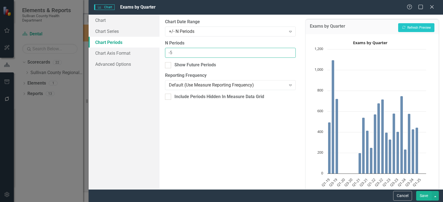
click at [290, 55] on input "-5" at bounding box center [230, 53] width 131 height 10
click at [290, 55] on input "-6" at bounding box center [230, 53] width 131 height 10
click at [290, 55] on input "-7" at bounding box center [230, 53] width 131 height 10
click at [290, 55] on input "-8" at bounding box center [230, 53] width 131 height 10
click at [290, 55] on input "-9" at bounding box center [230, 53] width 131 height 10
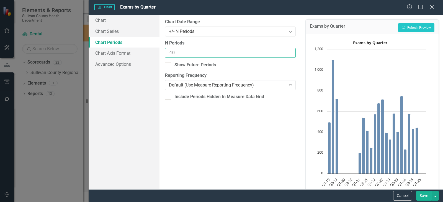
click at [290, 55] on input "-10" at bounding box center [230, 53] width 131 height 10
click at [290, 55] on input "-11" at bounding box center [230, 53] width 131 height 10
type input "-12"
click at [289, 55] on input "-12" at bounding box center [230, 53] width 131 height 10
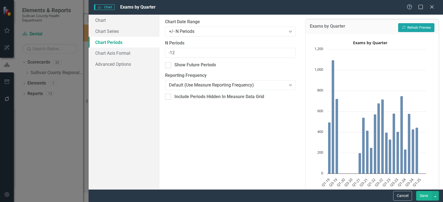
click at [407, 28] on button "Recalculate Refresh Preview" at bounding box center [416, 27] width 36 height 9
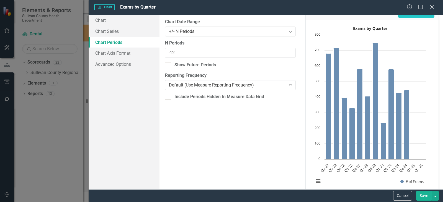
scroll to position [22, 0]
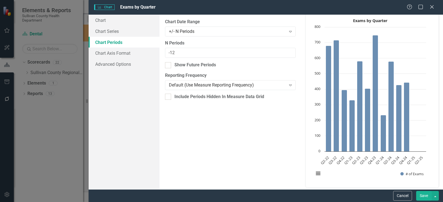
click at [422, 194] on button "Save" at bounding box center [424, 196] width 16 height 10
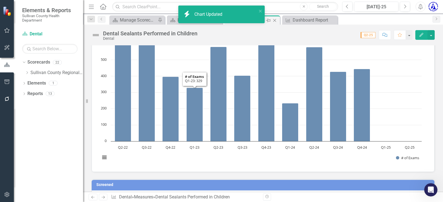
scroll to position [55, 0]
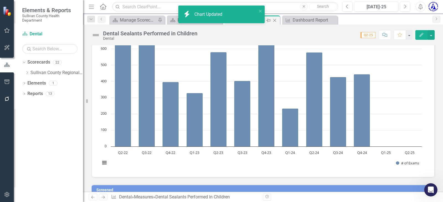
click at [277, 20] on icon "Close" at bounding box center [275, 20] width 6 height 4
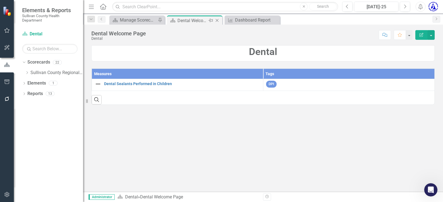
click at [217, 20] on icon "Close" at bounding box center [217, 20] width 6 height 4
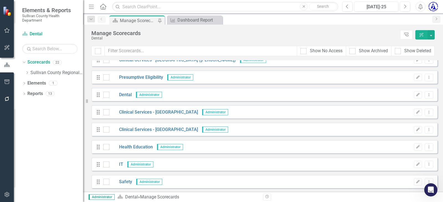
scroll to position [224, 0]
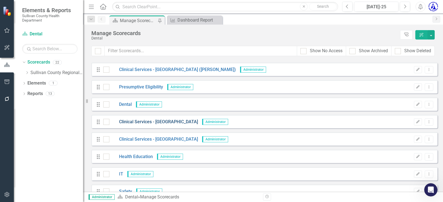
click at [141, 124] on link "Clinical Services - [GEOGRAPHIC_DATA]" at bounding box center [153, 122] width 89 height 6
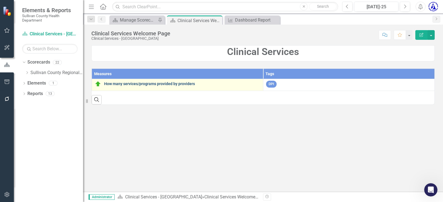
click at [125, 84] on link "How many services/programs provided by providers" at bounding box center [182, 84] width 156 height 4
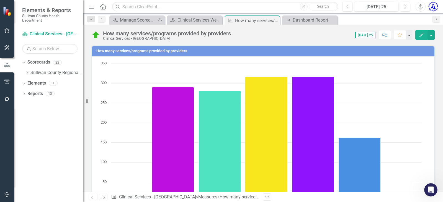
click at [116, 52] on h3 "How many services/programs provided by providers" at bounding box center [263, 51] width 335 height 4
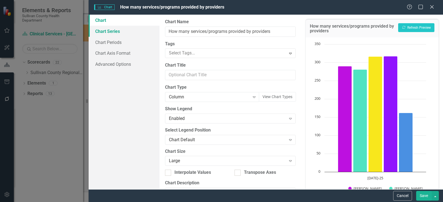
click at [111, 34] on link "Chart Series" at bounding box center [124, 31] width 71 height 11
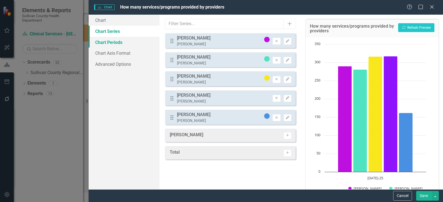
click at [113, 42] on link "Chart Periods" at bounding box center [124, 42] width 71 height 11
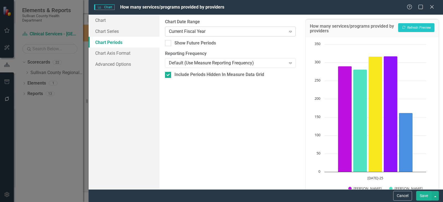
click at [181, 31] on div "Current Fiscal Year" at bounding box center [227, 31] width 117 height 6
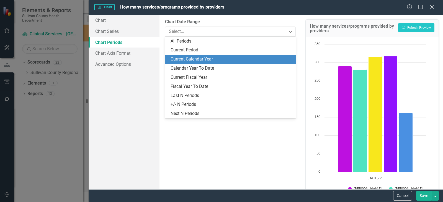
click at [196, 58] on div "Current Calendar Year" at bounding box center [232, 59] width 122 height 6
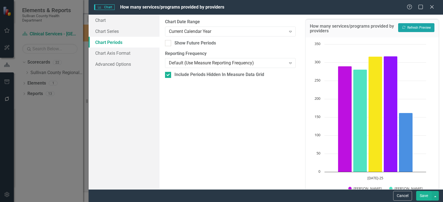
click at [408, 29] on button "Recalculate Refresh Preview" at bounding box center [416, 27] width 36 height 9
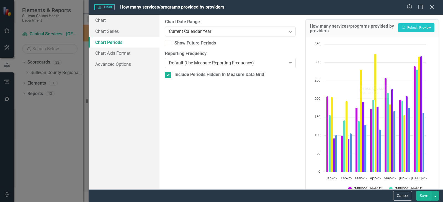
click at [420, 196] on button "Save" at bounding box center [424, 196] width 16 height 10
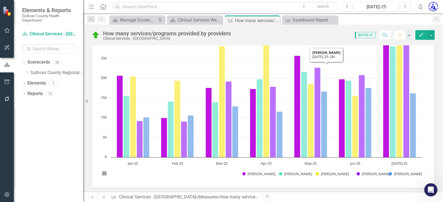
scroll to position [28, 0]
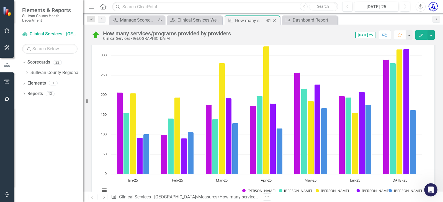
click at [275, 20] on icon "Close" at bounding box center [275, 20] width 6 height 4
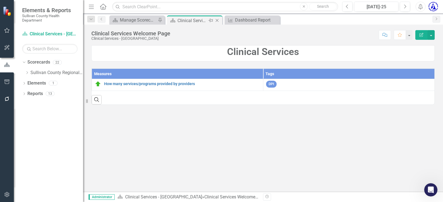
click at [217, 19] on icon "Close" at bounding box center [217, 20] width 6 height 4
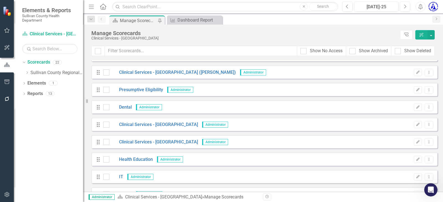
scroll to position [249, 0]
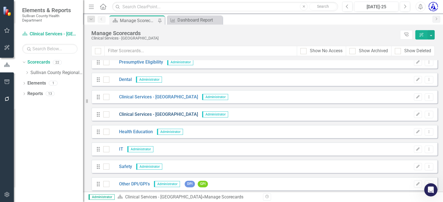
click at [132, 114] on link "Clinical Services - [GEOGRAPHIC_DATA]" at bounding box center [153, 115] width 89 height 6
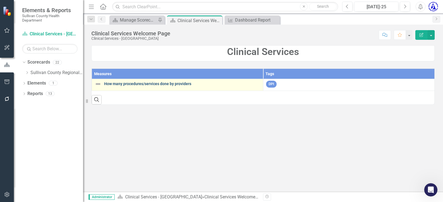
click at [138, 84] on link "How many procedures/services done by providers" at bounding box center [182, 84] width 156 height 4
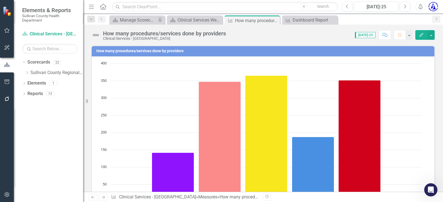
click at [122, 50] on h3 "How many procedures/services done by providers" at bounding box center [263, 51] width 335 height 4
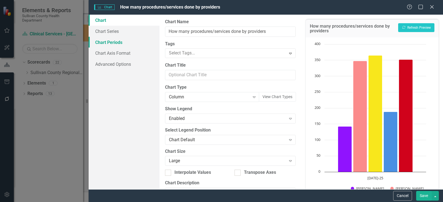
drag, startPoint x: 119, startPoint y: 40, endPoint x: 125, endPoint y: 38, distance: 6.7
click at [119, 40] on link "Chart Periods" at bounding box center [124, 42] width 71 height 11
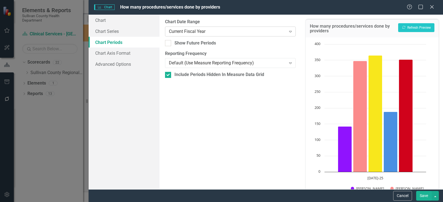
click at [178, 30] on div "Current Fiscal Year" at bounding box center [227, 31] width 117 height 6
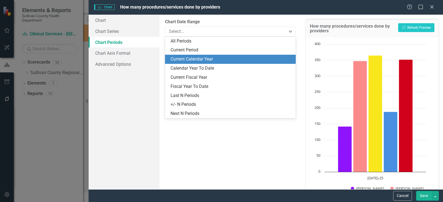
click at [190, 58] on div "Current Calendar Year" at bounding box center [232, 59] width 122 height 6
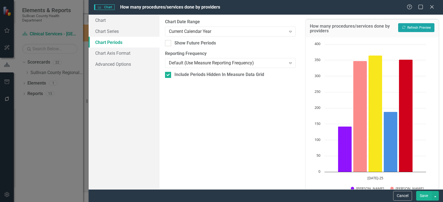
click at [409, 29] on button "Recalculate Refresh Preview" at bounding box center [416, 27] width 36 height 9
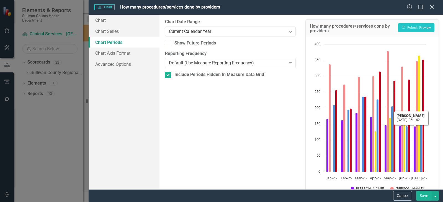
click at [424, 193] on button "Save" at bounding box center [424, 196] width 16 height 10
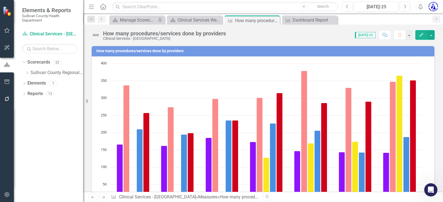
click at [119, 55] on td "How many procedures/services done by providers" at bounding box center [263, 52] width 335 height 8
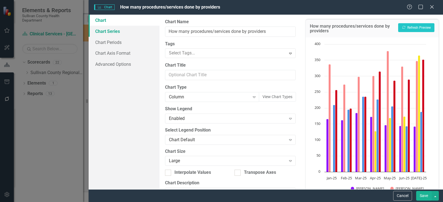
click at [113, 32] on link "Chart Series" at bounding box center [124, 31] width 71 height 11
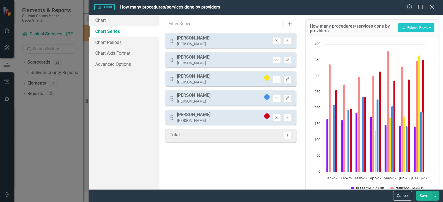
click at [434, 9] on icon "Close" at bounding box center [431, 6] width 7 height 5
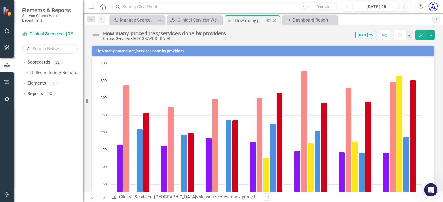
click at [274, 19] on icon "Close" at bounding box center [275, 20] width 6 height 4
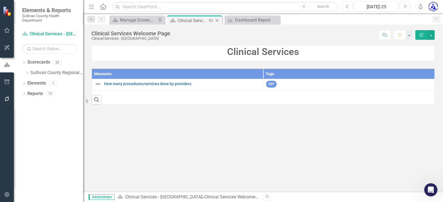
click at [217, 20] on icon at bounding box center [217, 20] width 3 height 3
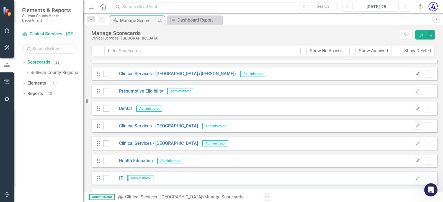
scroll to position [222, 0]
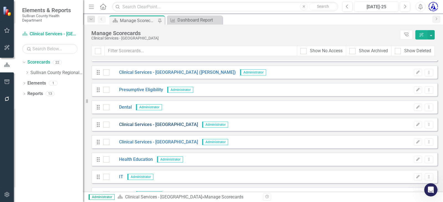
click at [155, 122] on link "Clinical Services - [GEOGRAPHIC_DATA]" at bounding box center [153, 125] width 89 height 6
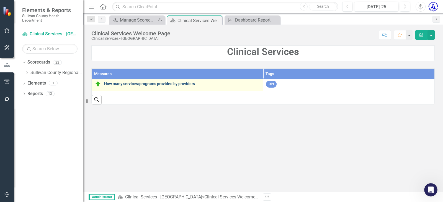
click at [152, 84] on link "How many services/programs provided by providers" at bounding box center [182, 84] width 156 height 4
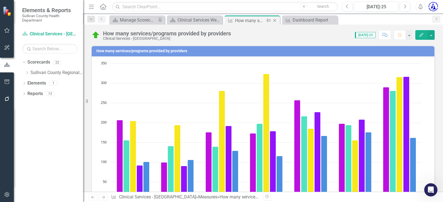
click at [275, 20] on icon "Close" at bounding box center [275, 20] width 6 height 4
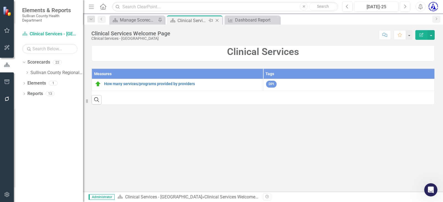
click at [217, 20] on icon "Close" at bounding box center [217, 20] width 6 height 4
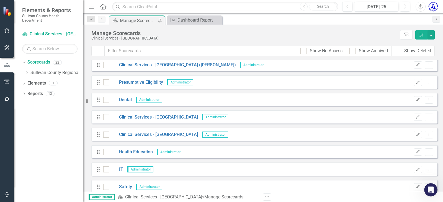
scroll to position [249, 0]
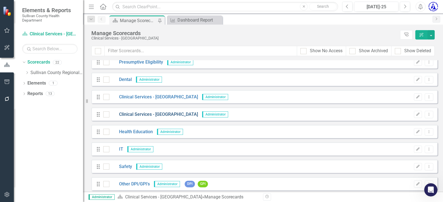
click at [146, 115] on link "Clinical Services - [GEOGRAPHIC_DATA]" at bounding box center [153, 115] width 89 height 6
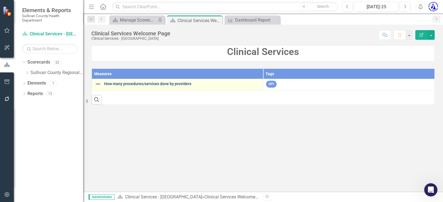
click at [143, 84] on link "How many procedures/services done by providers" at bounding box center [182, 84] width 156 height 4
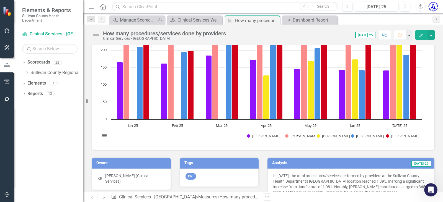
scroll to position [83, 0]
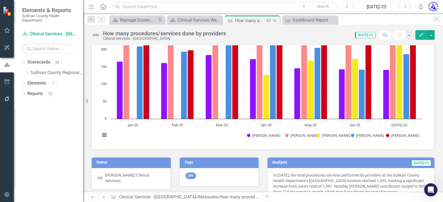
click at [276, 21] on icon "Close" at bounding box center [275, 20] width 6 height 4
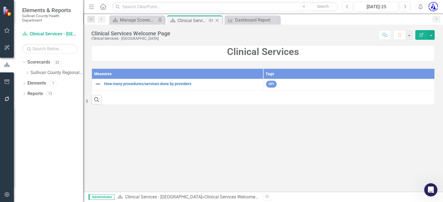
click at [218, 19] on icon "Close" at bounding box center [217, 20] width 6 height 4
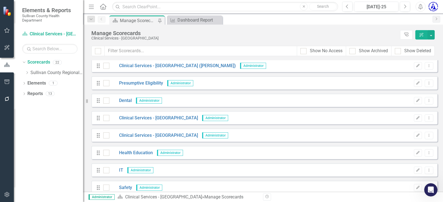
scroll to position [249, 0]
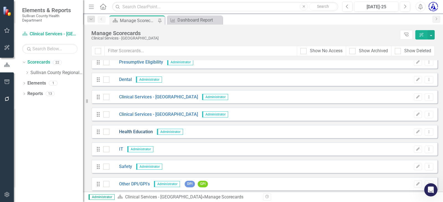
click at [147, 132] on link "Health Education" at bounding box center [130, 132] width 43 height 6
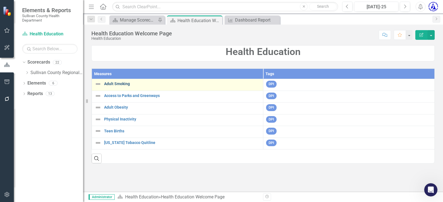
click at [116, 82] on link "Adult Smoking" at bounding box center [182, 84] width 156 height 4
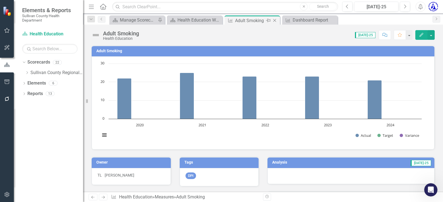
click at [275, 19] on icon "Close" at bounding box center [275, 20] width 6 height 4
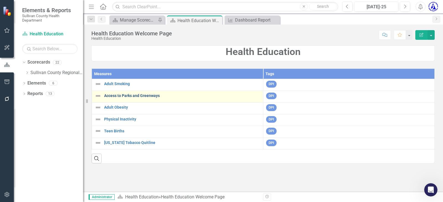
click at [139, 96] on link "Access to Parks and Greenways" at bounding box center [182, 96] width 156 height 4
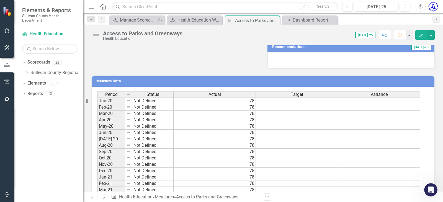
scroll to position [186, 0]
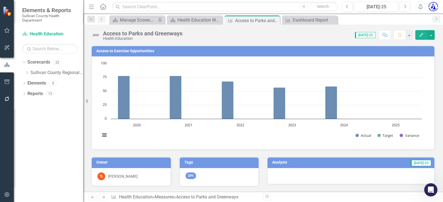
click at [144, 49] on h3 "Access to Exercise Opportunities" at bounding box center [263, 51] width 335 height 4
click at [143, 50] on h3 "Access to Exercise Opportunities" at bounding box center [263, 51] width 335 height 4
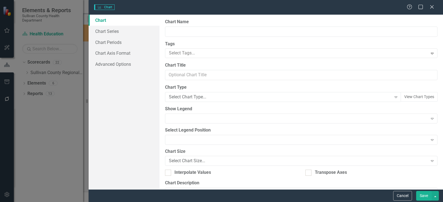
type input "Access to Exercise Opportunities"
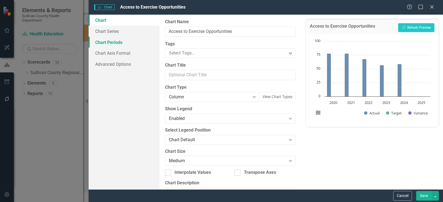
click at [118, 42] on link "Chart Periods" at bounding box center [124, 42] width 71 height 11
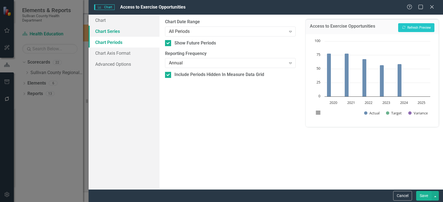
click at [113, 32] on link "Chart Series" at bounding box center [124, 31] width 71 height 11
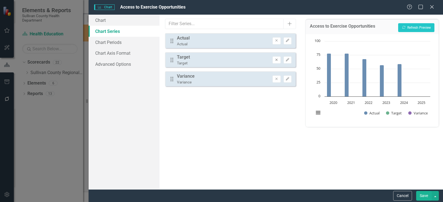
click at [277, 60] on icon "button" at bounding box center [277, 60] width 2 height 2
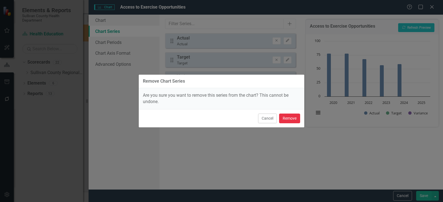
click at [286, 118] on button "Remove" at bounding box center [289, 119] width 21 height 10
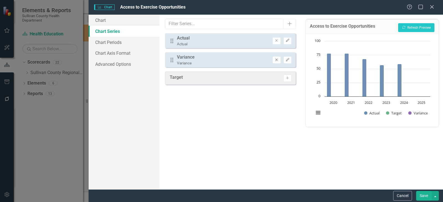
click at [276, 60] on icon "Remove" at bounding box center [276, 59] width 4 height 3
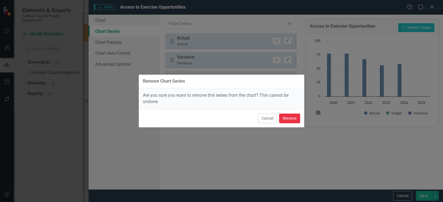
click at [286, 120] on button "Remove" at bounding box center [289, 119] width 21 height 10
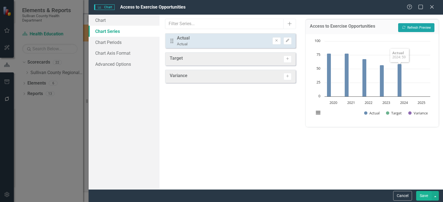
click at [418, 29] on button "Recalculate Refresh Preview" at bounding box center [416, 27] width 36 height 9
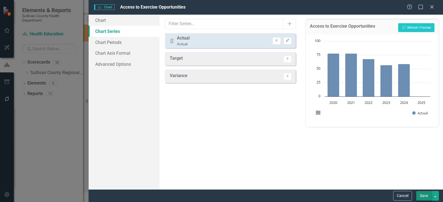
drag, startPoint x: 432, startPoint y: 6, endPoint x: 425, endPoint y: 198, distance: 192.1
click at [425, 196] on form "Charts Chart Access to Exercise Opportunities Help Maximize Close Chart Chart S…" at bounding box center [266, 101] width 354 height 202
click at [424, 198] on button "Save" at bounding box center [424, 196] width 16 height 10
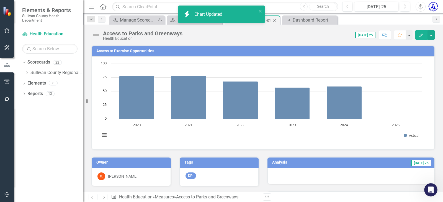
click at [276, 19] on icon "Close" at bounding box center [275, 20] width 6 height 4
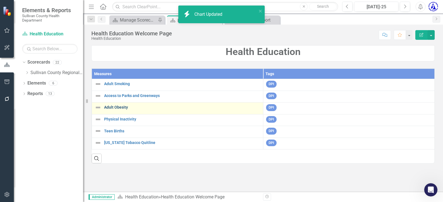
click at [119, 109] on link "Adult Obesity" at bounding box center [182, 108] width 156 height 4
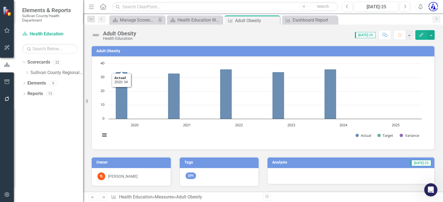
click at [104, 51] on h3 "Adult Obesity" at bounding box center [263, 51] width 335 height 4
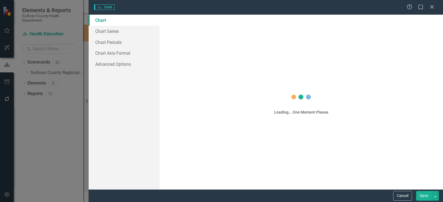
click at [104, 51] on body "Elements & Reports Sullivan County Health Department Scorecard Health Education…" at bounding box center [221, 101] width 443 height 202
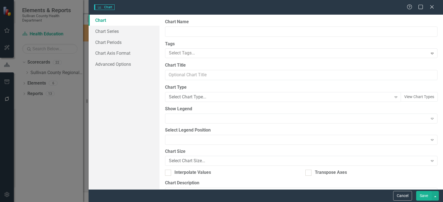
type input "Adult Obesity"
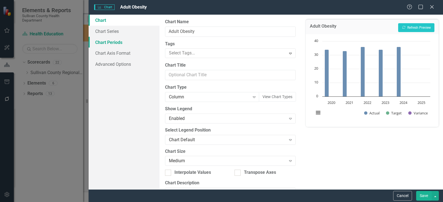
click at [106, 42] on link "Chart Periods" at bounding box center [124, 42] width 71 height 11
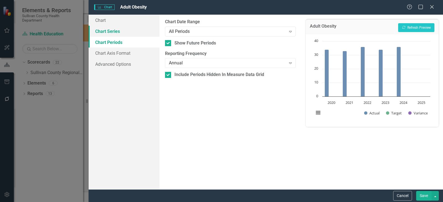
click at [106, 35] on link "Chart Series" at bounding box center [124, 31] width 71 height 11
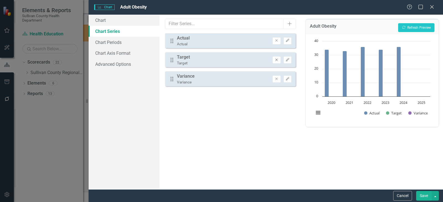
click at [276, 60] on icon "Remove" at bounding box center [276, 59] width 4 height 3
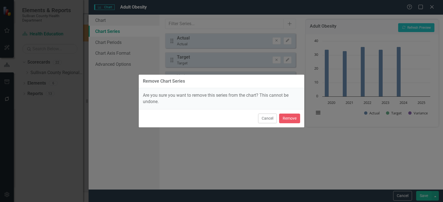
drag, startPoint x: 267, startPoint y: 120, endPoint x: 265, endPoint y: 116, distance: 4.4
click at [266, 120] on button "Cancel" at bounding box center [267, 119] width 19 height 10
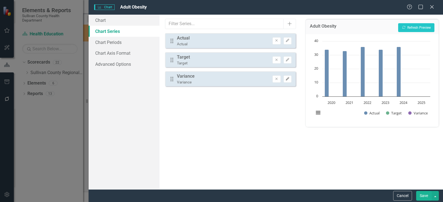
click at [288, 80] on icon "Edit" at bounding box center [288, 79] width 4 height 3
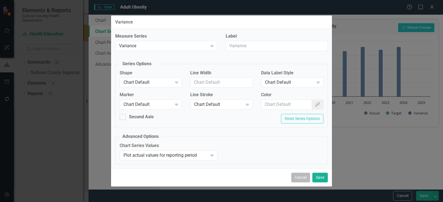
click at [297, 181] on button "Cancel" at bounding box center [300, 178] width 19 height 10
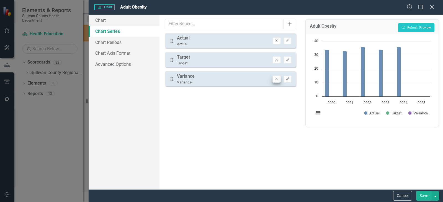
drag, startPoint x: 281, startPoint y: 81, endPoint x: 277, endPoint y: 80, distance: 3.6
click at [281, 81] on div "Remove Edit" at bounding box center [282, 79] width 19 height 7
click at [277, 80] on icon "Remove" at bounding box center [276, 79] width 4 height 3
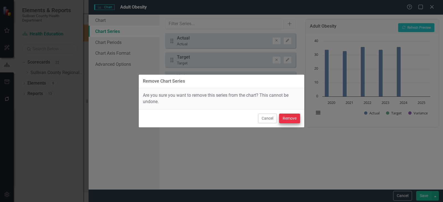
drag, startPoint x: 270, startPoint y: 117, endPoint x: 289, endPoint y: 117, distance: 18.8
click at [289, 117] on div "Cancel Remove" at bounding box center [222, 118] width 166 height 18
click at [289, 117] on button "Remove" at bounding box center [289, 119] width 21 height 10
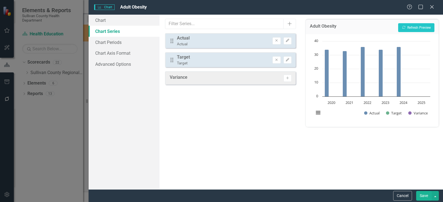
click at [419, 196] on button "Save" at bounding box center [424, 196] width 16 height 10
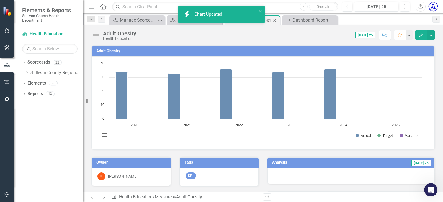
click at [274, 20] on icon "Close" at bounding box center [275, 20] width 6 height 4
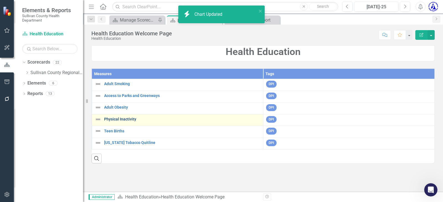
click at [109, 120] on link "Physical Inactivity" at bounding box center [182, 119] width 156 height 4
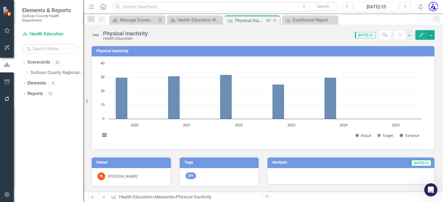
click at [275, 19] on icon "Close" at bounding box center [275, 20] width 6 height 4
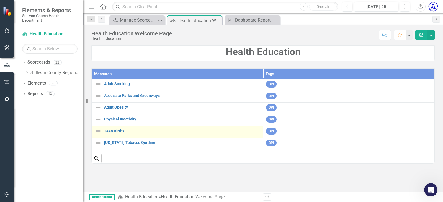
click at [116, 128] on td "Teen Births Link Map View Link Map Edit Edit Measure Link Open Element" at bounding box center [177, 132] width 171 height 12
click at [116, 131] on link "Teen Births" at bounding box center [182, 131] width 156 height 4
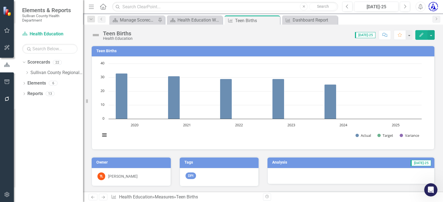
click at [105, 50] on h3 "Teen Births" at bounding box center [263, 51] width 335 height 4
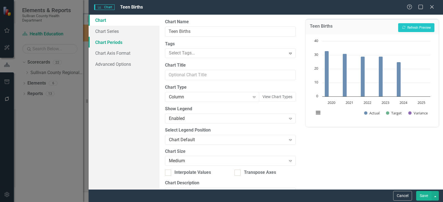
click at [115, 46] on link "Chart Periods" at bounding box center [124, 42] width 71 height 11
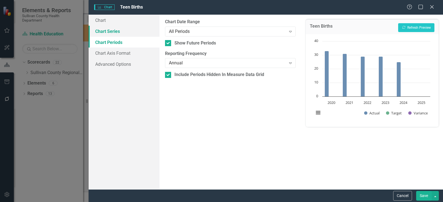
click at [116, 30] on link "Chart Series" at bounding box center [124, 31] width 71 height 11
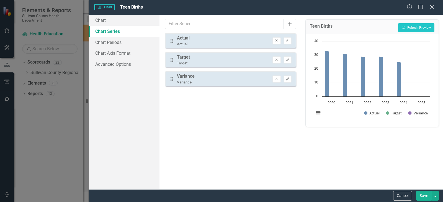
click at [278, 60] on icon "Remove" at bounding box center [276, 59] width 4 height 3
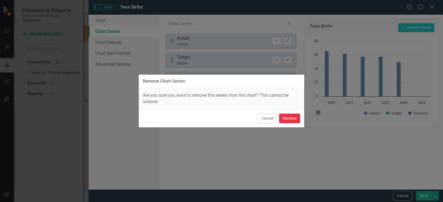
click at [288, 117] on button "Remove" at bounding box center [289, 119] width 21 height 10
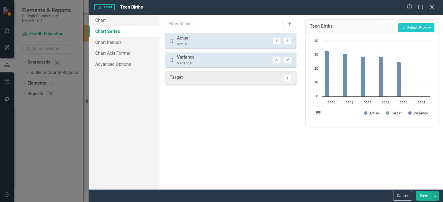
click at [279, 58] on button "Remove" at bounding box center [277, 59] width 8 height 7
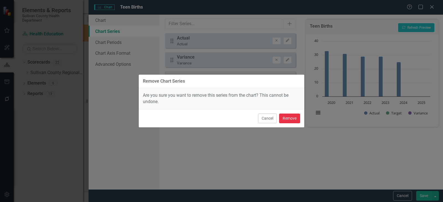
drag, startPoint x: 283, startPoint y: 116, endPoint x: 303, endPoint y: 128, distance: 23.6
click at [283, 116] on button "Remove" at bounding box center [289, 119] width 21 height 10
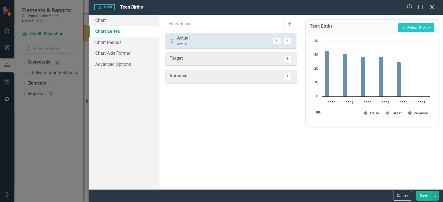
click at [420, 195] on button "Save" at bounding box center [424, 196] width 16 height 10
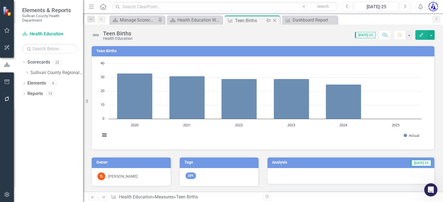
click at [274, 21] on icon at bounding box center [274, 20] width 3 height 3
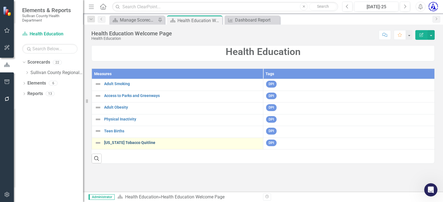
click at [117, 143] on link "[US_STATE] Tobacco Quitline" at bounding box center [182, 143] width 156 height 4
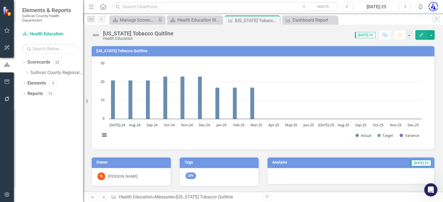
click at [129, 50] on h3 "[US_STATE] Tobacco Quitline" at bounding box center [263, 51] width 335 height 4
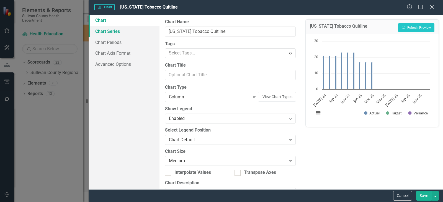
click at [113, 35] on link "Chart Series" at bounding box center [124, 31] width 71 height 11
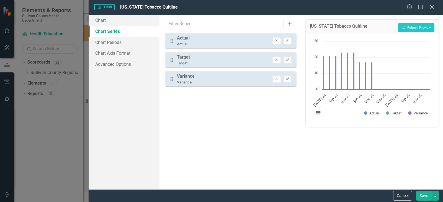
click at [277, 60] on icon "Remove" at bounding box center [276, 59] width 4 height 3
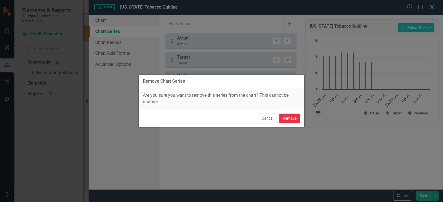
click at [294, 120] on button "Remove" at bounding box center [289, 119] width 21 height 10
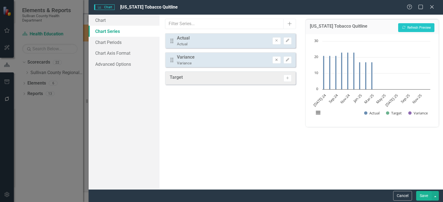
click at [274, 60] on button "Remove" at bounding box center [277, 59] width 8 height 7
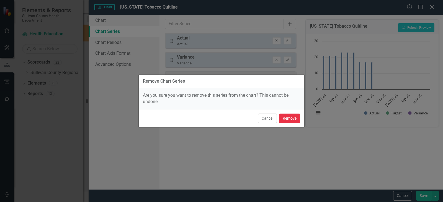
click at [289, 119] on button "Remove" at bounding box center [289, 119] width 21 height 10
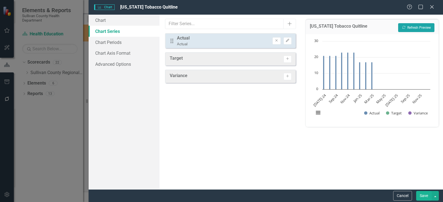
click at [415, 26] on button "Recalculate Refresh Preview" at bounding box center [416, 27] width 36 height 9
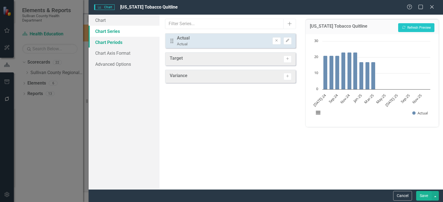
click at [125, 41] on link "Chart Periods" at bounding box center [124, 42] width 71 height 11
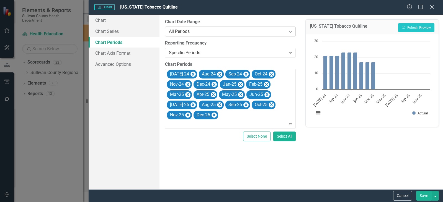
click at [219, 32] on div "All Periods" at bounding box center [227, 31] width 117 height 6
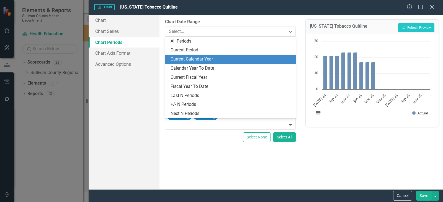
click at [204, 55] on div "Current Calendar Year" at bounding box center [230, 59] width 131 height 9
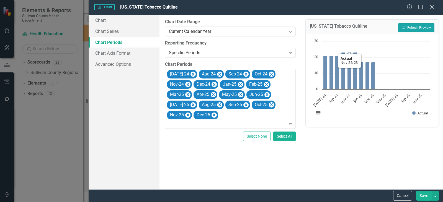
click at [407, 26] on button "Recalculate Refresh Preview" at bounding box center [416, 27] width 36 height 9
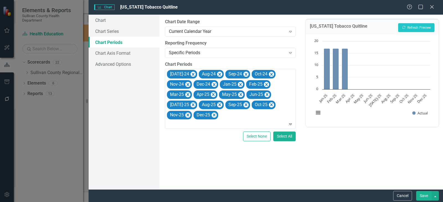
click at [425, 196] on button "Save" at bounding box center [424, 196] width 16 height 10
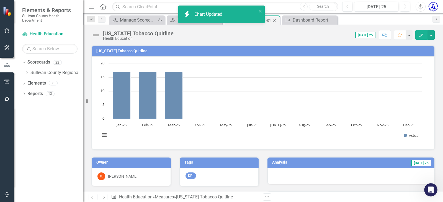
click at [274, 21] on icon "Close" at bounding box center [275, 20] width 6 height 4
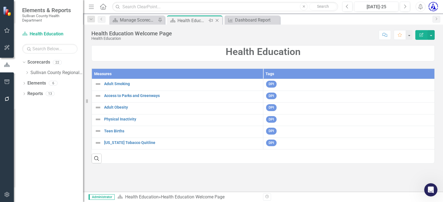
click at [219, 19] on icon at bounding box center [217, 20] width 3 height 3
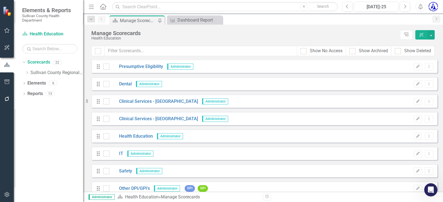
scroll to position [252, 0]
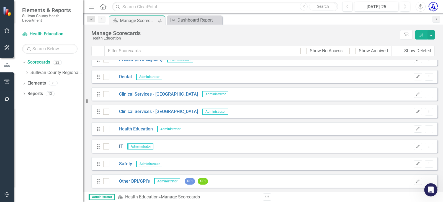
click at [120, 147] on link "IT" at bounding box center [116, 147] width 14 height 6
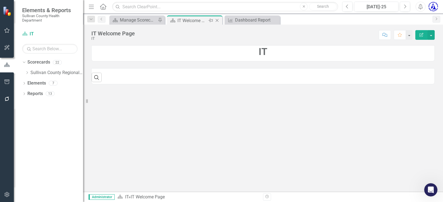
click at [216, 20] on icon "Close" at bounding box center [217, 20] width 6 height 4
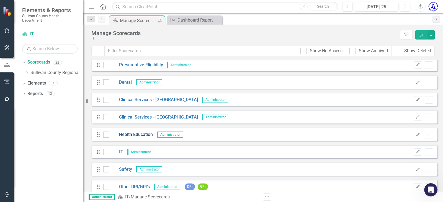
scroll to position [252, 0]
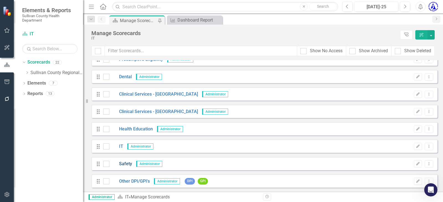
click at [123, 163] on link "Safety" at bounding box center [120, 164] width 23 height 6
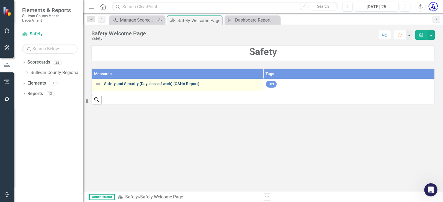
click at [121, 83] on link "Safety and Security (Days loss of work) (OSHA Report)" at bounding box center [182, 84] width 156 height 4
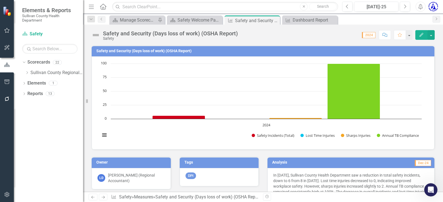
click at [118, 48] on td "Safety and Security (Days loss of work) (OSHA Report)" at bounding box center [263, 52] width 335 height 8
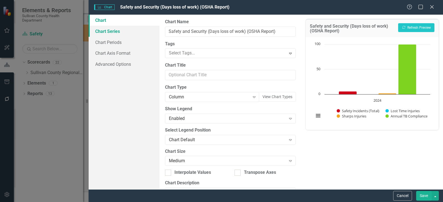
click at [114, 30] on link "Chart Series" at bounding box center [124, 31] width 71 height 11
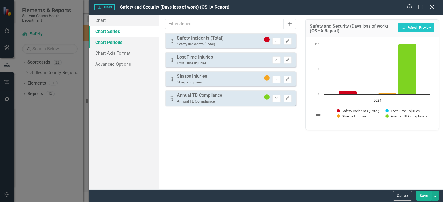
click at [116, 40] on link "Chart Periods" at bounding box center [124, 42] width 71 height 11
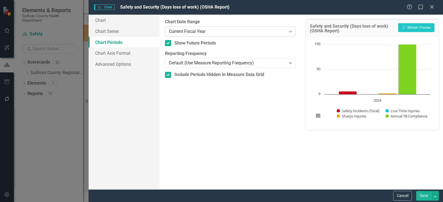
click at [176, 34] on div "Current Fiscal Year" at bounding box center [227, 31] width 117 height 6
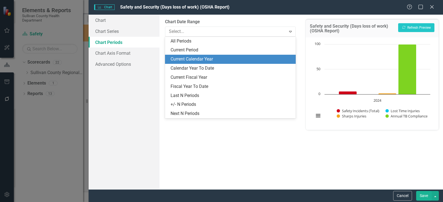
click at [189, 58] on div "Current Calendar Year" at bounding box center [232, 59] width 122 height 6
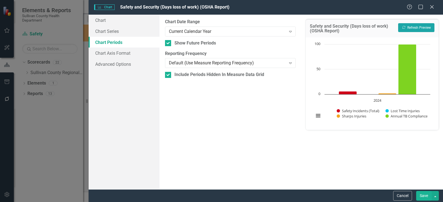
click at [403, 25] on button "Recalculate Refresh Preview" at bounding box center [416, 27] width 36 height 9
click at [165, 44] on input "Show Future Periods" at bounding box center [167, 42] width 4 height 4
checkbox input "false"
click at [409, 27] on button "Recalculate Refresh Preview" at bounding box center [416, 27] width 36 height 9
click at [405, 25] on button "Recalculate Refresh Preview" at bounding box center [416, 27] width 36 height 9
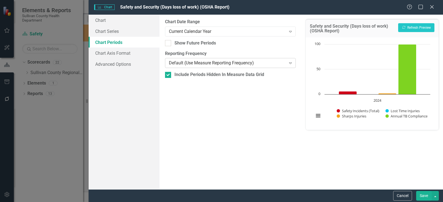
drag, startPoint x: 168, startPoint y: 75, endPoint x: 222, endPoint y: 66, distance: 54.8
click at [168, 75] on input "Include Periods Hidden In Measure Data Grid" at bounding box center [167, 74] width 4 height 4
click at [416, 27] on button "Recalculate Refresh Preview" at bounding box center [416, 27] width 36 height 9
click at [164, 73] on div "From this tab, you define the periods you want included in the chart. For examp…" at bounding box center [231, 102] width 142 height 175
click at [168, 74] on input "Include Periods Hidden In Measure Data Grid" at bounding box center [167, 74] width 4 height 4
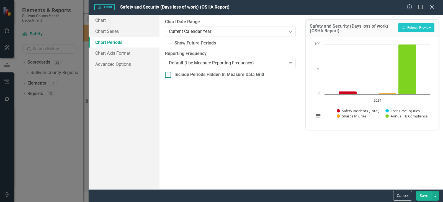
checkbox input "true"
click at [121, 30] on link "Chart Series" at bounding box center [124, 31] width 71 height 11
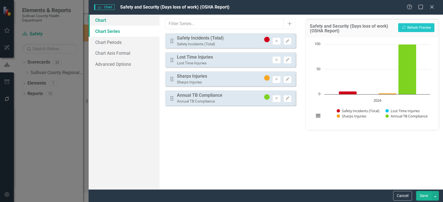
click at [115, 21] on link "Chart" at bounding box center [124, 20] width 71 height 11
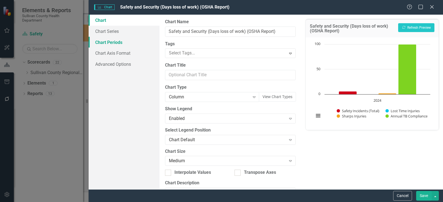
click at [112, 39] on link "Chart Periods" at bounding box center [124, 42] width 71 height 11
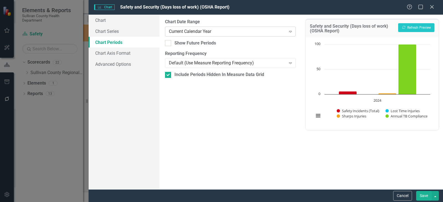
click at [179, 29] on div "Current Calendar Year" at bounding box center [227, 31] width 117 height 6
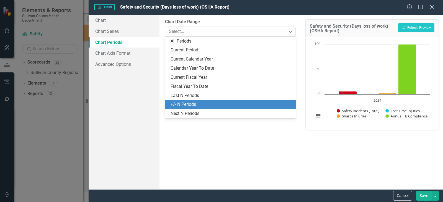
drag, startPoint x: 192, startPoint y: 100, endPoint x: 195, endPoint y: 104, distance: 4.7
click at [195, 104] on div "All Periods Current Period Current Calendar Year Calendar Year To Date Current …" at bounding box center [230, 78] width 131 height 82
click at [195, 104] on div "+/- N Periods" at bounding box center [232, 105] width 122 height 6
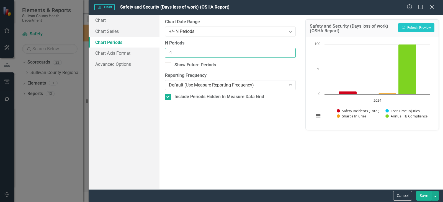
click at [290, 55] on input "-1" at bounding box center [230, 53] width 131 height 10
click at [290, 55] on input "-2" at bounding box center [230, 53] width 131 height 10
click at [290, 55] on input "-3" at bounding box center [230, 53] width 131 height 10
click at [290, 55] on input "-4" at bounding box center [230, 53] width 131 height 10
click at [290, 55] on input "-5" at bounding box center [230, 53] width 131 height 10
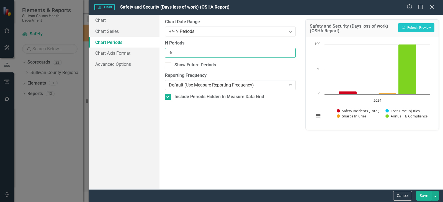
click at [290, 55] on input "-6" at bounding box center [230, 53] width 131 height 10
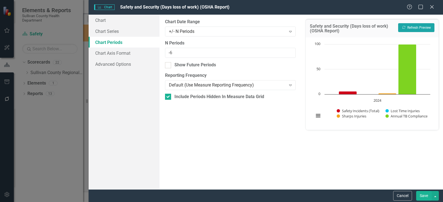
click at [416, 26] on button "Recalculate Refresh Preview" at bounding box center [416, 27] width 36 height 9
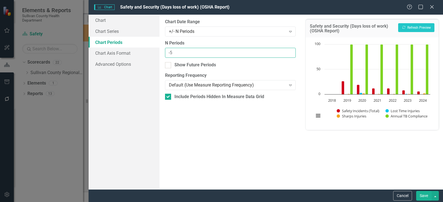
click at [290, 50] on input "-5" at bounding box center [230, 53] width 131 height 10
click at [290, 50] on input "-4" at bounding box center [230, 53] width 131 height 10
click at [290, 51] on input "-3" at bounding box center [230, 53] width 131 height 10
type input "-2"
click at [290, 51] on input "-2" at bounding box center [230, 53] width 131 height 10
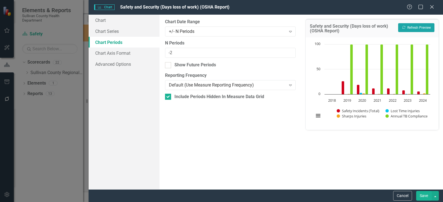
click at [411, 26] on button "Recalculate Refresh Preview" at bounding box center [416, 27] width 36 height 9
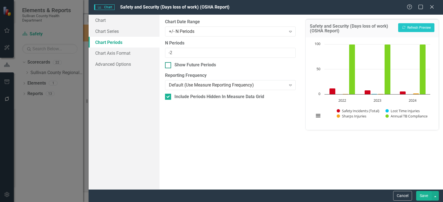
click at [172, 66] on div "Show Future Periods" at bounding box center [230, 65] width 131 height 6
click at [169, 66] on input "Show Future Periods" at bounding box center [167, 64] width 4 height 4
checkbox input "true"
click at [416, 27] on button "Recalculate Refresh Preview" at bounding box center [416, 27] width 36 height 9
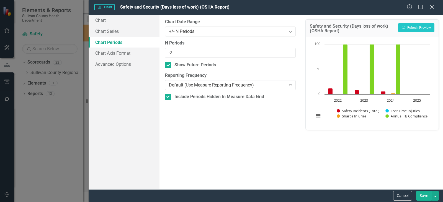
click at [422, 195] on button "Save" at bounding box center [424, 196] width 16 height 10
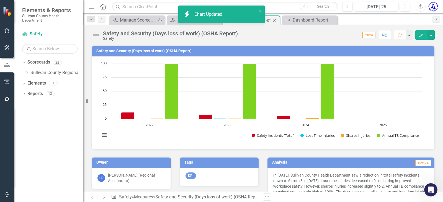
click at [275, 21] on icon "Close" at bounding box center [275, 20] width 6 height 4
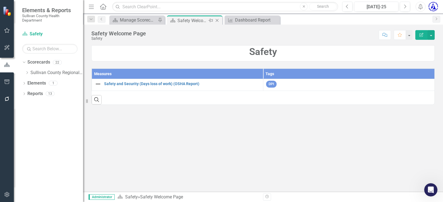
click at [219, 22] on icon "Close" at bounding box center [217, 20] width 6 height 4
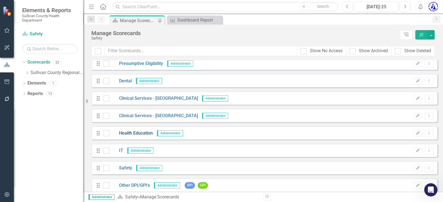
scroll to position [252, 0]
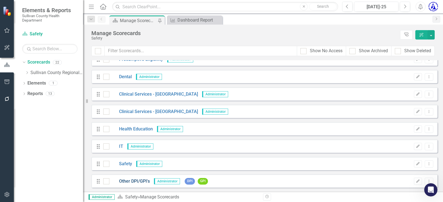
click at [132, 179] on link "Other DPI/GPI's" at bounding box center [129, 182] width 40 height 6
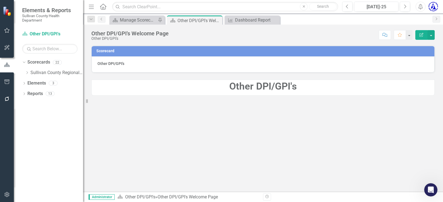
drag, startPoint x: 107, startPoint y: 64, endPoint x: 96, endPoint y: 66, distance: 11.8
click at [106, 64] on strong "Other DPI/GPI's" at bounding box center [110, 63] width 27 height 4
click at [24, 83] on icon "Dropdown" at bounding box center [24, 84] width 4 height 3
click at [40, 105] on link "Measure Measures" at bounding box center [43, 104] width 27 height 6
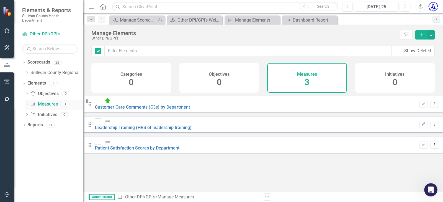
checkbox input "false"
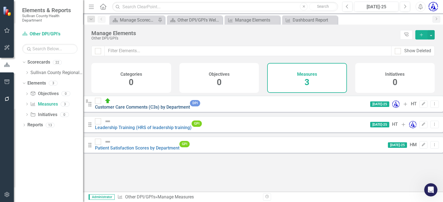
click at [138, 107] on link "Customer Care Comments (C3s) by Department" at bounding box center [142, 107] width 95 height 5
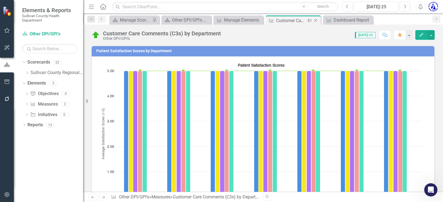
click at [314, 20] on icon "Close" at bounding box center [316, 20] width 6 height 4
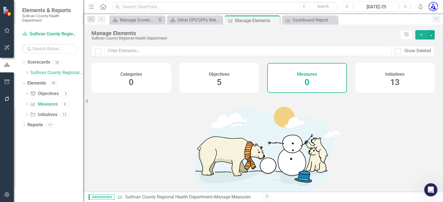
click at [289, 81] on div "Measures 0" at bounding box center [307, 78] width 80 height 30
click at [49, 101] on link "Measure Measures" at bounding box center [43, 104] width 27 height 6
click at [275, 19] on icon "Close" at bounding box center [275, 20] width 6 height 4
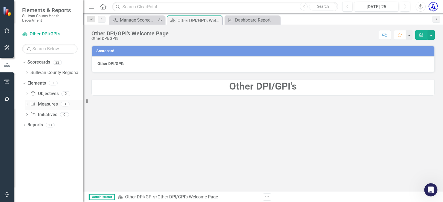
click at [48, 102] on link "Measure Measures" at bounding box center [43, 104] width 27 height 6
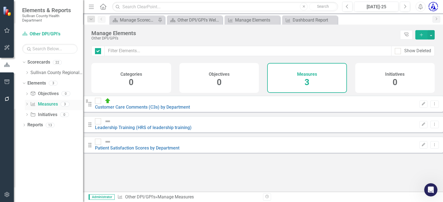
checkbox input "false"
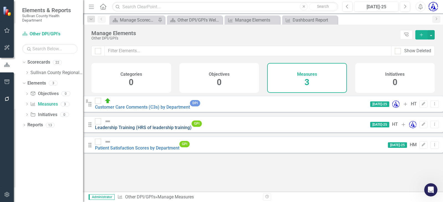
click at [141, 125] on link "Leadership Training (HRS of leadership training)" at bounding box center [143, 127] width 97 height 5
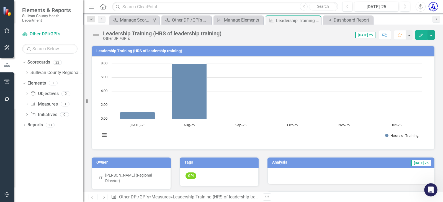
click at [112, 52] on h3 "Leadership Training (HRS of leadership training)" at bounding box center [263, 51] width 335 height 4
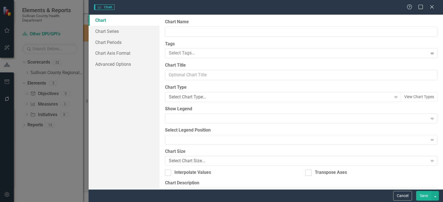
type input "Leadership Training (HRS of leadership training)"
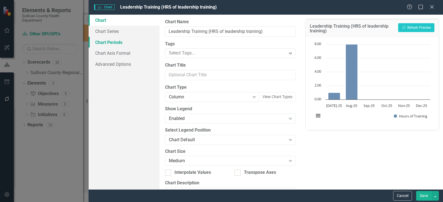
click at [116, 43] on link "Chart Periods" at bounding box center [124, 42] width 71 height 11
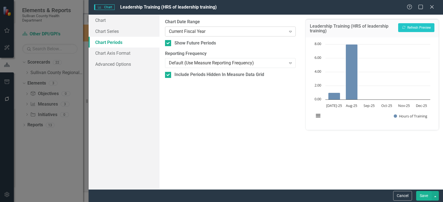
click at [191, 33] on div "Current Fiscal Year" at bounding box center [227, 31] width 117 height 6
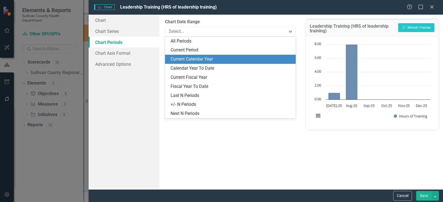
drag, startPoint x: 191, startPoint y: 50, endPoint x: 195, endPoint y: 63, distance: 14.3
click at [195, 64] on div "All Periods Current Period Current Calendar Year Calendar Year To Date Current …" at bounding box center [230, 78] width 131 height 82
click at [195, 63] on div "Current Calendar Year" at bounding box center [232, 59] width 122 height 6
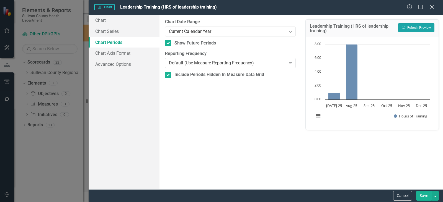
click at [404, 29] on button "Recalculate Refresh Preview" at bounding box center [416, 27] width 36 height 9
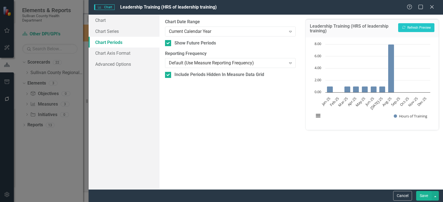
click at [427, 194] on button "Save" at bounding box center [424, 196] width 16 height 10
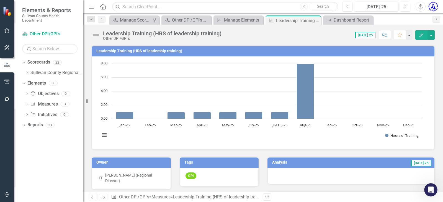
scroll to position [55, 0]
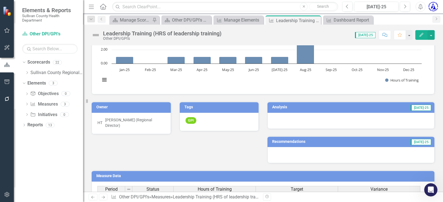
drag, startPoint x: 315, startPoint y: 21, endPoint x: 52, endPoint y: 45, distance: 264.5
click at [0, 0] on icon "Close" at bounding box center [0, 0] width 0 height 0
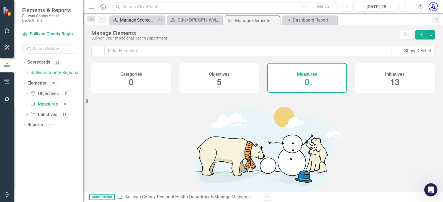
click at [124, 19] on div "Manage Scorecards" at bounding box center [138, 20] width 37 height 7
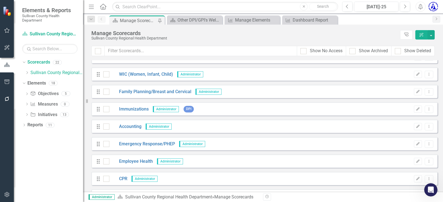
scroll to position [111, 0]
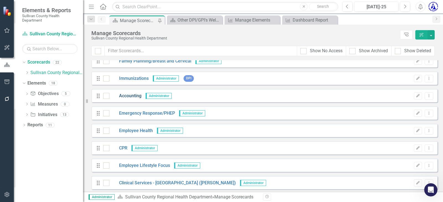
click at [130, 93] on link "Accounting" at bounding box center [125, 96] width 32 height 6
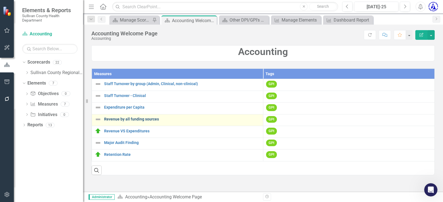
click at [116, 121] on link "Revenue by all funding sources" at bounding box center [182, 119] width 156 height 4
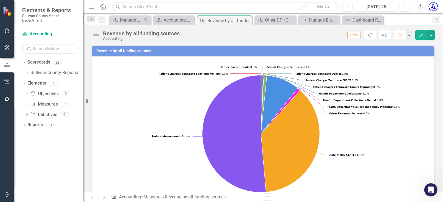
drag, startPoint x: 214, startPoint y: 39, endPoint x: 51, endPoint y: 72, distance: 166.6
click at [214, 39] on div "Score: N/A FY25 Completed Refresh Comment Favorite Edit" at bounding box center [309, 34] width 252 height 9
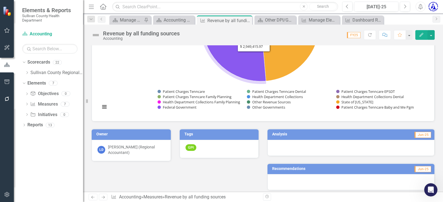
scroll to position [28, 0]
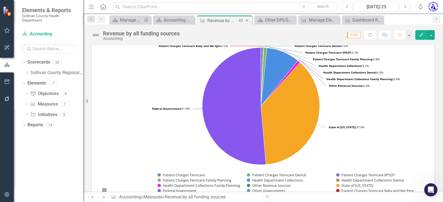
click at [247, 21] on icon "Close" at bounding box center [247, 20] width 6 height 4
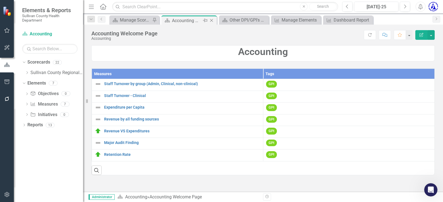
click at [213, 19] on icon "Close" at bounding box center [212, 20] width 6 height 4
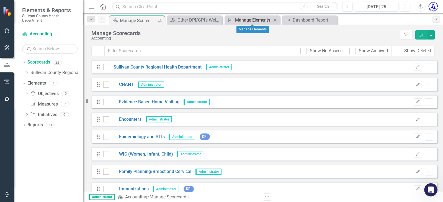
click at [252, 22] on div "Manage Elements" at bounding box center [253, 20] width 37 height 7
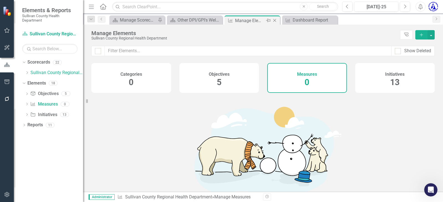
click at [275, 21] on icon at bounding box center [274, 20] width 3 height 3
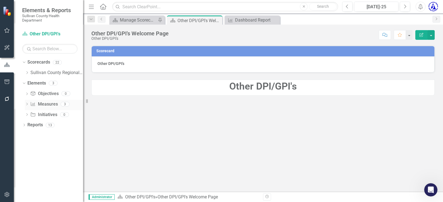
click at [46, 102] on link "Measure Measures" at bounding box center [43, 104] width 27 height 6
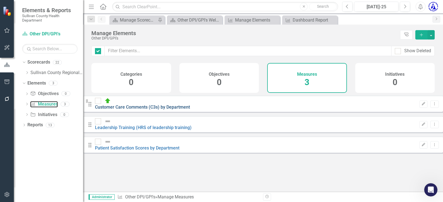
checkbox input "false"
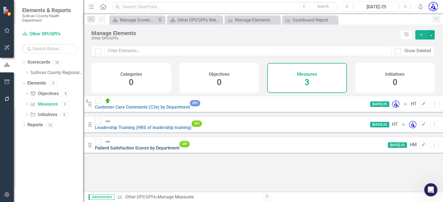
click at [143, 146] on link "Patient Satisfaction Scores by Department" at bounding box center [137, 148] width 84 height 5
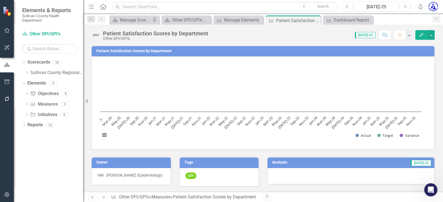
click at [126, 50] on h3 "Patient Satisfaction Scores by Department" at bounding box center [263, 51] width 335 height 4
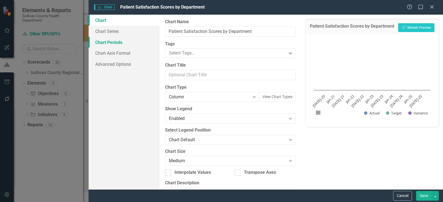
click at [117, 41] on link "Chart Periods" at bounding box center [124, 42] width 71 height 11
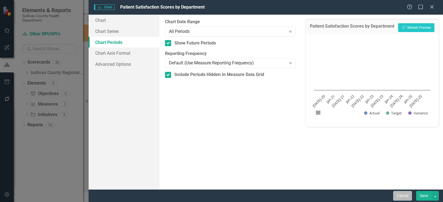
click at [405, 193] on button "Cancel" at bounding box center [402, 196] width 19 height 10
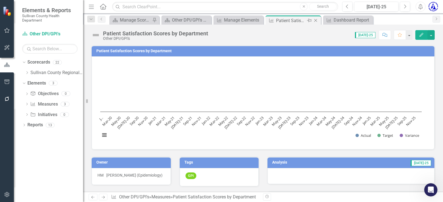
click at [314, 20] on icon "Close" at bounding box center [316, 20] width 6 height 4
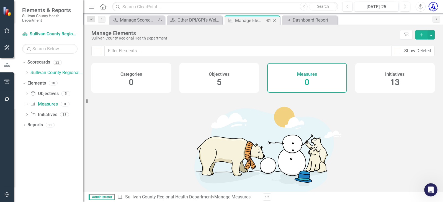
click at [276, 21] on icon "Close" at bounding box center [275, 20] width 6 height 4
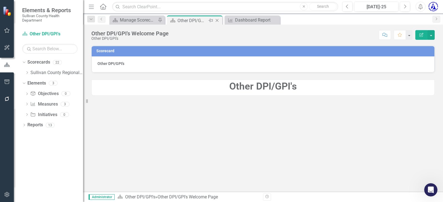
click at [218, 20] on icon "Close" at bounding box center [217, 20] width 6 height 4
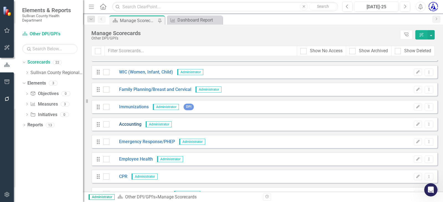
scroll to position [83, 0]
click at [135, 122] on link "Accounting" at bounding box center [125, 124] width 32 height 6
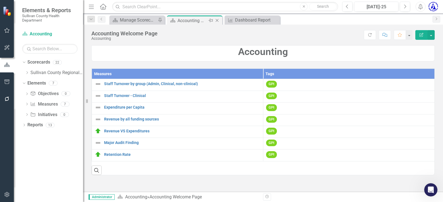
click at [218, 19] on icon "Close" at bounding box center [217, 20] width 6 height 4
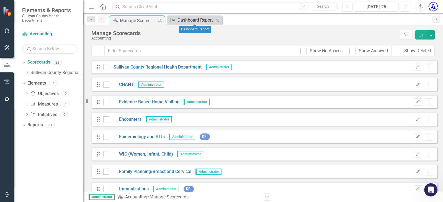
click at [200, 20] on div "Dashboard Report" at bounding box center [196, 20] width 37 height 7
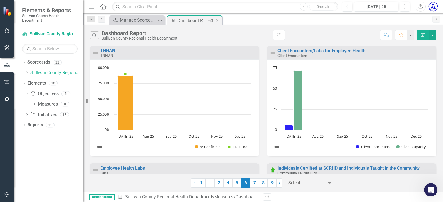
click at [216, 19] on icon "Close" at bounding box center [217, 20] width 6 height 4
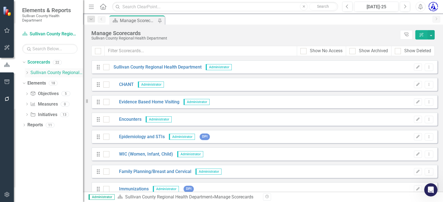
click at [28, 71] on icon "Dropdown" at bounding box center [27, 72] width 4 height 3
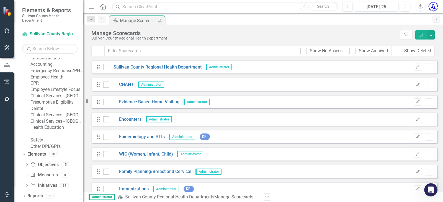
scroll to position [149, 0]
click at [26, 194] on div "Dropdown Reports 11" at bounding box center [52, 197] width 61 height 11
click at [24, 194] on div "Dropdown Reports 11" at bounding box center [52, 197] width 61 height 11
click at [44, 196] on div "Reports 11" at bounding box center [55, 197] width 56 height 11
drag, startPoint x: 32, startPoint y: 197, endPoint x: 25, endPoint y: 196, distance: 7.2
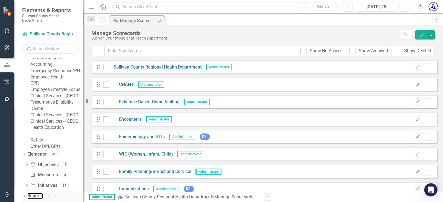
click at [32, 197] on link "Reports" at bounding box center [35, 196] width 16 height 6
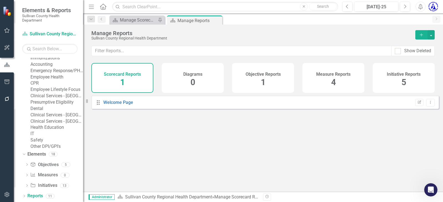
click at [338, 80] on div "Measure Reports 4" at bounding box center [333, 78] width 62 height 30
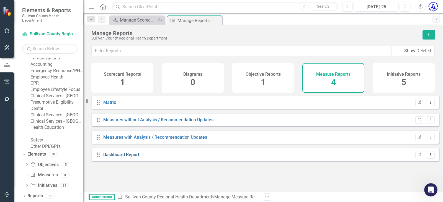
click at [118, 158] on link "Dashboard Report" at bounding box center [121, 154] width 36 height 5
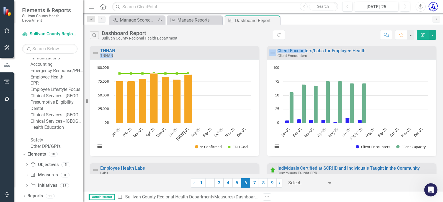
drag, startPoint x: 123, startPoint y: 49, endPoint x: 303, endPoint y: 43, distance: 179.8
click at [302, 45] on div "Search Dashboard Report Sullivan County Regional Health Department Refresh Comm…" at bounding box center [263, 109] width 360 height 168
click at [311, 33] on div "Search Dashboard Report Sullivan County Regional Health Department Refresh Comm…" at bounding box center [263, 35] width 346 height 10
click at [432, 35] on button "button" at bounding box center [432, 35] width 7 height 10
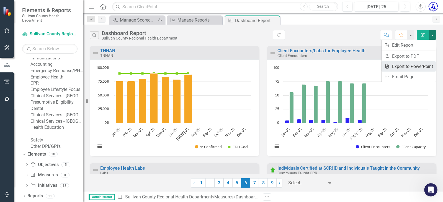
click at [409, 66] on link "PowerPoint Export to PowerPoint" at bounding box center [409, 66] width 54 height 10
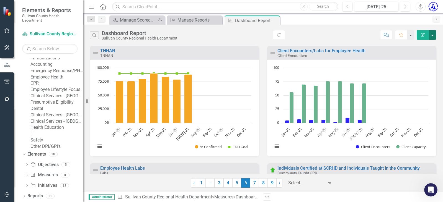
click at [431, 35] on button "button" at bounding box center [432, 35] width 7 height 10
click at [420, 56] on link "PDF Export to PDF" at bounding box center [409, 56] width 54 height 10
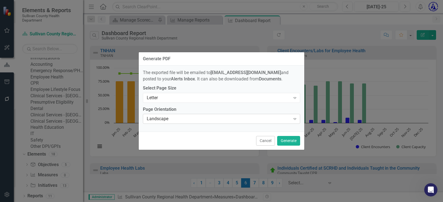
click at [201, 119] on div "Landscape" at bounding box center [219, 119] width 144 height 6
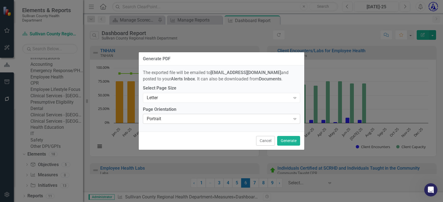
click at [179, 117] on div "Portrait" at bounding box center [219, 119] width 144 height 6
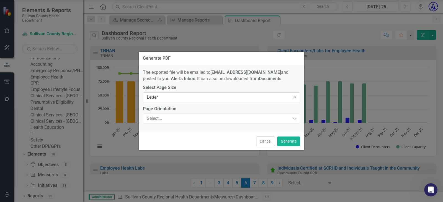
drag, startPoint x: 167, startPoint y: 100, endPoint x: 183, endPoint y: 102, distance: 16.3
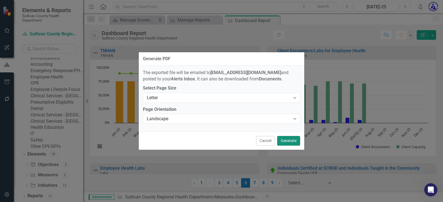
click at [289, 143] on button "Generate" at bounding box center [288, 141] width 23 height 10
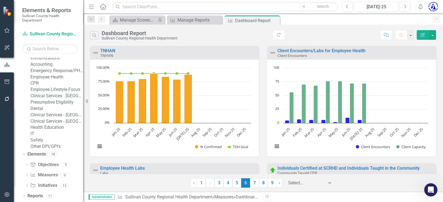
scroll to position [149, 0]
click at [6, 194] on icon "button" at bounding box center [7, 195] width 6 height 4
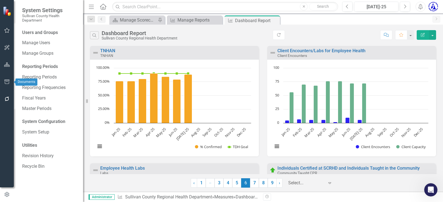
click at [7, 81] on icon "button" at bounding box center [7, 82] width 6 height 4
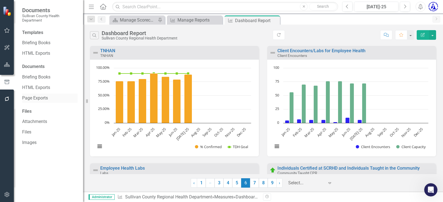
click at [33, 98] on link "Page Exports" at bounding box center [49, 98] width 55 height 6
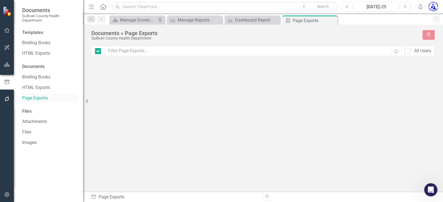
checkbox input "false"
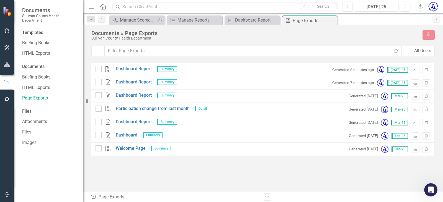
click at [415, 83] on icon at bounding box center [415, 82] width 3 height 3
click at [142, 81] on link "Dashboard Report" at bounding box center [134, 82] width 36 height 6
